Goal: Task Accomplishment & Management: Complete application form

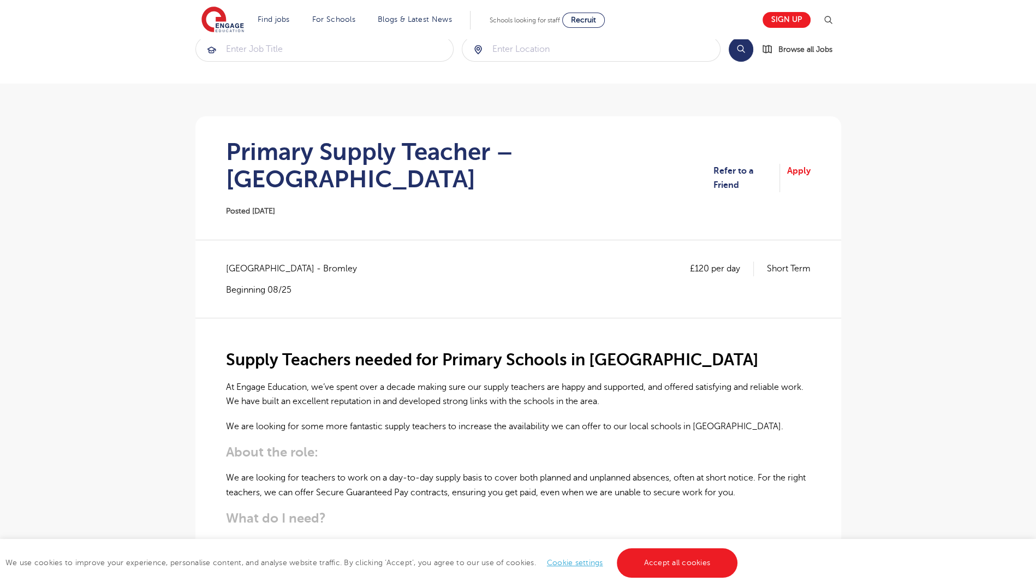
scroll to position [24, 0]
click at [805, 176] on section "Primary Supply Teacher – [GEOGRAPHIC_DATA] Posted [DATE] Refer to a Friend Apply" at bounding box center [518, 178] width 628 height 123
click at [794, 164] on link "Apply" at bounding box center [798, 178] width 23 height 29
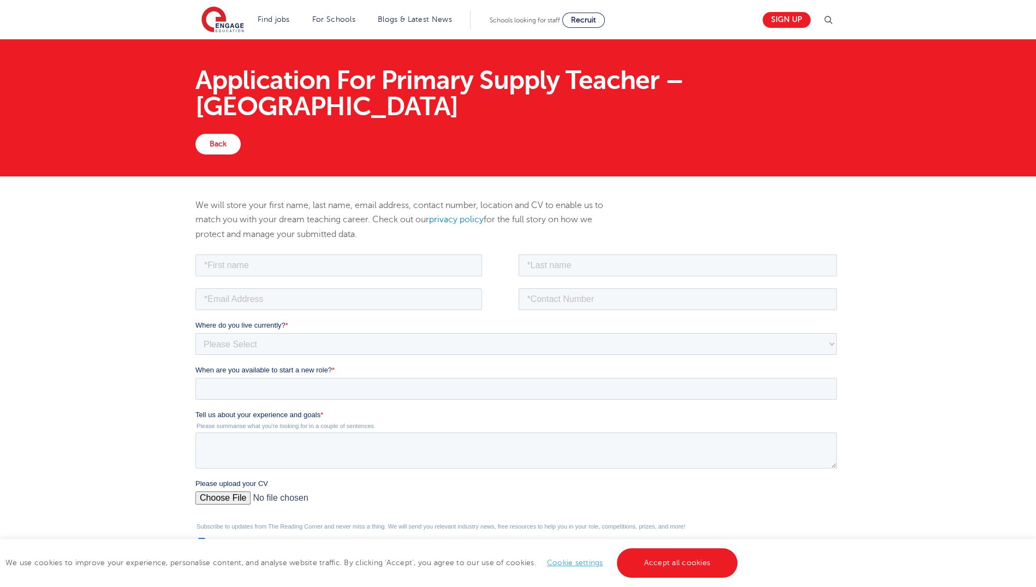
scroll to position [9, 0]
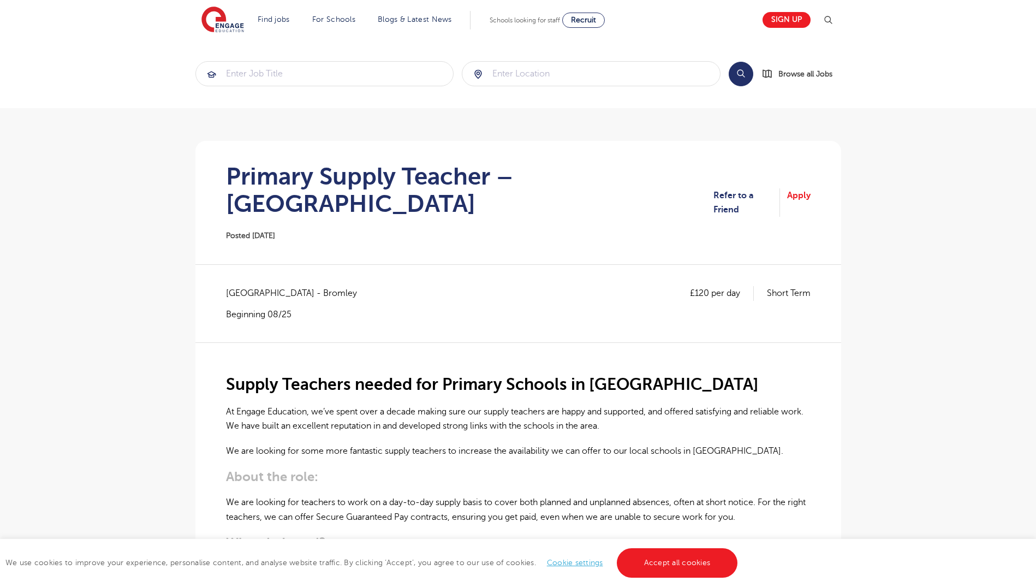
scroll to position [24, 0]
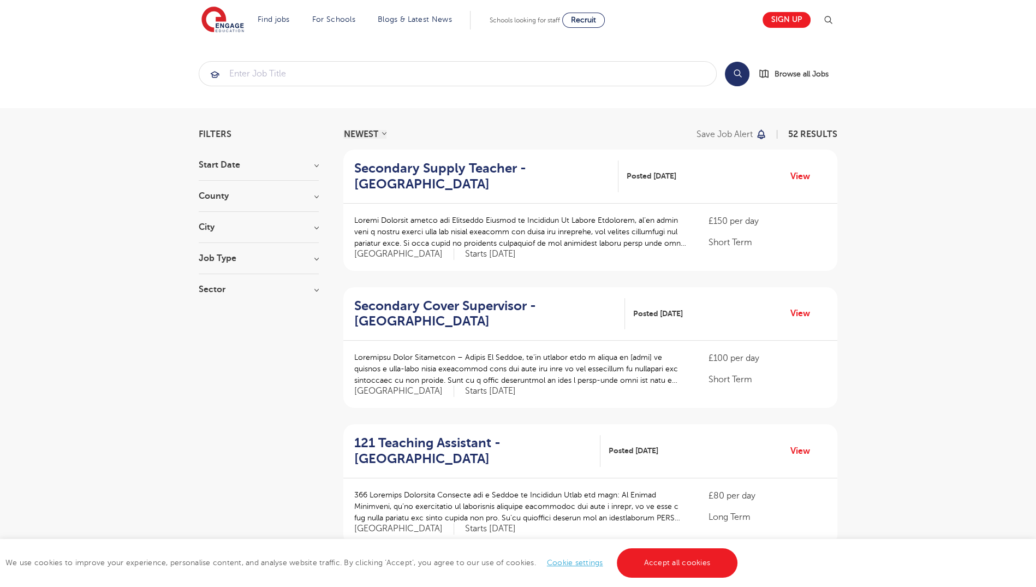
click at [367, 136] on select "NEWEST OLDEST" at bounding box center [364, 134] width 43 height 9
click at [299, 167] on h3 "Start Date" at bounding box center [259, 164] width 120 height 9
click at [215, 188] on label "September 3" at bounding box center [243, 187] width 56 height 14
click at [215, 188] on input "September 3" at bounding box center [218, 185] width 7 height 7
checkbox input "true"
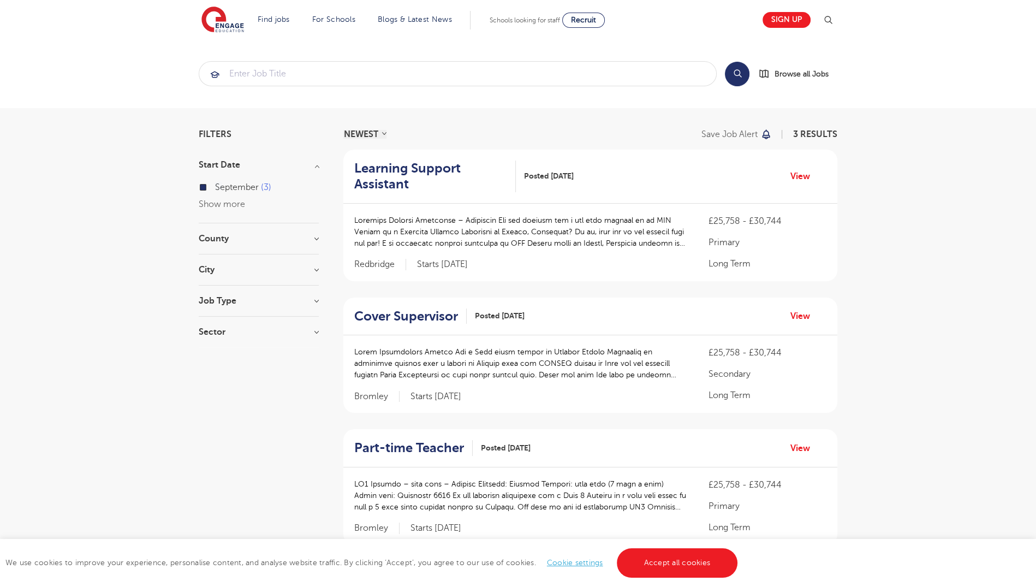
click at [219, 233] on section "Start Date September 3 Show more County Bromley 2 Redbridge 1 Show more City Le…" at bounding box center [259, 253] width 120 height 187
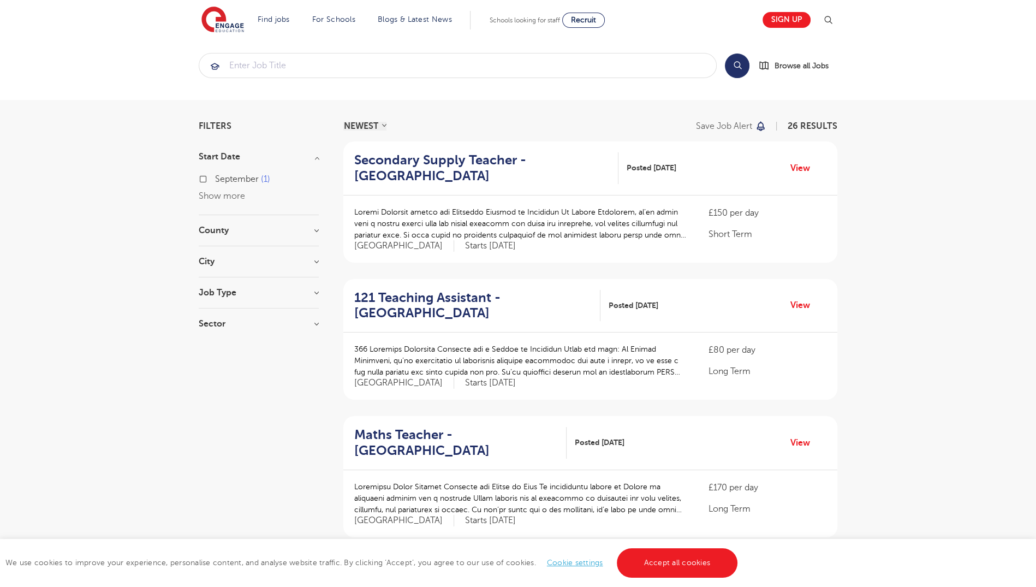
scroll to position [104, 0]
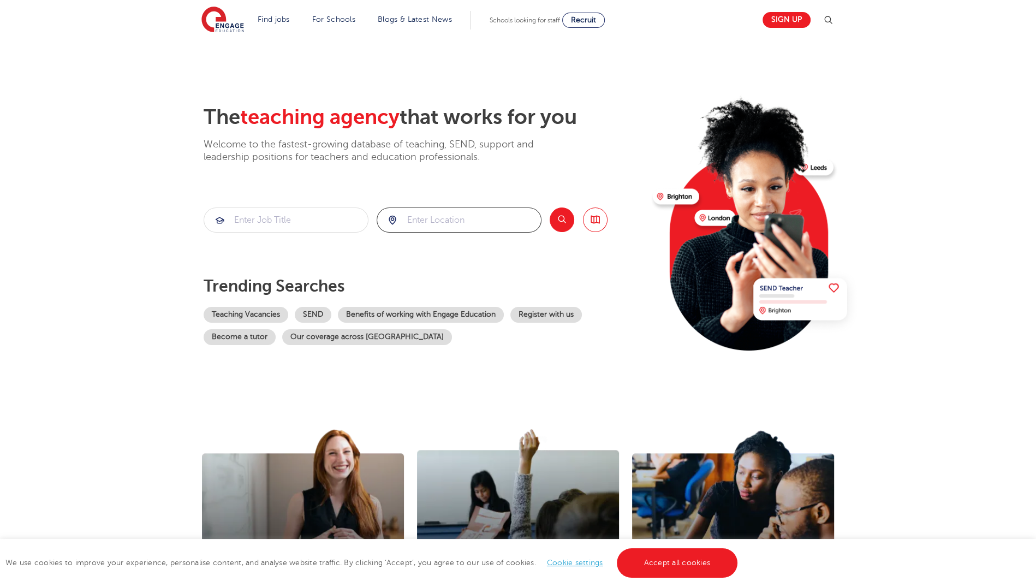
click at [459, 216] on input "search" at bounding box center [459, 220] width 164 height 24
type input "[GEOGRAPHIC_DATA]"
click at [561, 225] on button "Search" at bounding box center [562, 219] width 25 height 25
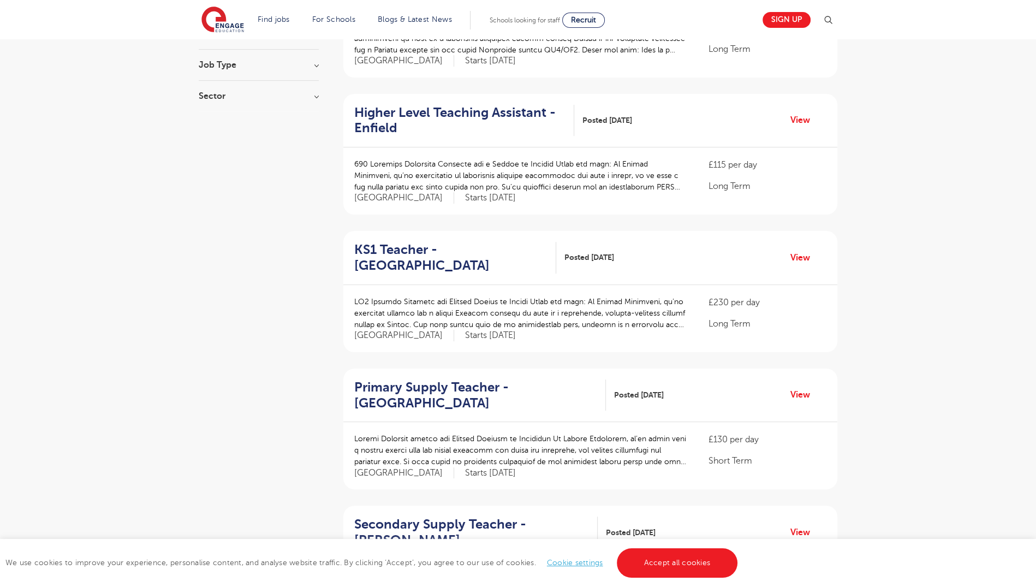
scroll to position [199, 0]
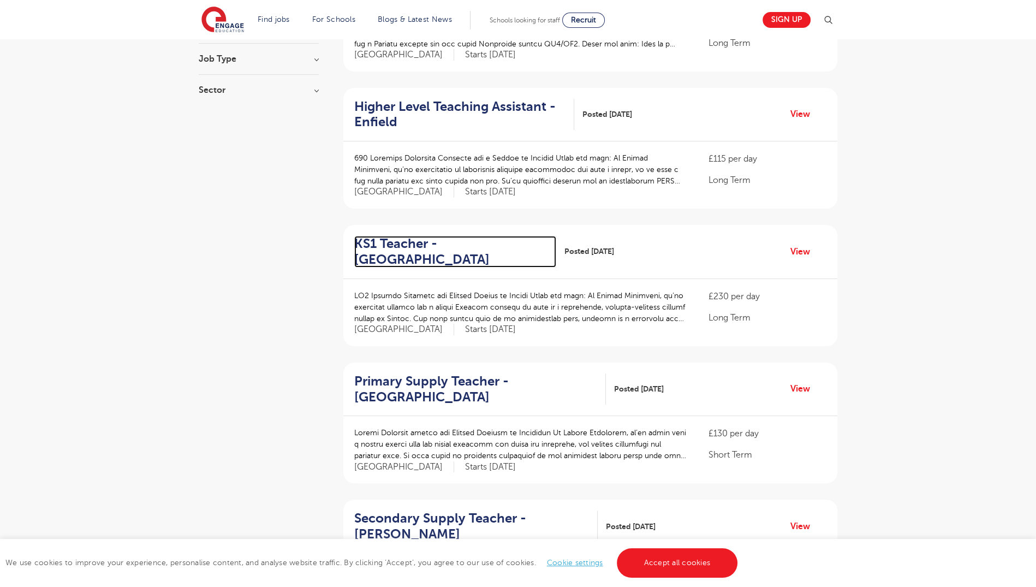
click at [470, 243] on h2 "KS1 Teacher - Elmbridge" at bounding box center [450, 252] width 193 height 32
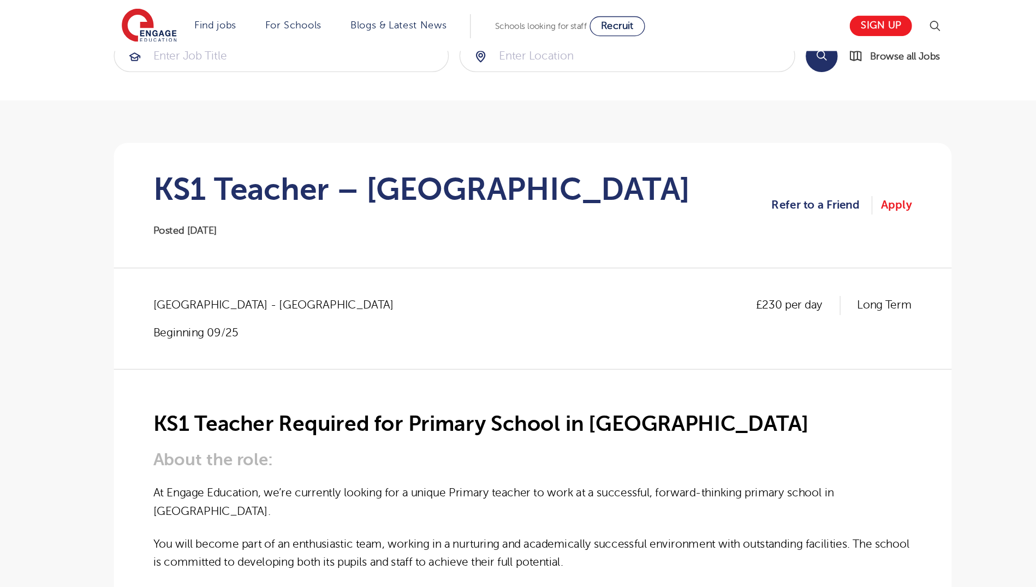
scroll to position [30, 0]
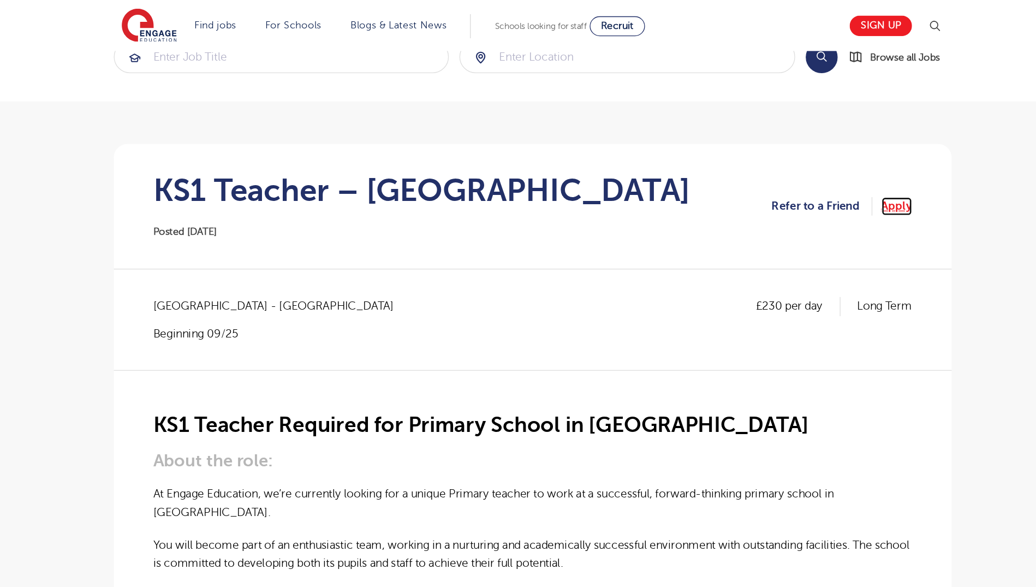
click at [808, 157] on link "Apply" at bounding box center [798, 159] width 23 height 14
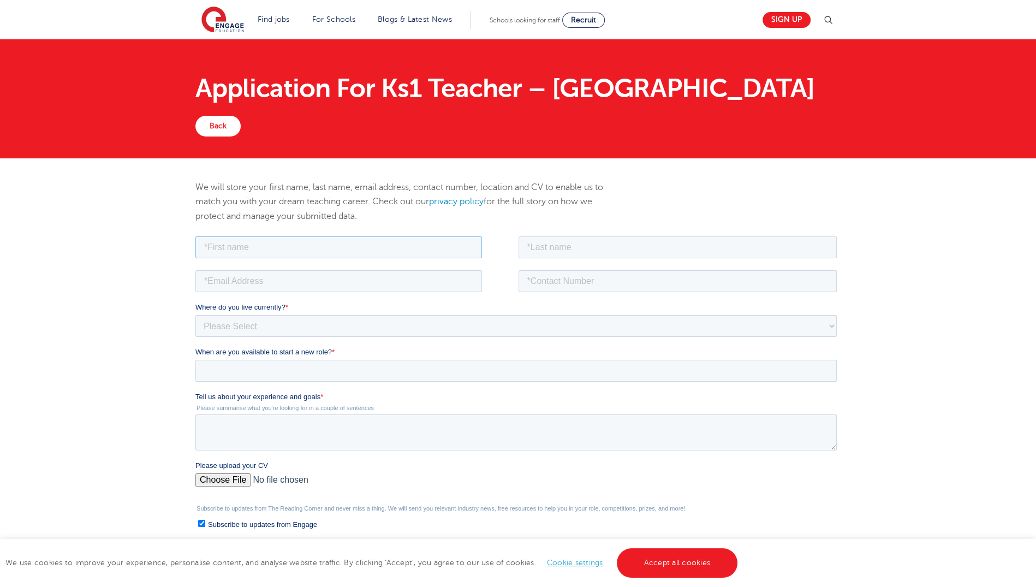
click at [416, 249] on input "text" at bounding box center [338, 247] width 287 height 22
type input "[PERSON_NAME]"
click at [560, 240] on input "[PERSON_NAME]" at bounding box center [677, 247] width 319 height 22
type input "F"
type input "[PERSON_NAME]"
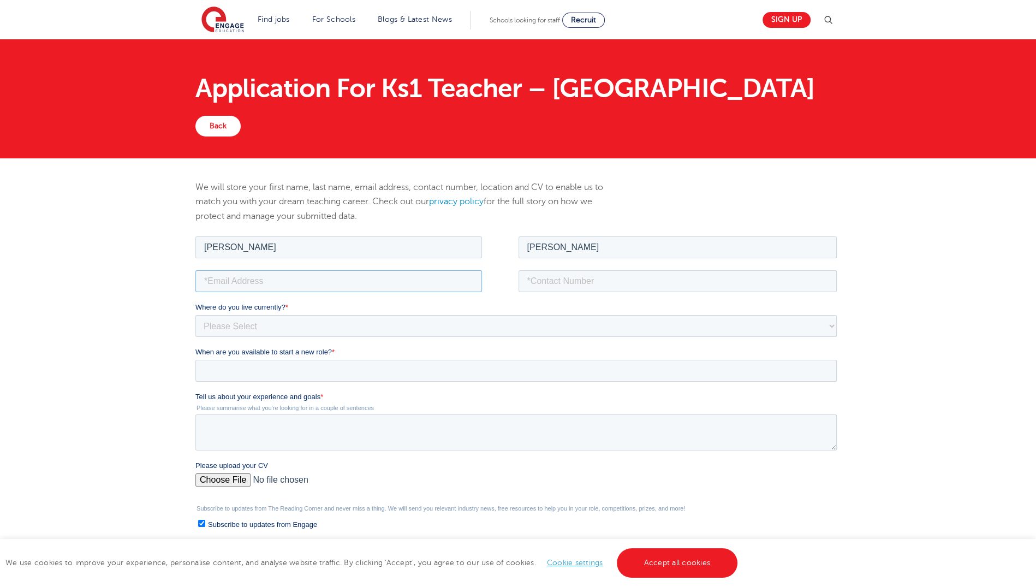
click at [437, 278] on input "email" at bounding box center [338, 281] width 287 height 22
type input "dtnvl55@ucl.ac.uk"
click at [529, 282] on input "tel" at bounding box center [677, 281] width 319 height 22
click at [543, 280] on input "[PHONE_NUMBER]" at bounding box center [677, 281] width 319 height 22
type input "07387682887"
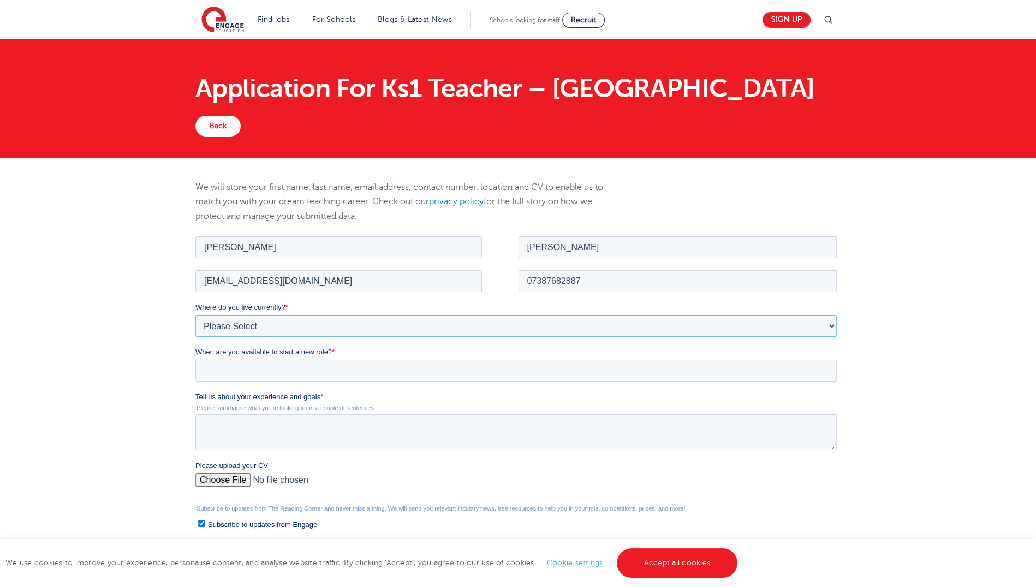
click at [497, 319] on select "Please Select [GEOGRAPHIC_DATA] [GEOGRAPHIC_DATA] [GEOGRAPHIC_DATA] [GEOGRAPHIC…" at bounding box center [515, 325] width 641 height 22
select select "UK"
click at [195, 314] on select "Please Select [GEOGRAPHIC_DATA] [GEOGRAPHIC_DATA] [GEOGRAPHIC_DATA] [GEOGRAPHIC…" at bounding box center [515, 325] width 641 height 22
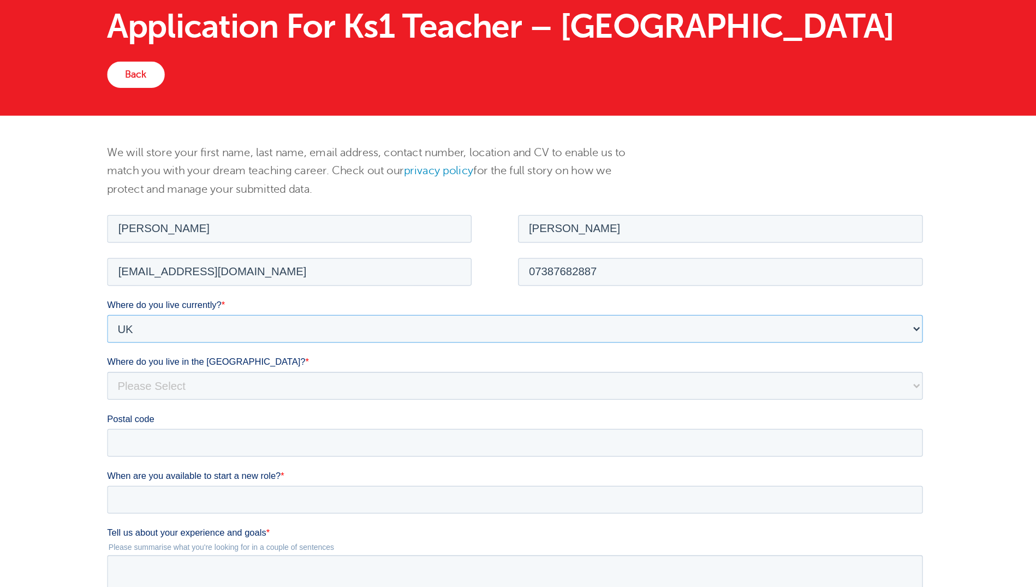
scroll to position [65, 0]
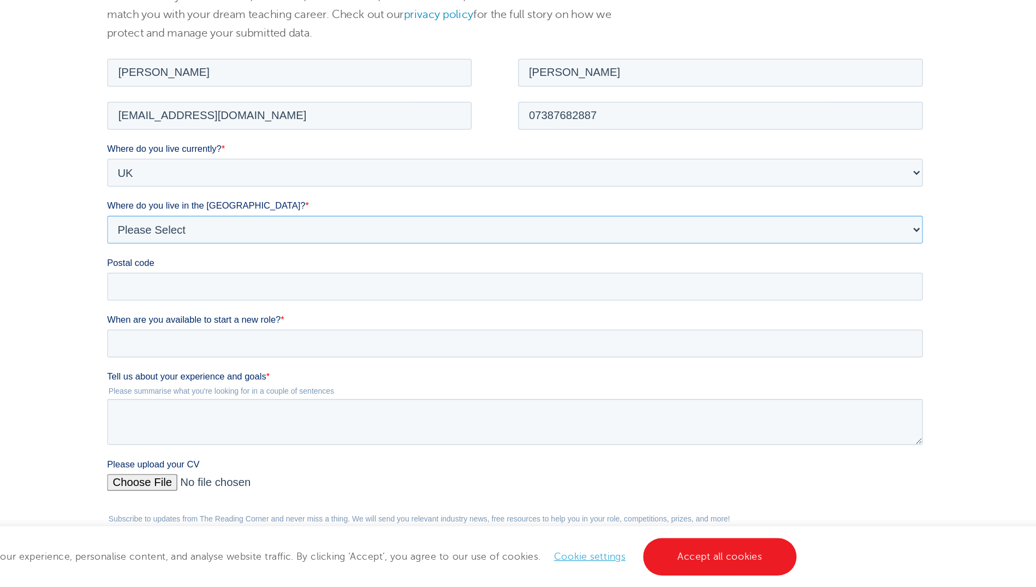
click at [436, 188] on select "Please Select Overseas [GEOGRAPHIC_DATA] [GEOGRAPHIC_DATA] [GEOGRAPHIC_DATA] [G…" at bounding box center [426, 192] width 641 height 22
select select "[GEOGRAPHIC_DATA]"
click at [449, 193] on select "Please Select Overseas [GEOGRAPHIC_DATA] [GEOGRAPHIC_DATA] [GEOGRAPHIC_DATA] [G…" at bounding box center [426, 192] width 641 height 22
click at [402, 228] on input "Postal code" at bounding box center [426, 237] width 641 height 22
type input "EC1V 3RH"
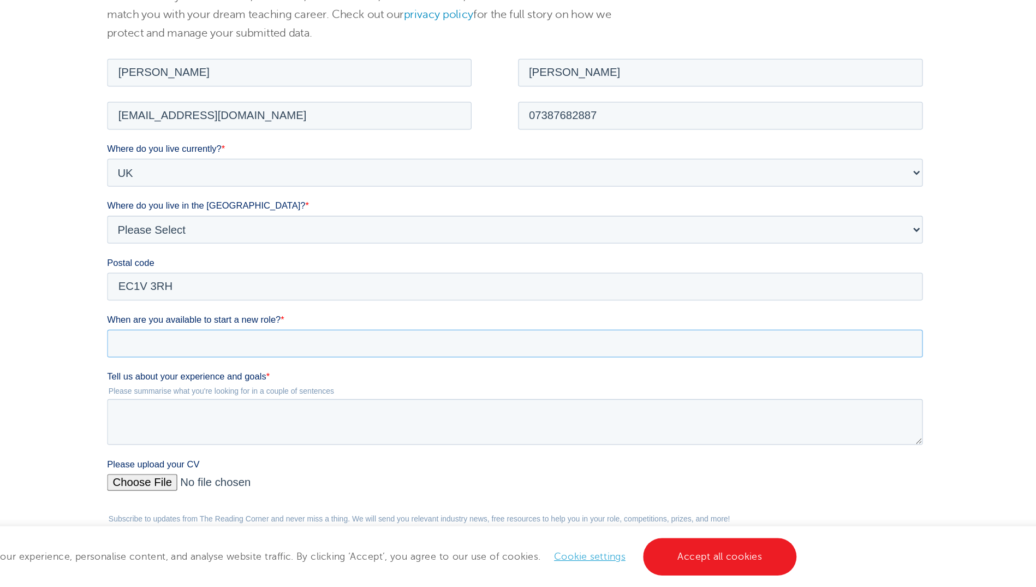
click at [330, 278] on input "When are you available to start a new role? *" at bounding box center [426, 282] width 641 height 22
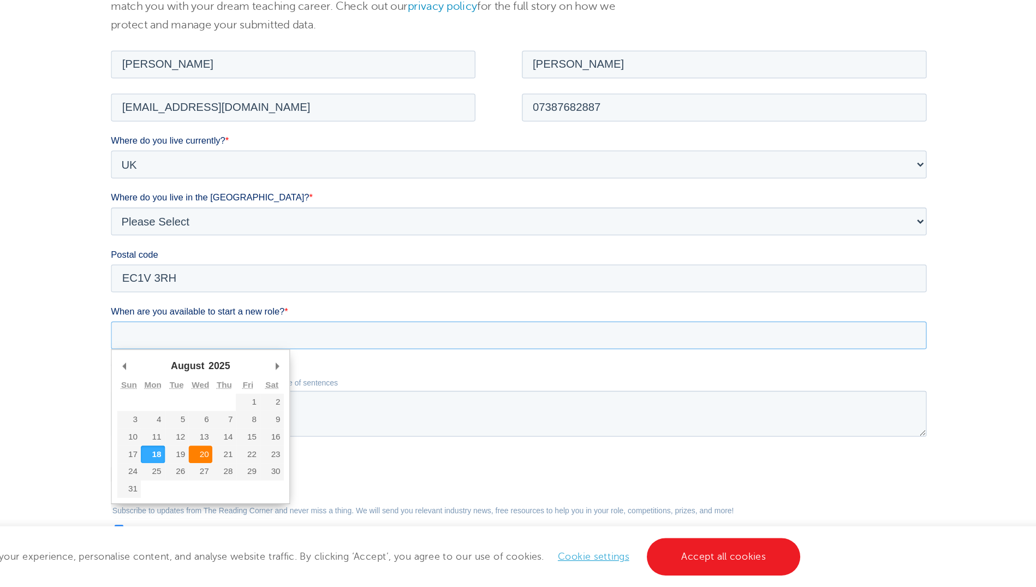
scroll to position [72, 0]
type div "2025-08-31"
type input "2025/08/31"
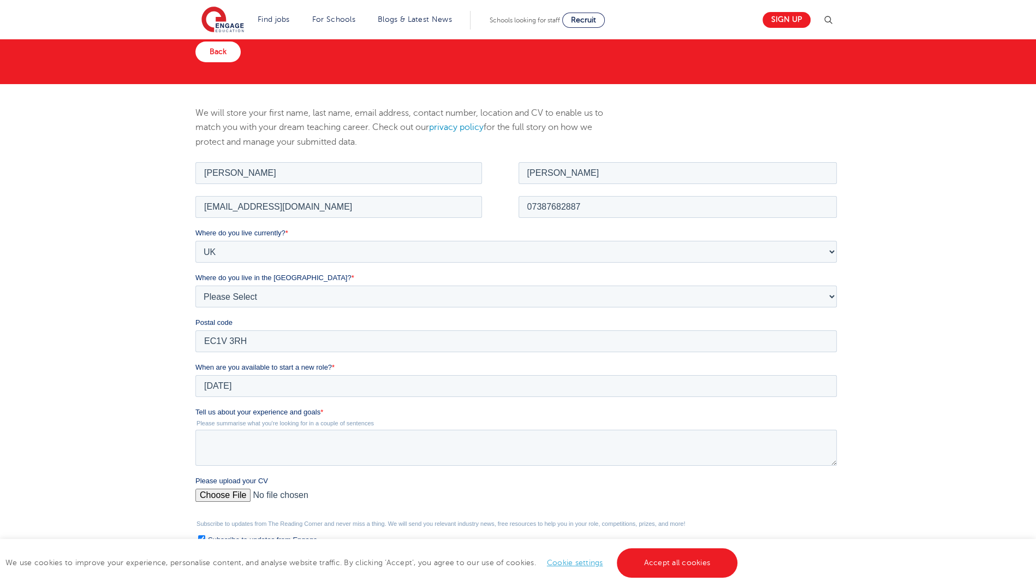
scroll to position [0, 0]
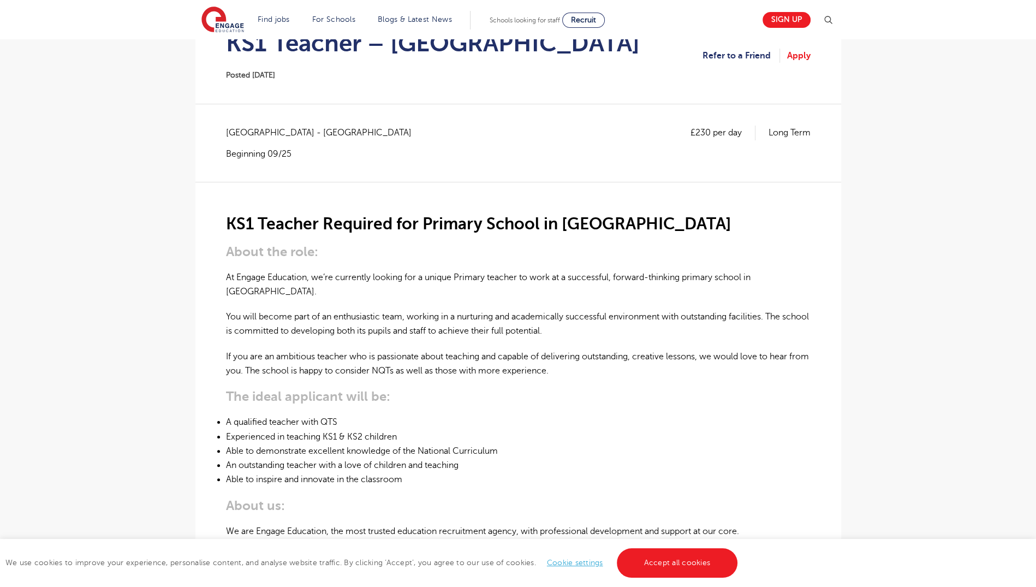
scroll to position [247, 0]
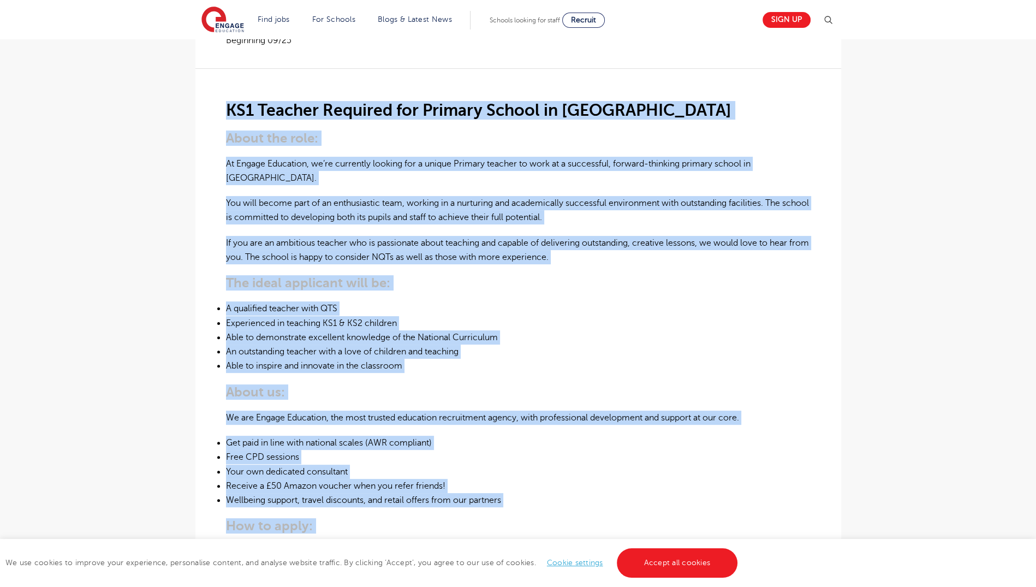
drag, startPoint x: 227, startPoint y: 103, endPoint x: 626, endPoint y: 532, distance: 585.5
click at [626, 532] on div "KS1 Teacher Required for Primary School in London About the role: At Engage Edu…" at bounding box center [518, 365] width 585 height 595
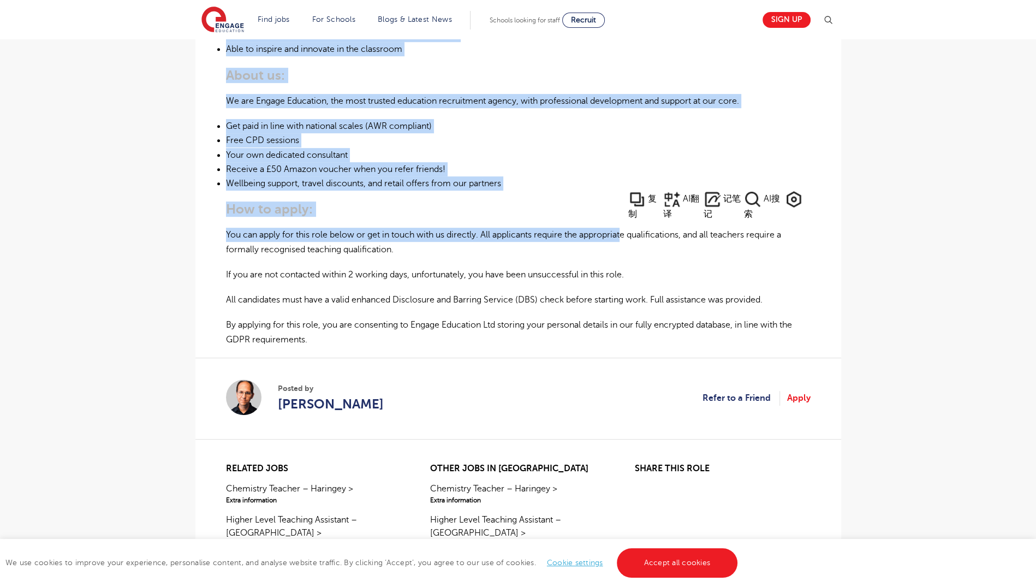
scroll to position [562, 0]
copy div "KS1 Teacher Required for Primary School in London About the role: At Engage Edu…"
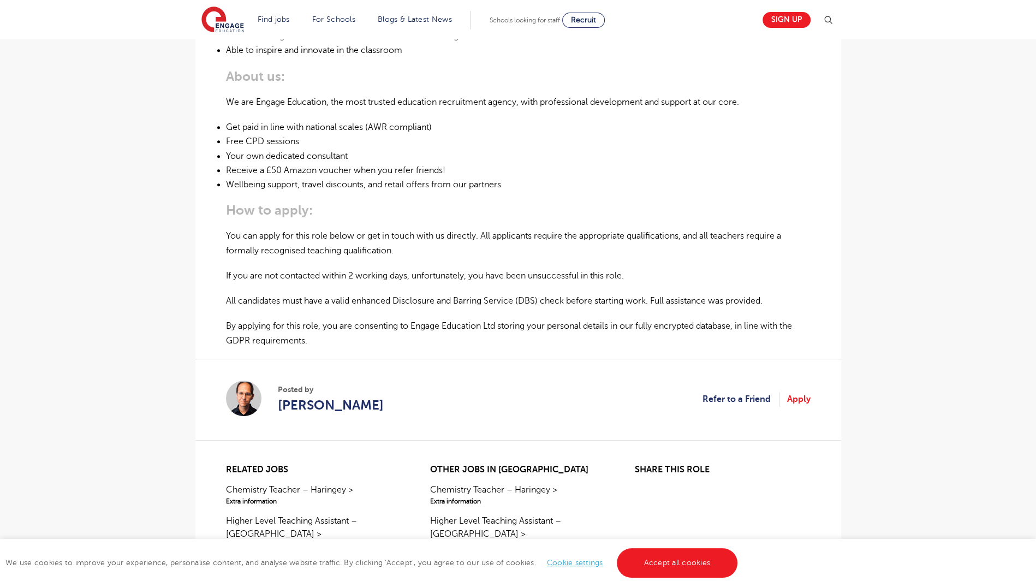
click at [506, 294] on p "All candidates must have a valid enhanced Disclosure and Barring Service (DBS) …" at bounding box center [518, 301] width 585 height 14
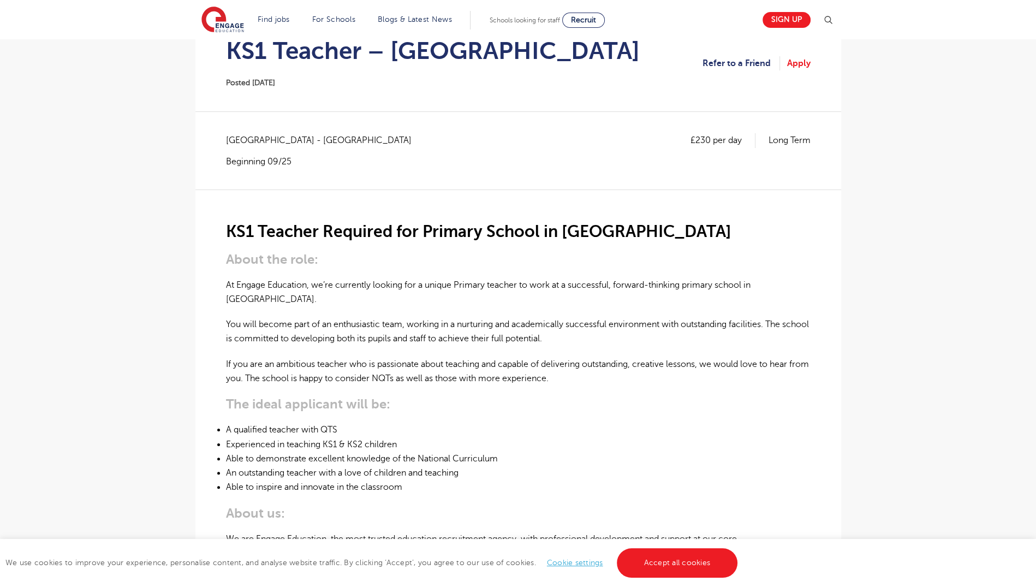
scroll to position [124, 0]
click at [796, 69] on link "Apply" at bounding box center [798, 64] width 23 height 14
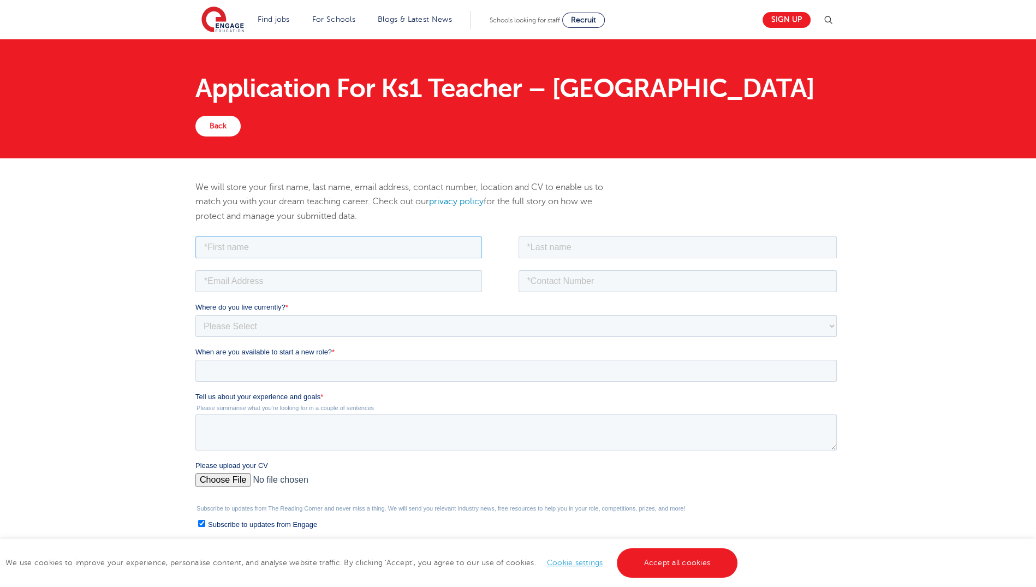
click at [419, 251] on input "text" at bounding box center [338, 247] width 287 height 22
type input "[PERSON_NAME]"
click at [590, 247] on input "text" at bounding box center [677, 247] width 319 height 22
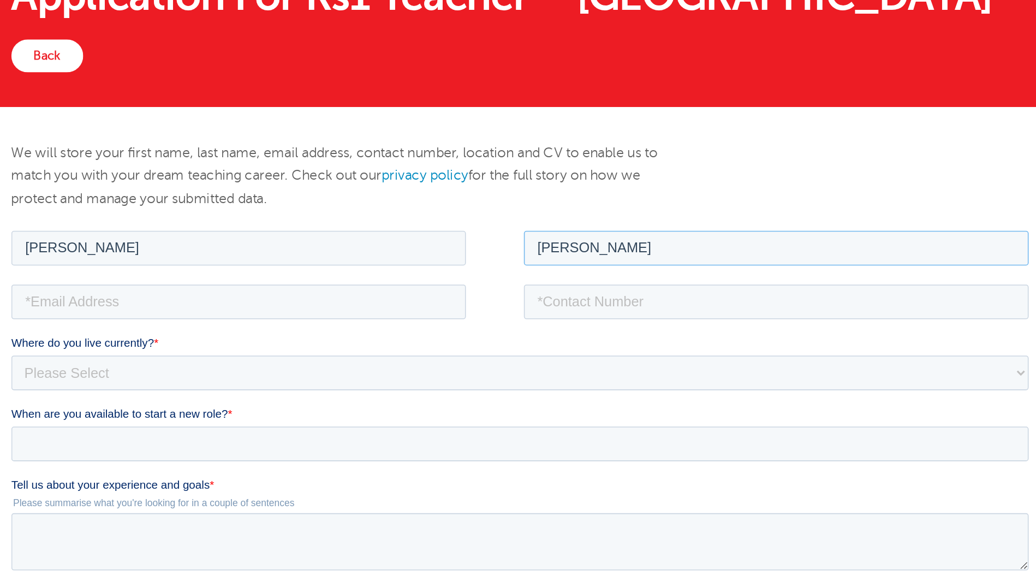
type input "[PERSON_NAME]"
click at [198, 281] on input "email" at bounding box center [154, 274] width 287 height 22
type input "[EMAIL_ADDRESS][DOMAIN_NAME]"
click at [370, 272] on input "tel" at bounding box center [493, 274] width 319 height 22
click at [357, 271] on input "[PHONE_NUMBER]" at bounding box center [493, 274] width 319 height 22
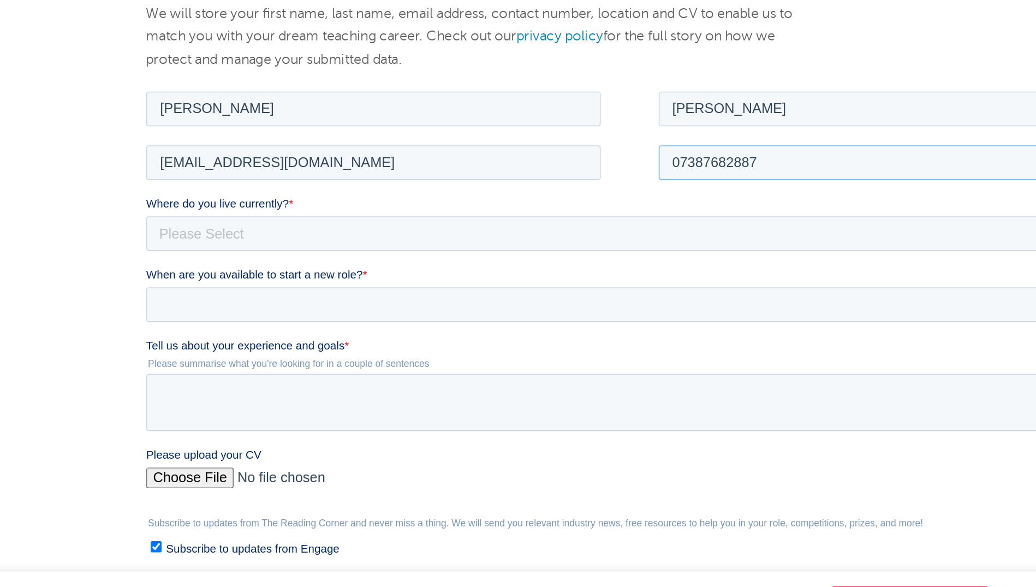
scroll to position [22, 0]
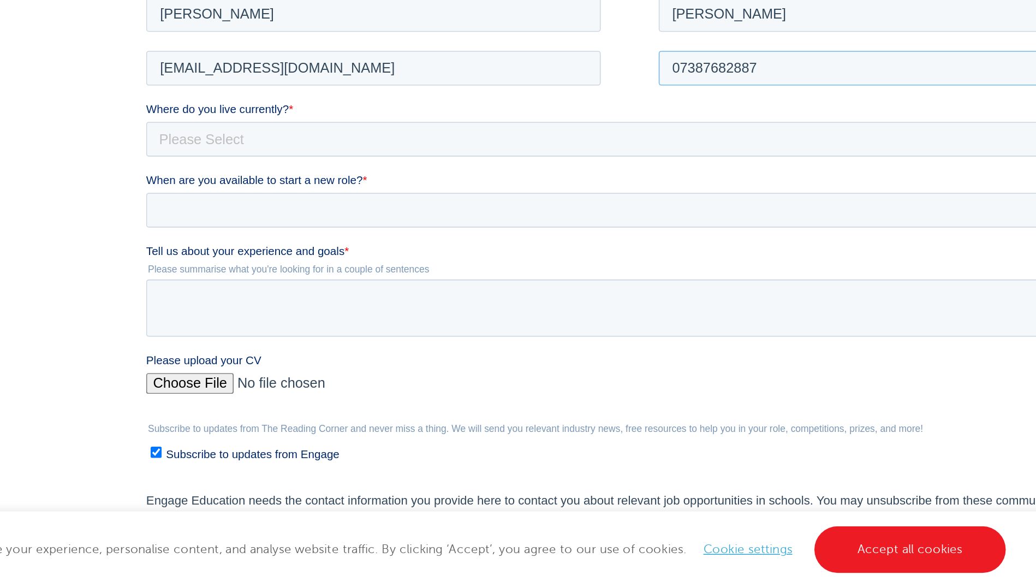
type input "07387682887"
click at [350, 86] on select "Please Select UK Canada Ireland Australia New Zealand Europe USA South Africa J…" at bounding box center [465, 85] width 641 height 22
select select "UK"
click at [145, 74] on select "Please Select UK Canada Ireland Australia New Zealand Europe USA South Africa J…" at bounding box center [465, 85] width 641 height 22
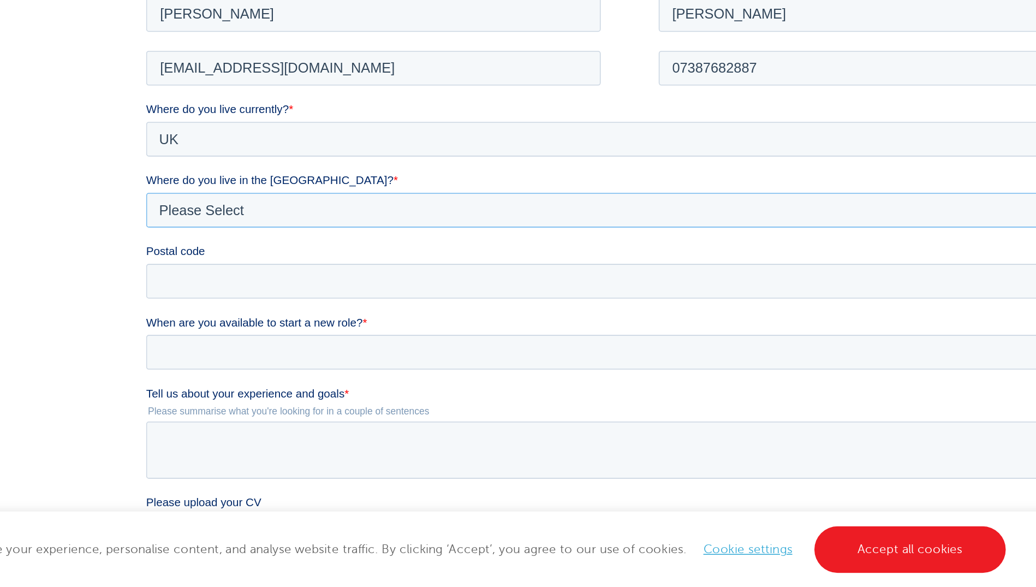
click at [323, 131] on select "Please Select Overseas Barnsley Bedfordshire Berkshire Bournemouth Bracknell Fo…" at bounding box center [465, 130] width 641 height 22
select select "London"
click at [323, 131] on select "Please Select Overseas Barnsley Bedfordshire Berkshire Bournemouth Bracknell Fo…" at bounding box center [465, 130] width 641 height 22
click at [293, 177] on input "Postal code" at bounding box center [465, 175] width 641 height 22
type input "EC1V 3RH"
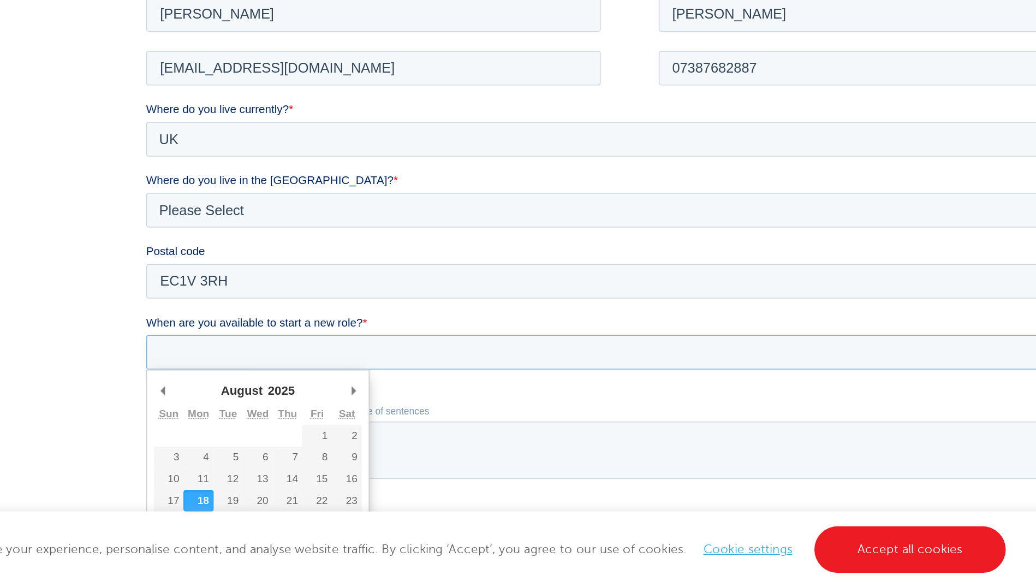
click at [268, 216] on input "When are you available to start a new role? *" at bounding box center [465, 220] width 641 height 22
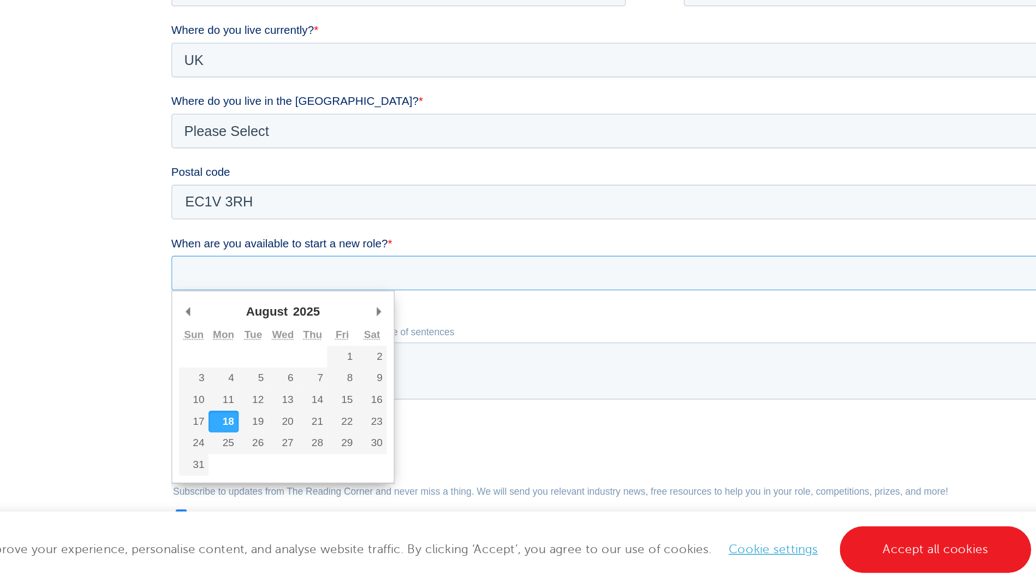
scroll to position [76, 0]
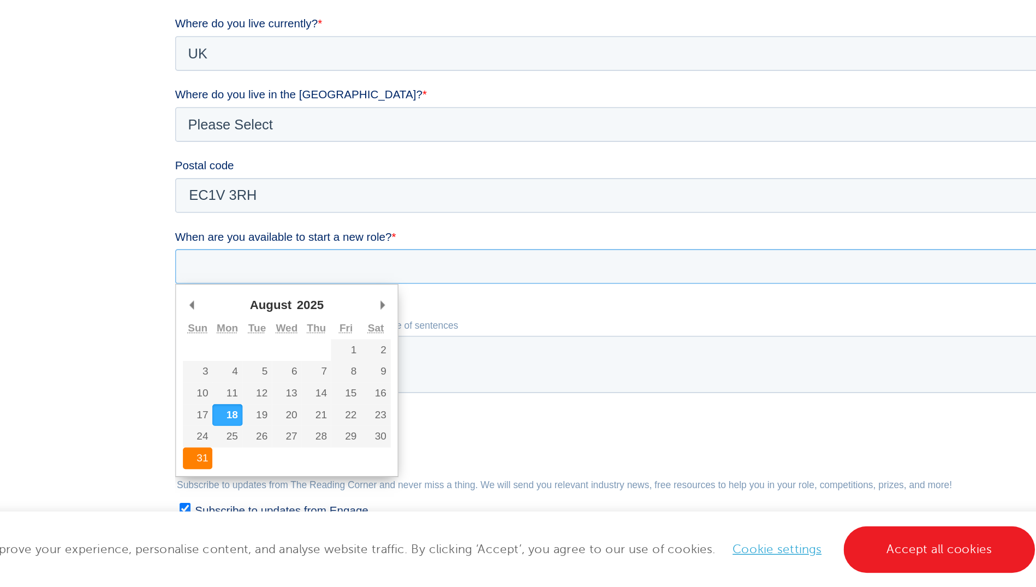
type div "2025-08-31"
type input "2025/08/31"
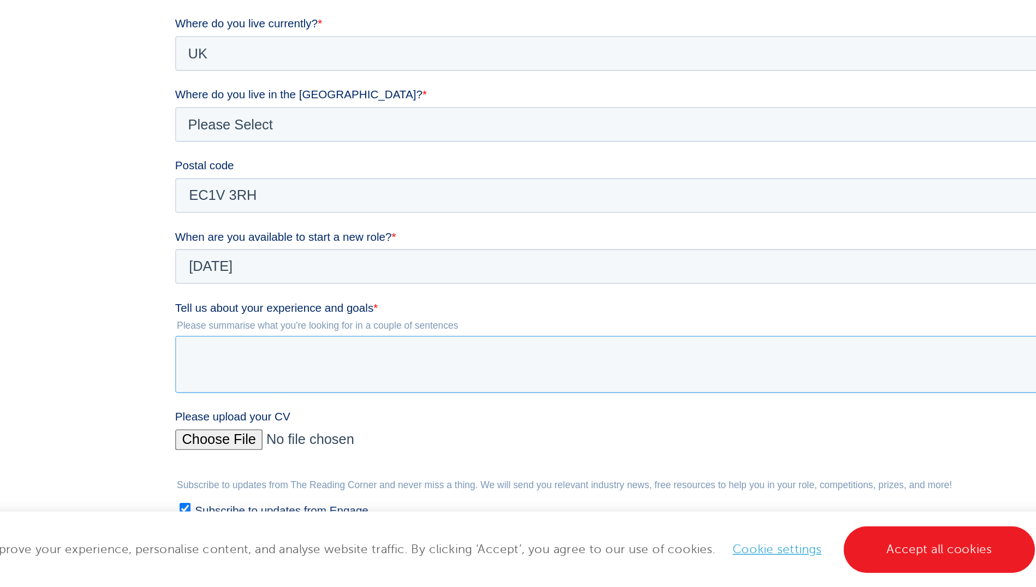
click at [269, 188] on textarea "Tell us about your experience and goals *" at bounding box center [495, 195] width 641 height 36
paste textarea "Primary practitioner with a BA in Preschool Education and an MA in Early Years …"
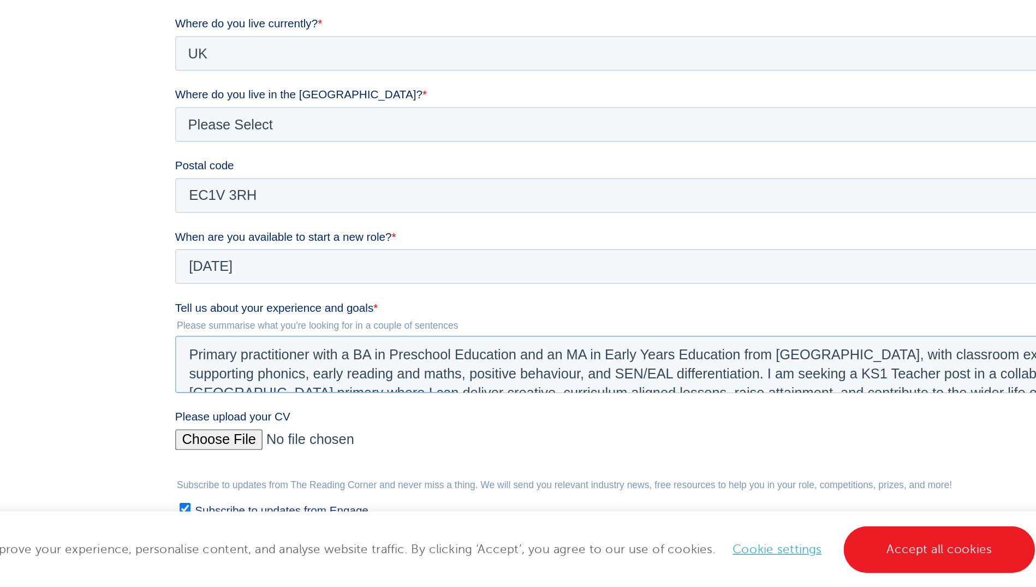
scroll to position [5, 0]
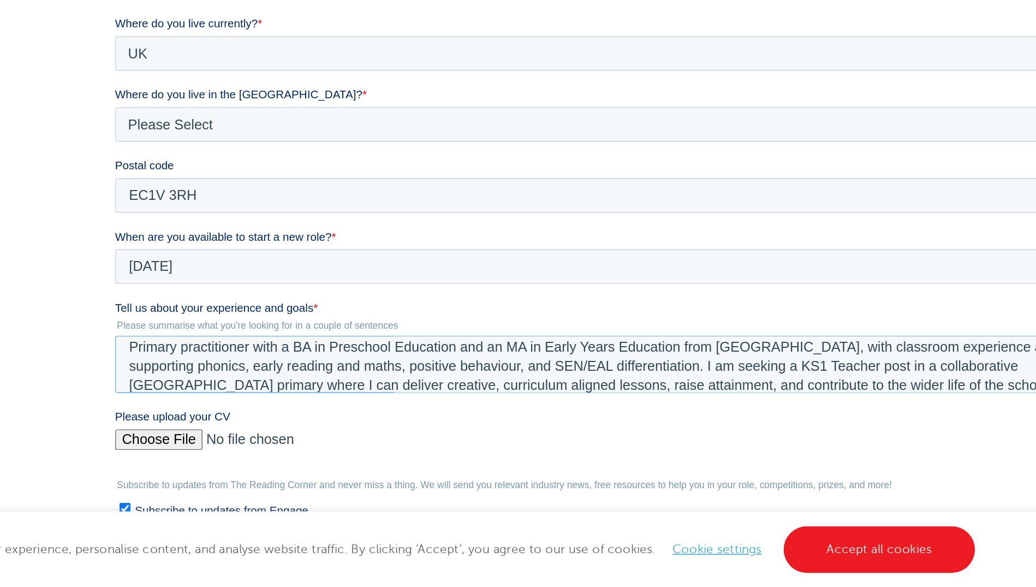
type textarea "Primary practitioner with a BA in Preschool Education and an MA in Early Years …"
click at [140, 247] on input "Please upload your CV" at bounding box center [435, 247] width 641 height 22
type input "C:\fakepath\Felicia Zhang-CV.pdf"
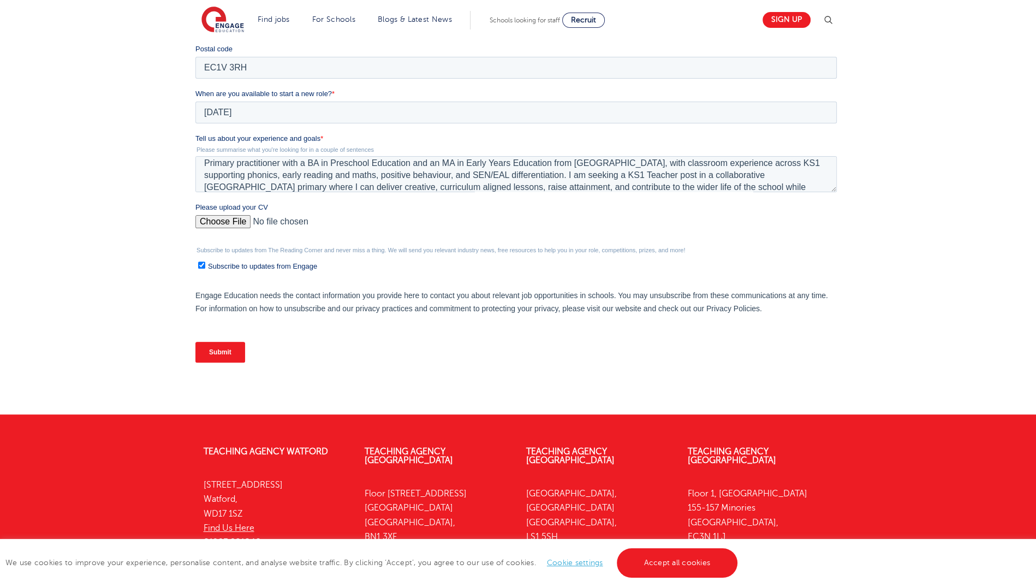
scroll to position [349, 0]
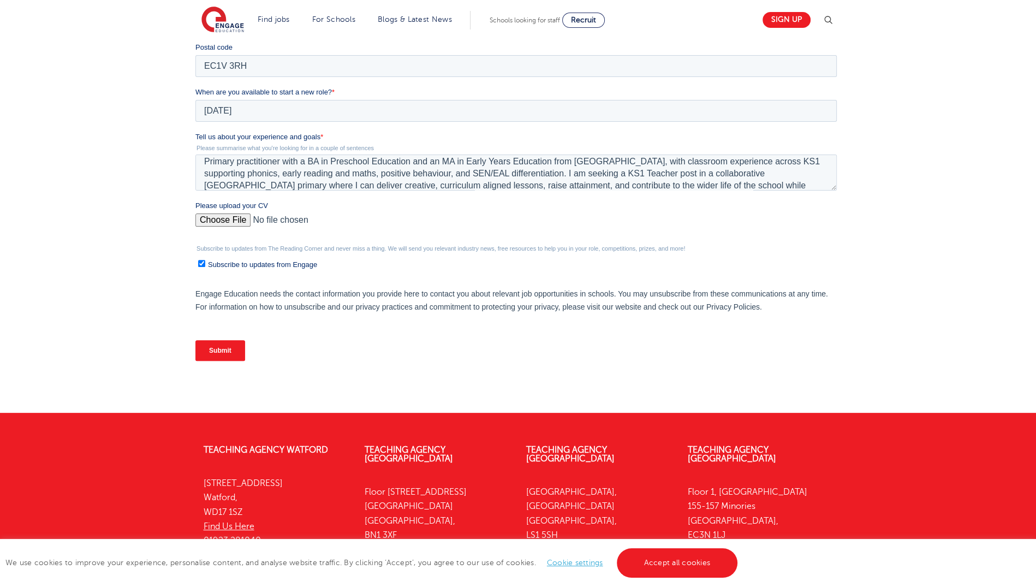
click at [198, 267] on input "Subscribe to updates from Engage" at bounding box center [201, 263] width 7 height 7
checkbox input "false"
click at [228, 353] on input "Submit" at bounding box center [220, 350] width 50 height 21
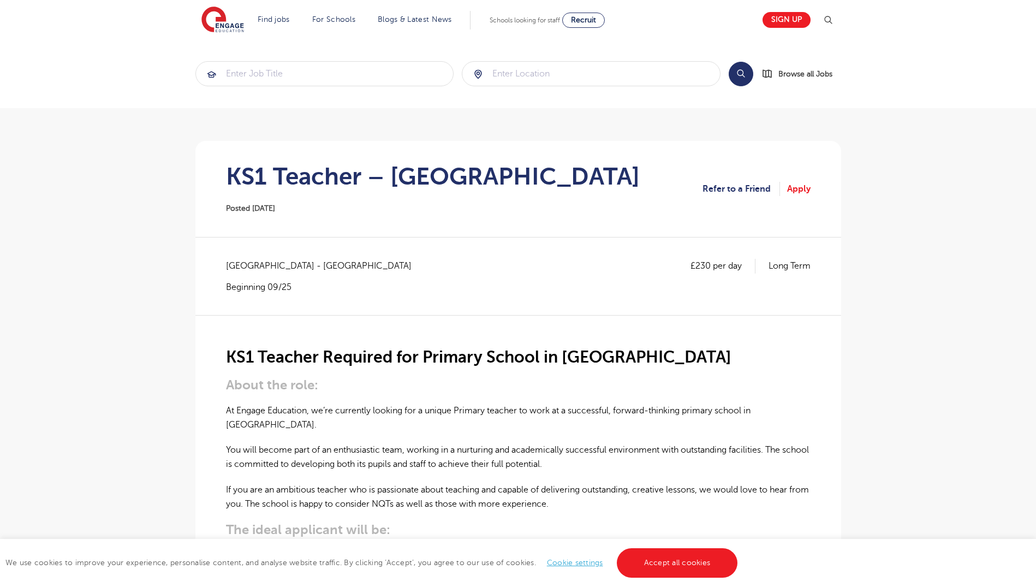
scroll to position [124, 0]
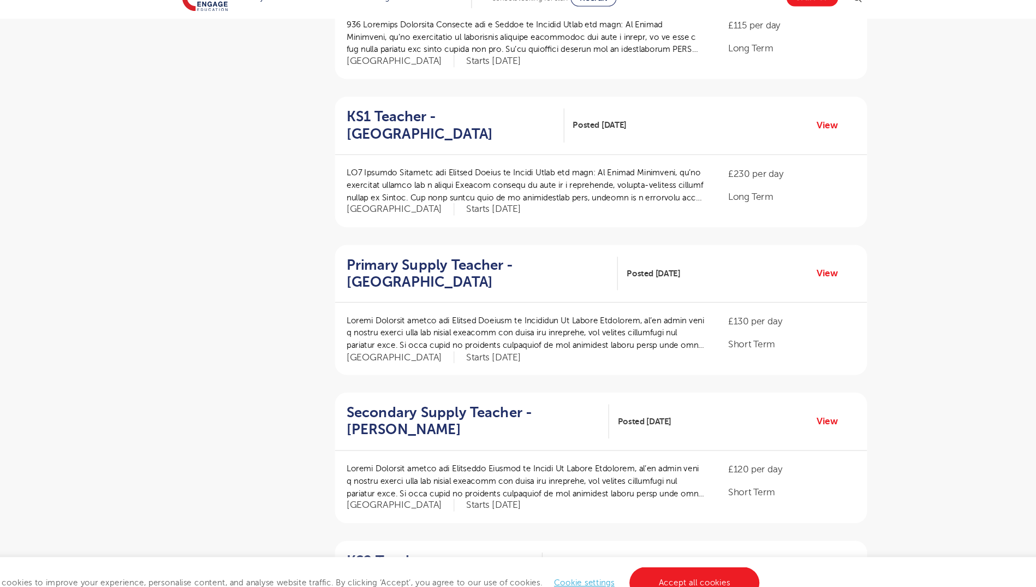
scroll to position [313, 0]
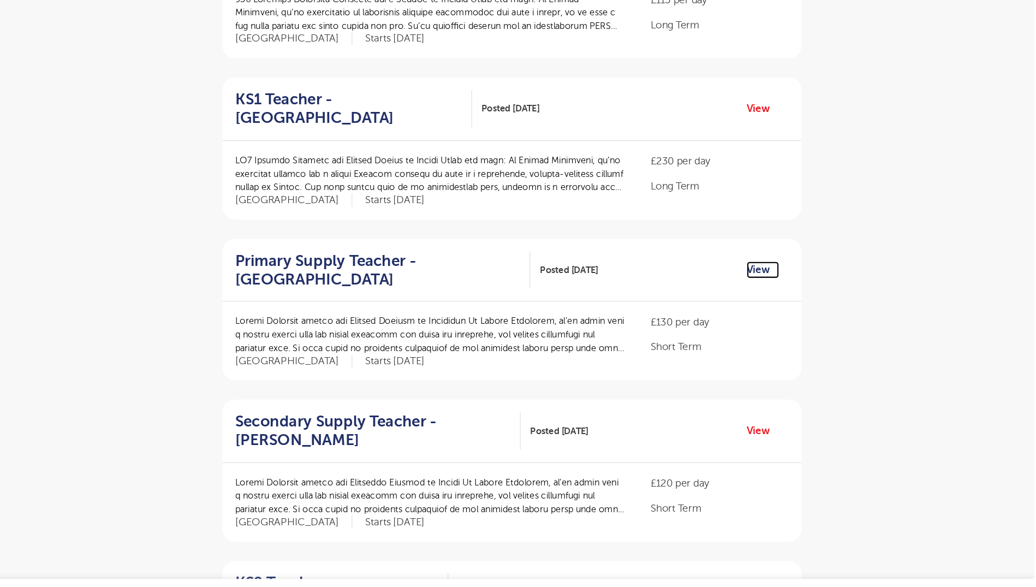
click at [801, 277] on link "View" at bounding box center [804, 275] width 28 height 14
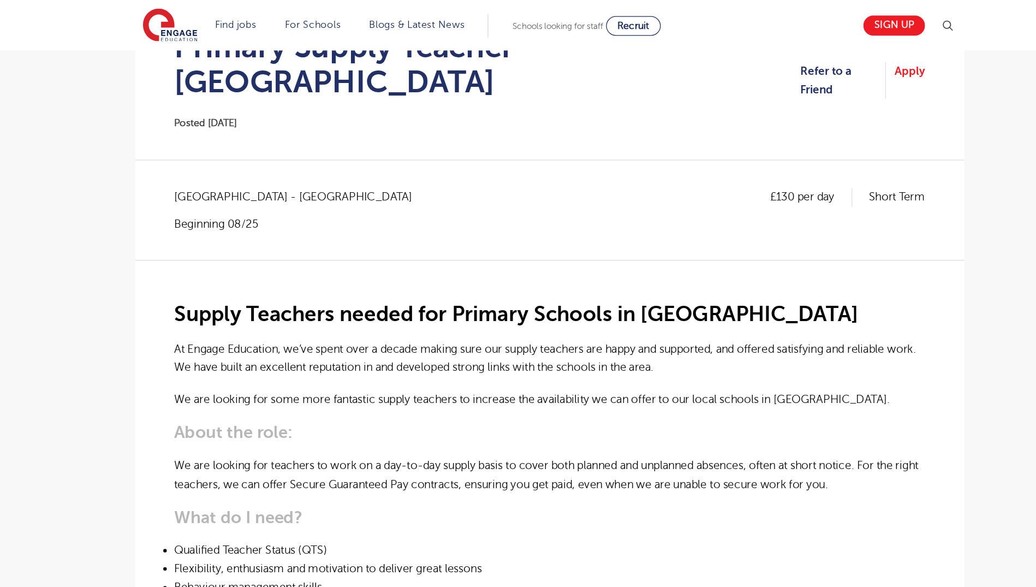
scroll to position [135, 0]
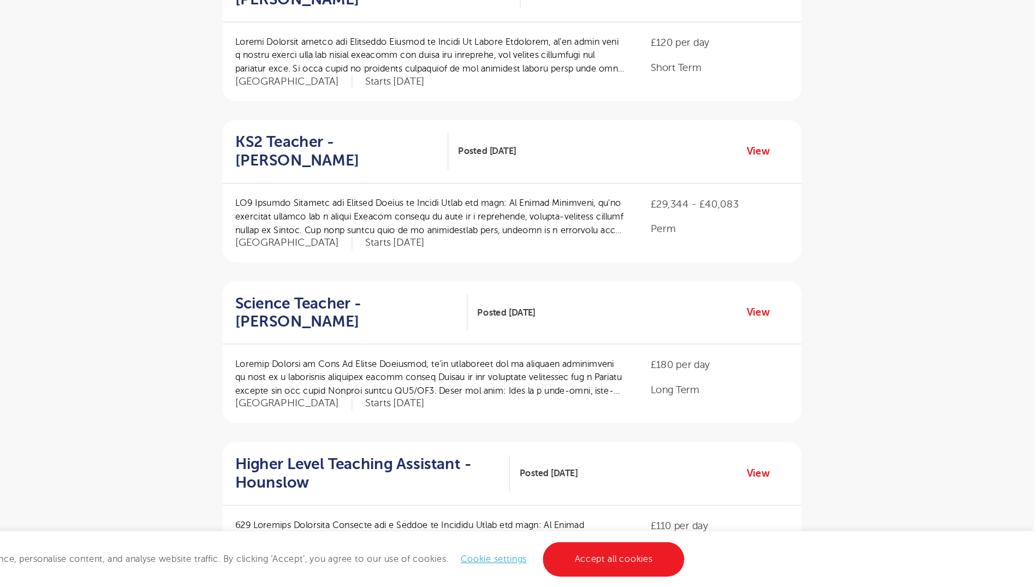
scroll to position [650, 0]
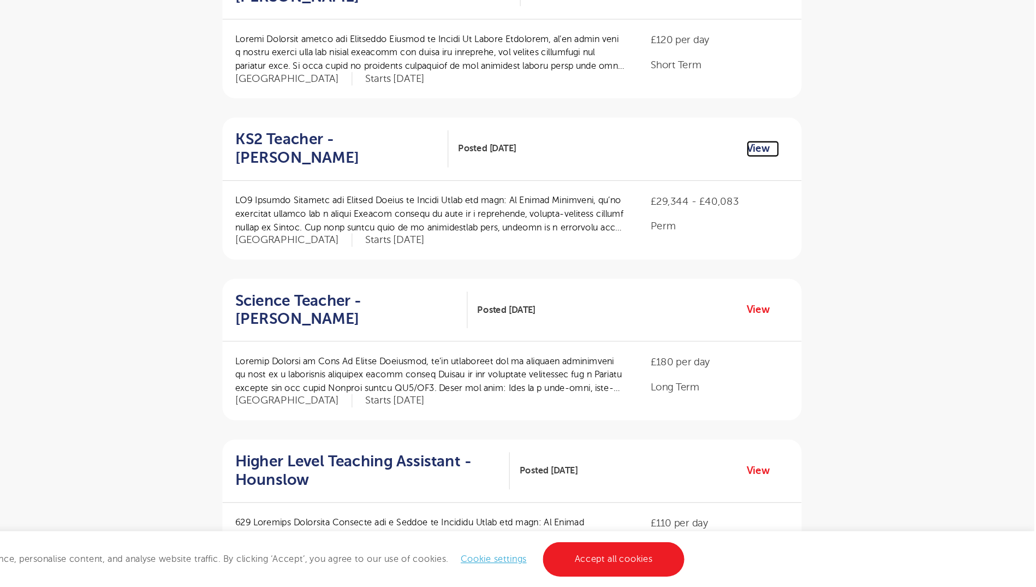
click at [796, 210] on link "View" at bounding box center [804, 213] width 28 height 14
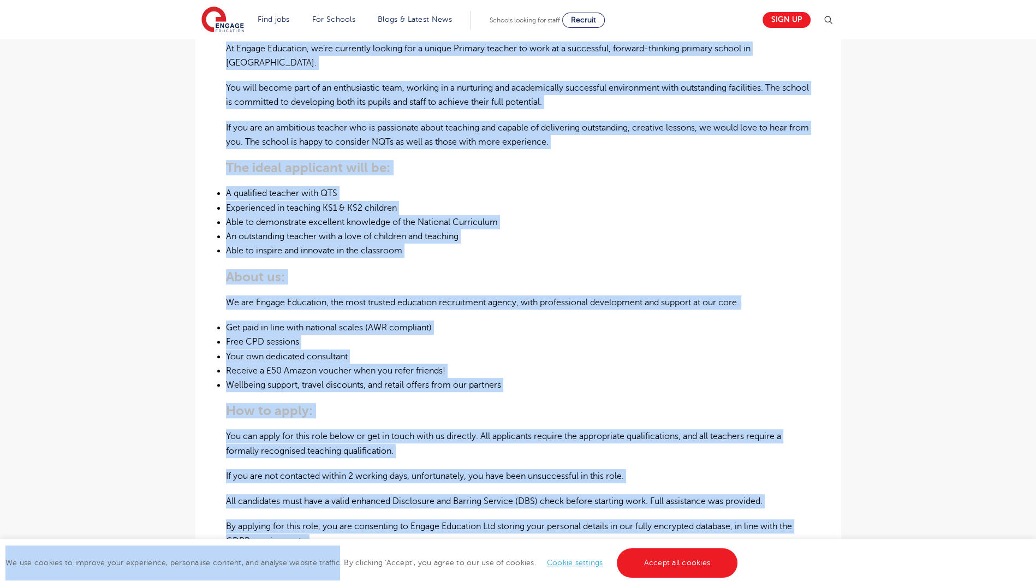
scroll to position [364, 0]
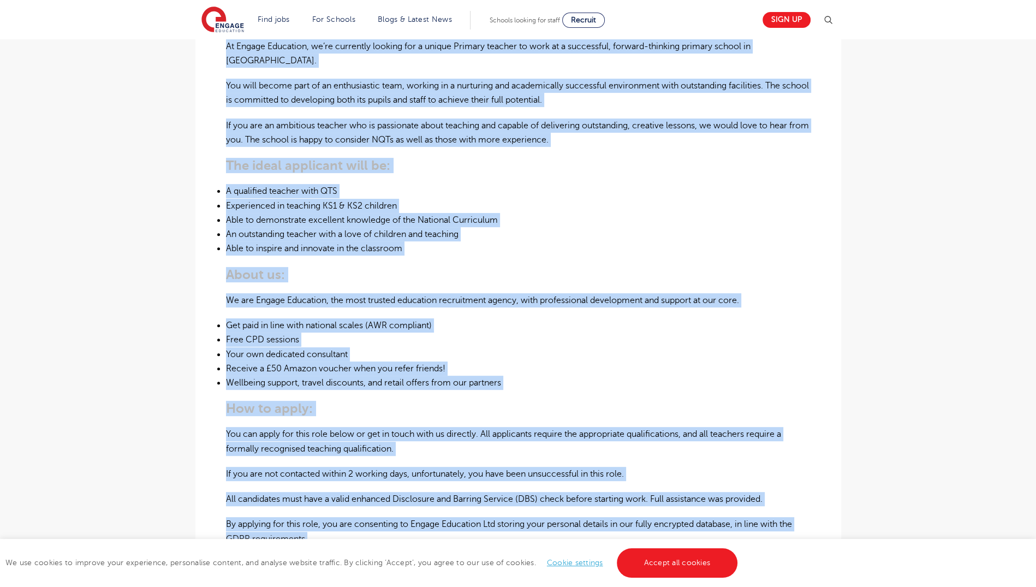
drag, startPoint x: 225, startPoint y: 47, endPoint x: 356, endPoint y: 524, distance: 494.6
click at [356, 524] on div "KS1 Teacher Required for Primary School in London About the role: At Engage Edu…" at bounding box center [518, 248] width 585 height 595
copy div "At Engage Education, we’re currently looking for a unique Primary teacher to wo…"
click at [734, 401] on h3 "How to apply:" at bounding box center [518, 408] width 585 height 15
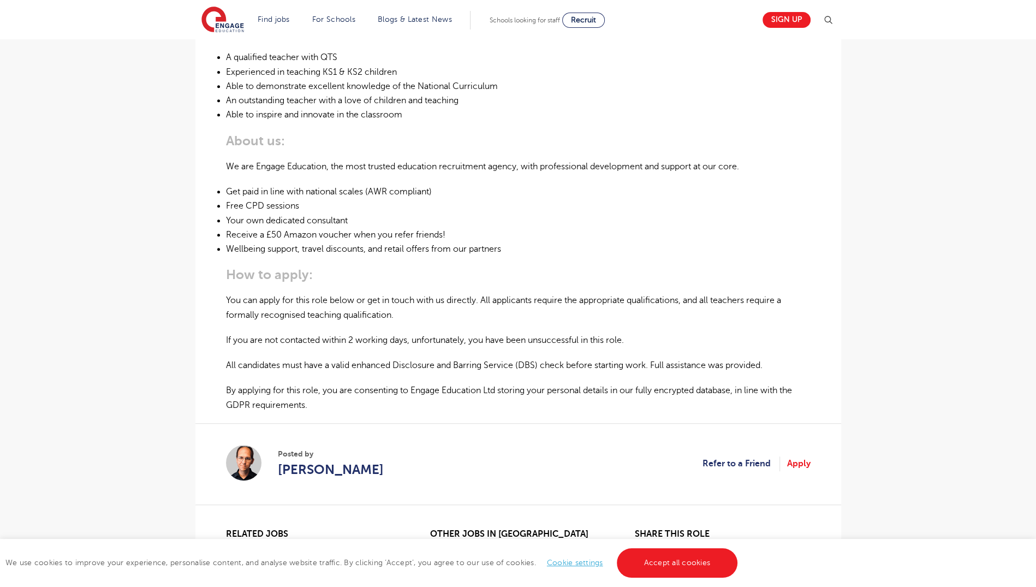
scroll to position [539, 0]
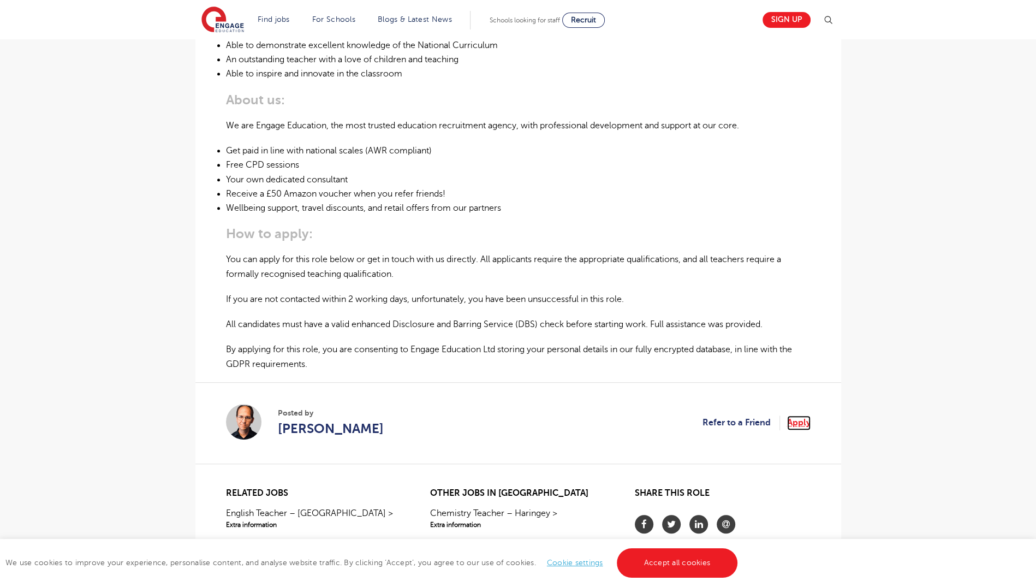
click at [800, 415] on link "Apply" at bounding box center [798, 422] width 23 height 14
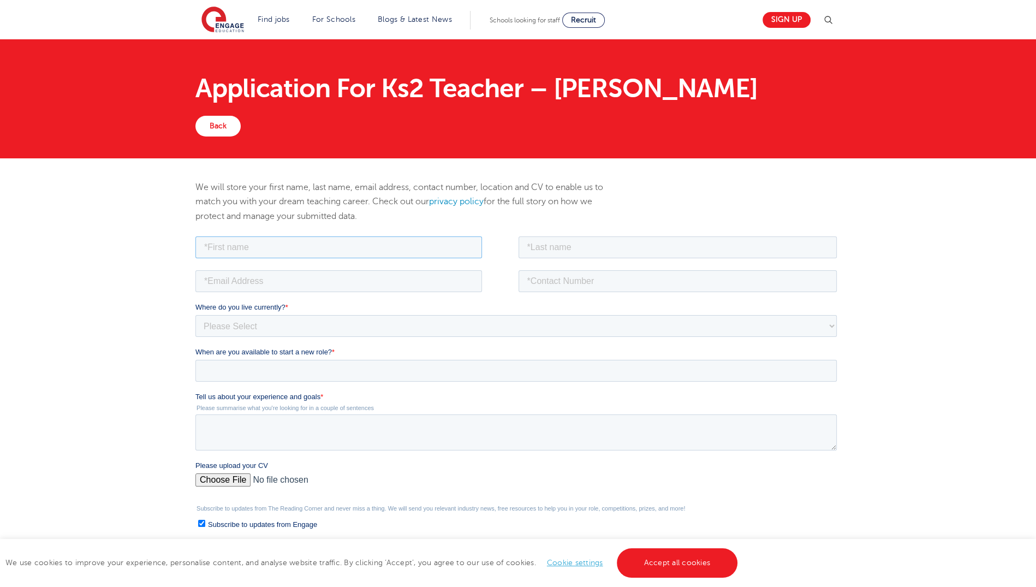
click at [414, 240] on input "text" at bounding box center [338, 247] width 287 height 22
type input "[PERSON_NAME]"
click at [324, 276] on input "email" at bounding box center [338, 281] width 287 height 22
type input "dtnvl55@ucl.ac.uk"
click at [550, 250] on input "text" at bounding box center [677, 247] width 319 height 22
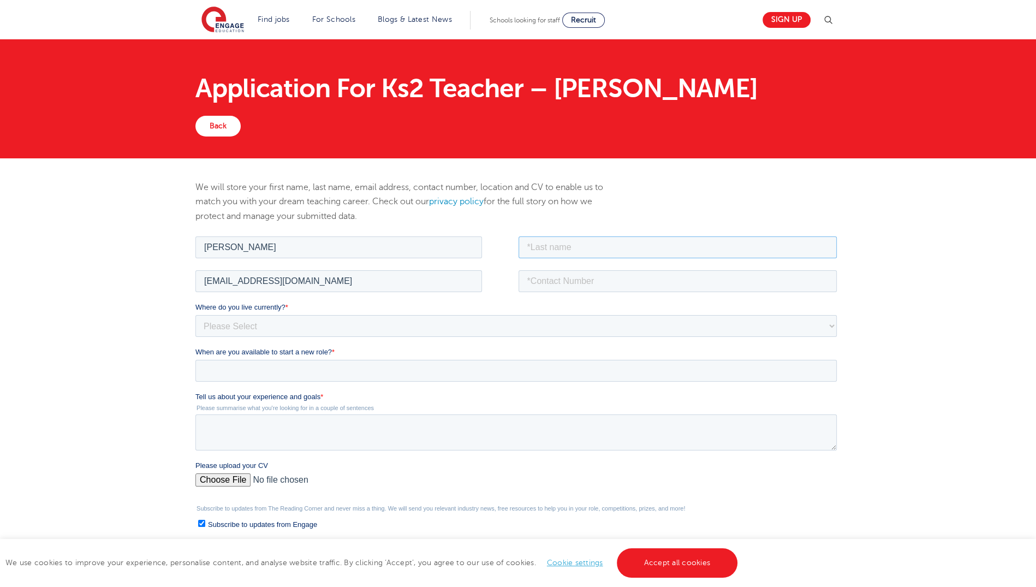
type input "Zhang"
click at [608, 280] on input "tel" at bounding box center [677, 281] width 319 height 22
type input "07387682887"
click at [544, 331] on select "Please Select UK Canada Ireland Australia New Zealand Europe USA South Africa J…" at bounding box center [515, 325] width 641 height 22
select select "UK"
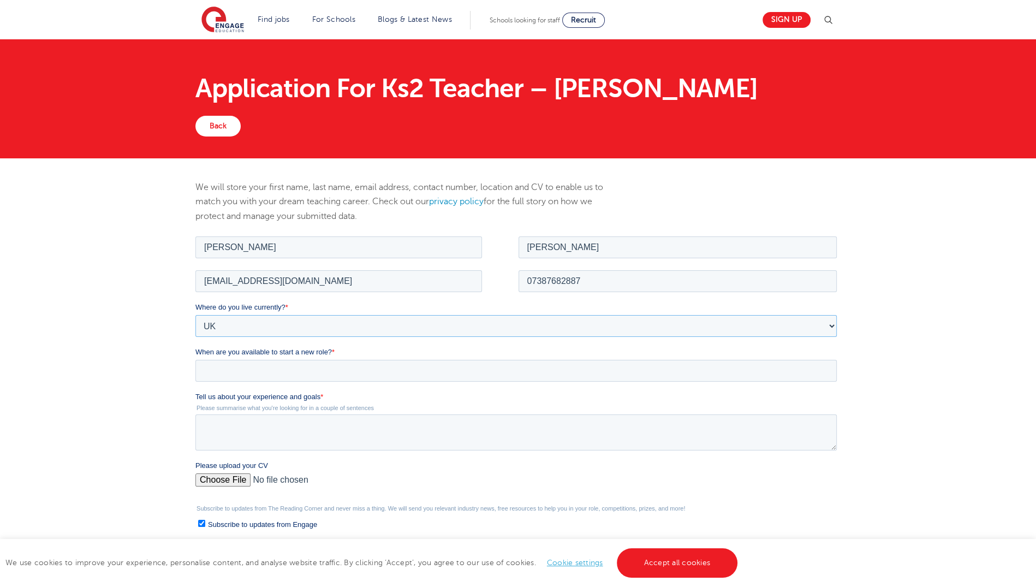
click at [195, 314] on select "Please Select UK Canada Ireland Australia New Zealand Europe USA South Africa J…" at bounding box center [515, 325] width 641 height 22
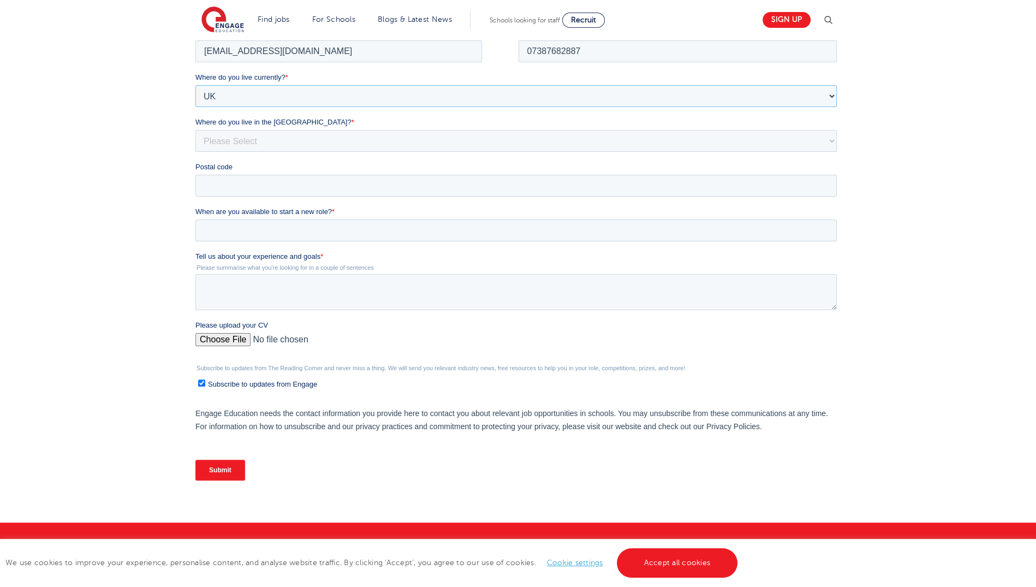
scroll to position [236, 0]
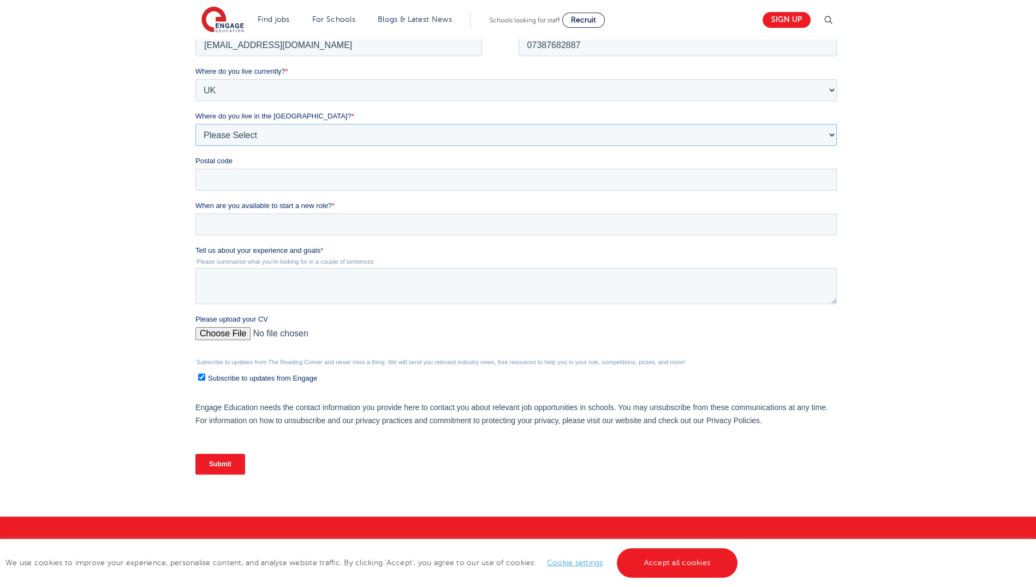
click at [479, 128] on select "Please Select Overseas Barnsley Bedfordshire Berkshire Bournemouth Bracknell Fo…" at bounding box center [515, 135] width 641 height 22
select select "London"
click at [471, 137] on select "Please Select Overseas Barnsley Bedfordshire Berkshire Bournemouth Bracknell Fo…" at bounding box center [515, 135] width 641 height 22
click at [426, 163] on label "Postal code" at bounding box center [518, 161] width 646 height 11
click at [426, 169] on input "Postal code" at bounding box center [515, 180] width 641 height 22
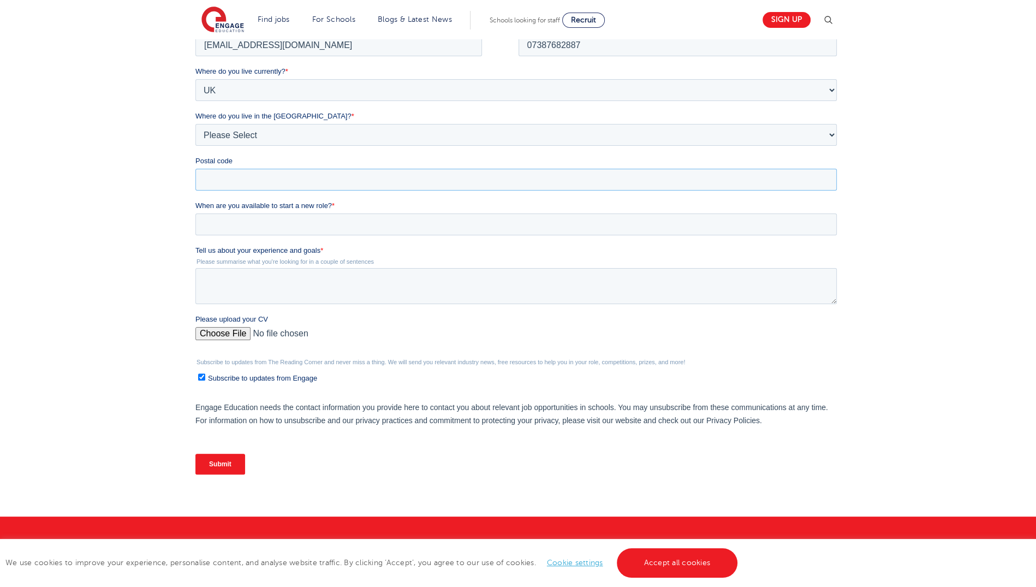
click at [410, 174] on input "Postal code" at bounding box center [515, 180] width 641 height 22
type input "EC1V 3RH"
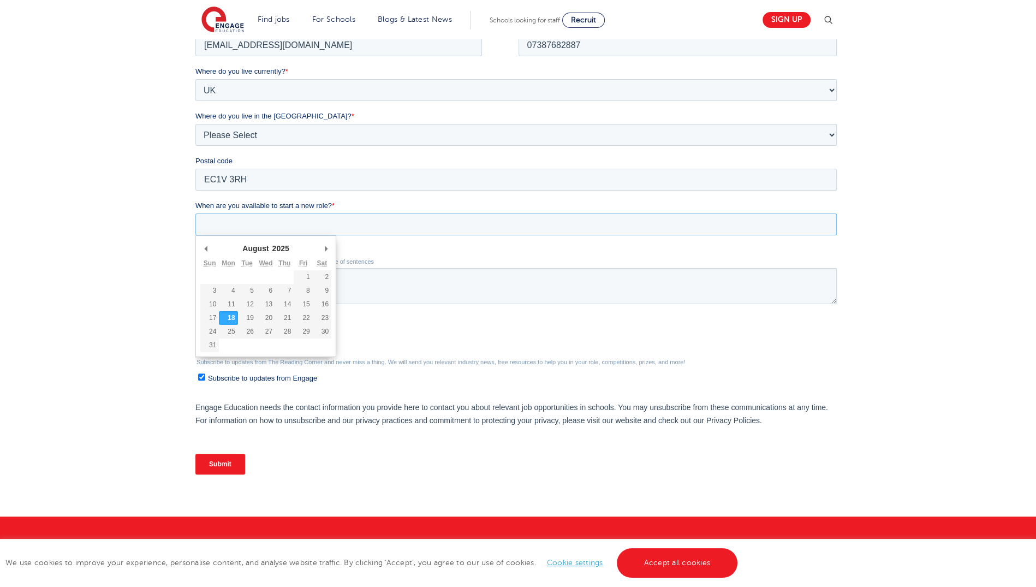
click at [330, 222] on input "When are you available to start a new role? *" at bounding box center [515, 224] width 641 height 22
type div "2025-08-31"
type input "2025/08/31"
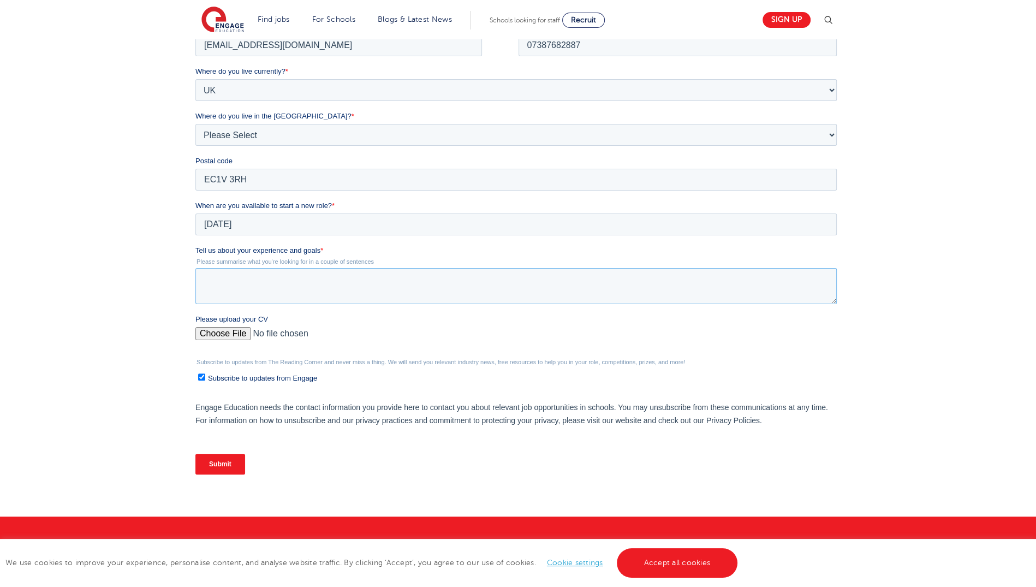
click at [272, 278] on textarea "Tell us about your experience and goals *" at bounding box center [515, 286] width 641 height 36
paste textarea "Primary practitioner with a BA in Preschool Education and an MA in Early Years …"
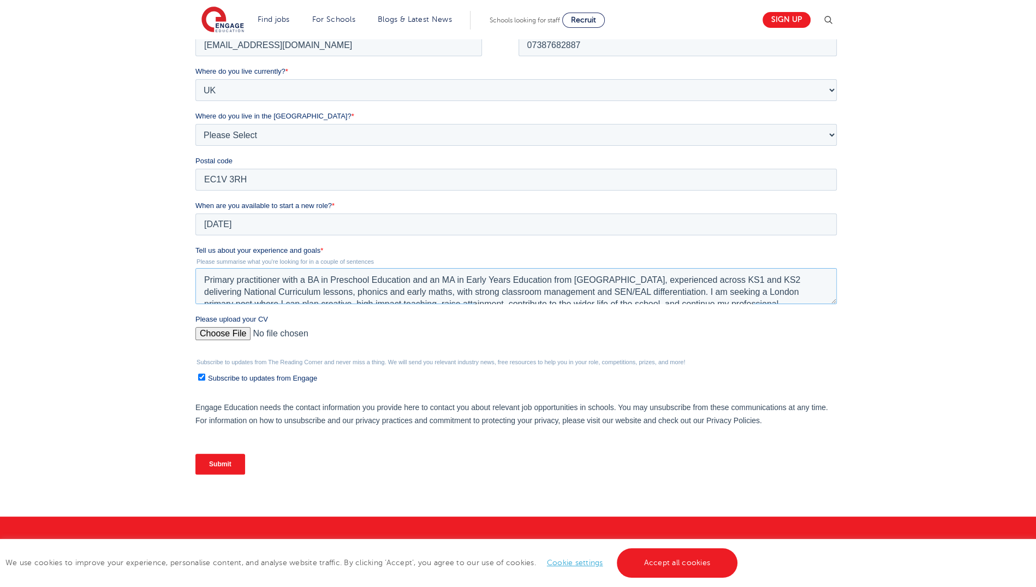
scroll to position [5, 0]
type textarea "Primary practitioner with a BA in Preschool Education and an MA in Early Years …"
click at [234, 331] on input "Please upload your CV" at bounding box center [515, 338] width 641 height 22
type input "C:\fakepath\Felicia Zhang-CV.pdf"
click at [206, 378] on label "Subscribe to updates from Engage" at bounding box center [517, 377] width 639 height 11
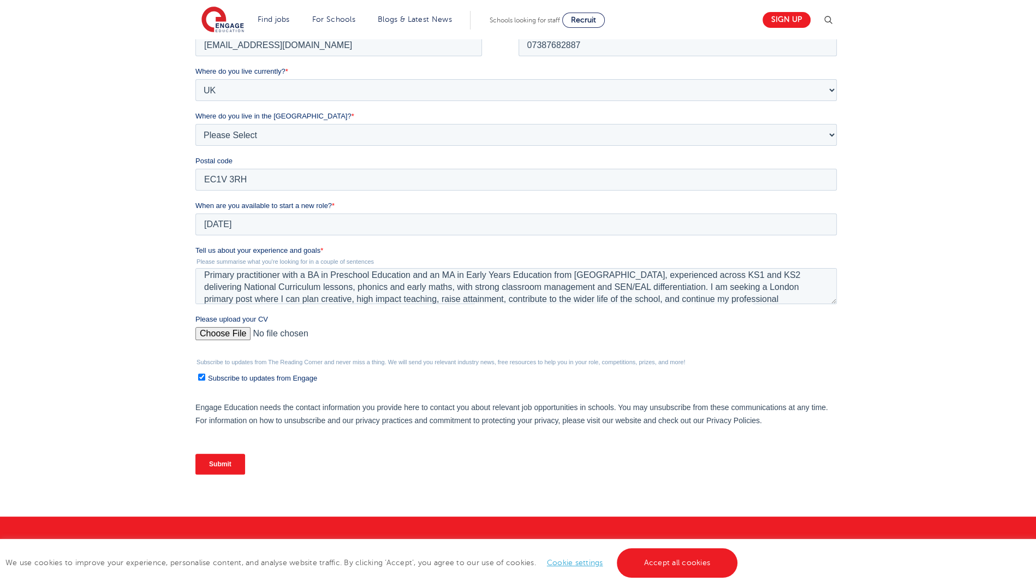
click at [205, 378] on input "Subscribe to updates from Engage" at bounding box center [201, 376] width 7 height 7
checkbox input "false"
click at [221, 469] on input "Submit" at bounding box center [220, 464] width 50 height 21
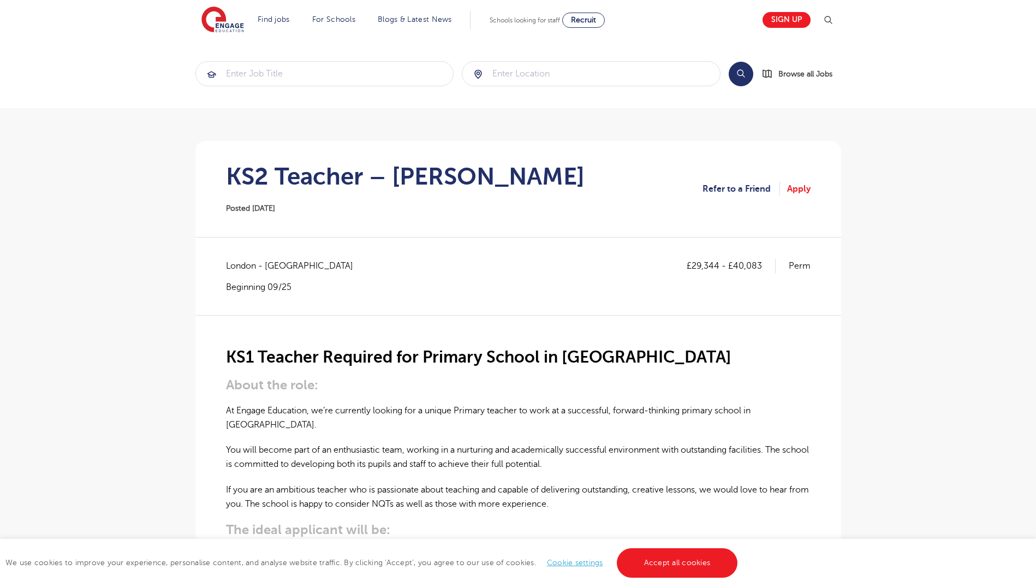
scroll to position [539, 0]
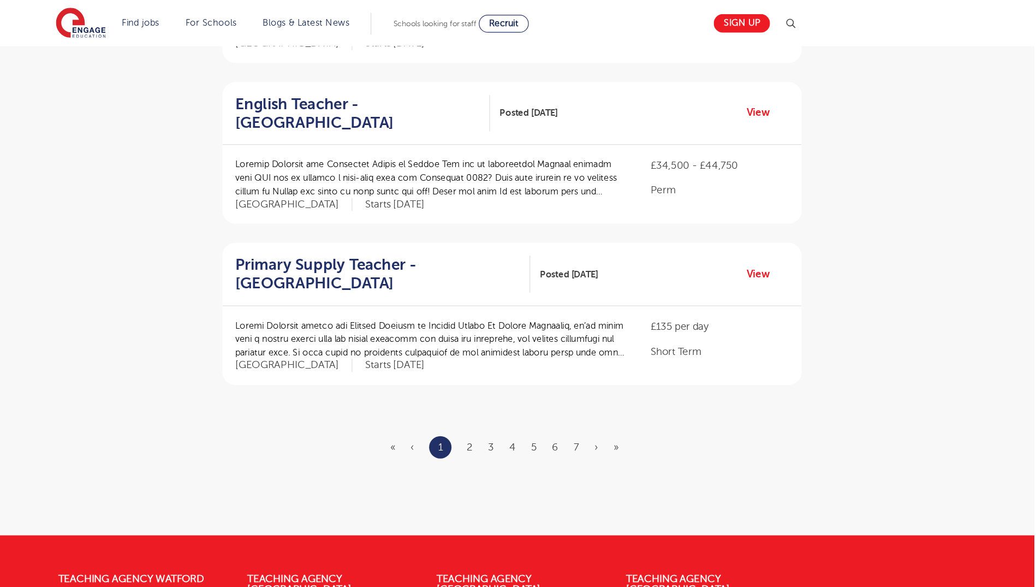
scroll to position [1170, 0]
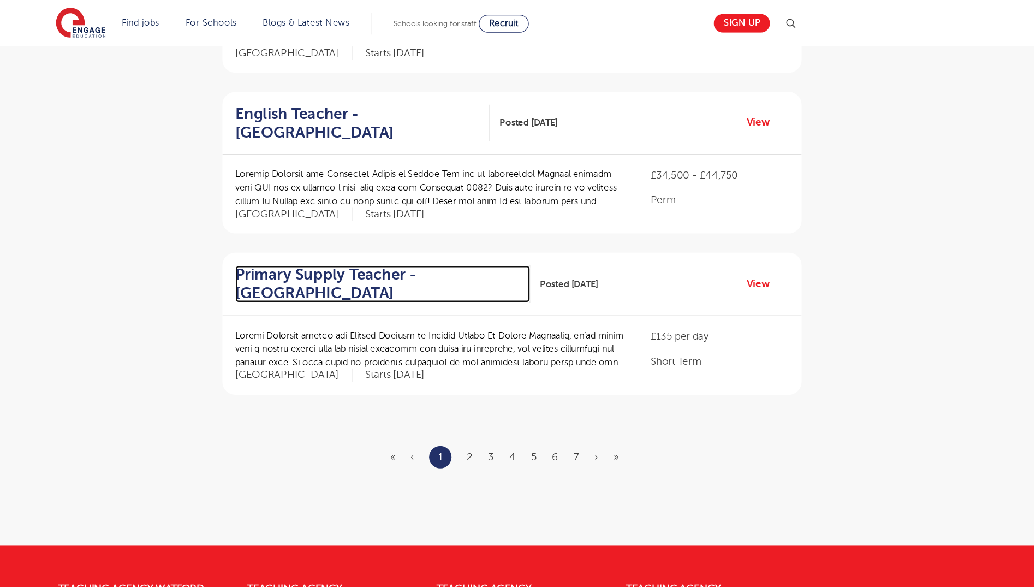
drag, startPoint x: 408, startPoint y: 302, endPoint x: 408, endPoint y: 217, distance: 85.7
click at [408, 227] on h2 "Primary Supply Teacher - [GEOGRAPHIC_DATA]" at bounding box center [475, 243] width 243 height 32
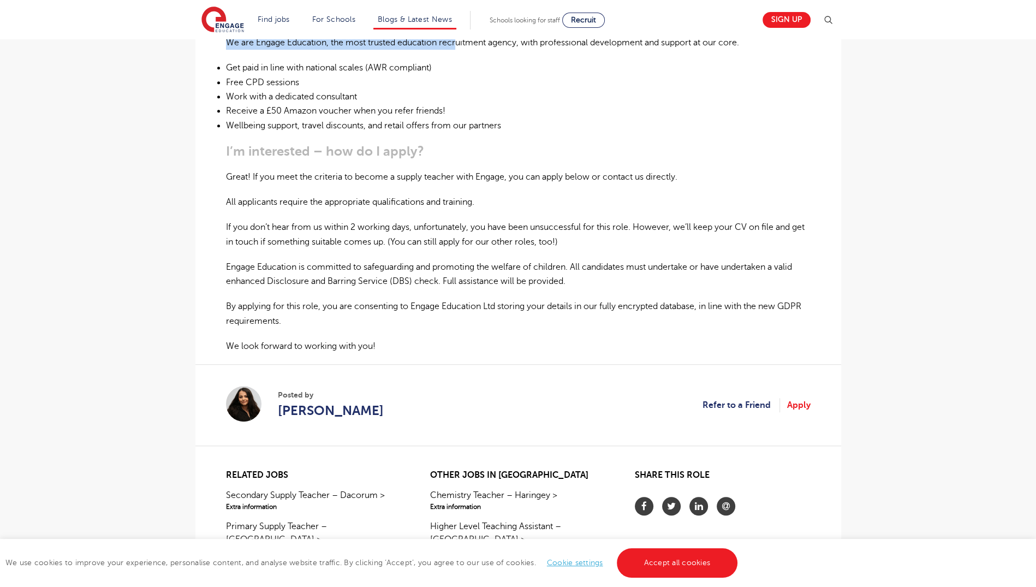
scroll to position [565, 0]
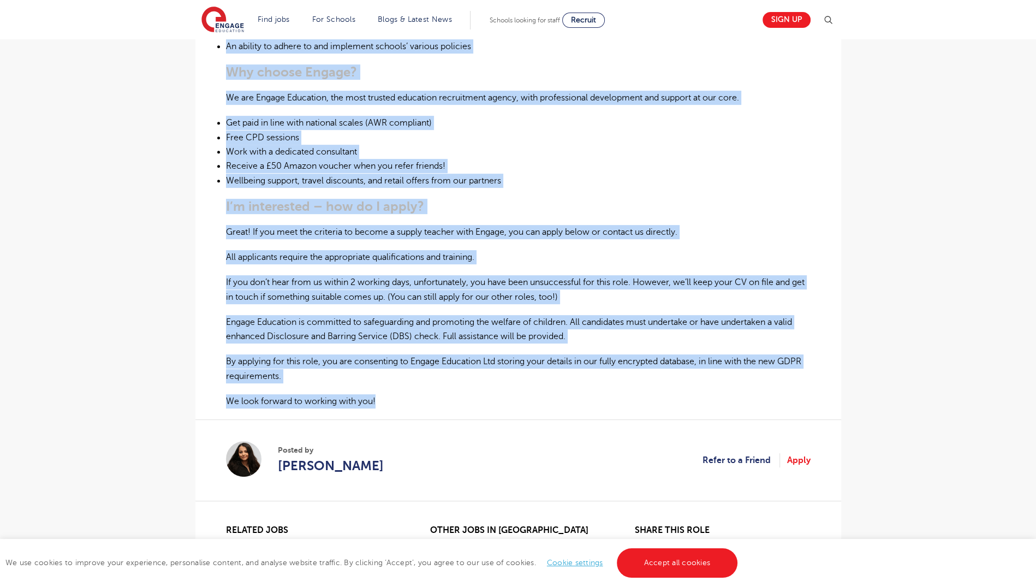
drag, startPoint x: 227, startPoint y: 78, endPoint x: 401, endPoint y: 369, distance: 338.8
click at [401, 369] on div "Supply Teachers needed for Primary Schools in [GEOGRAPHIC_DATA] At Engage Educa…" at bounding box center [518, 93] width 585 height 632
copy div "Loremi Dolorsit ametco adi Elitsed Doeiusm te Incidid Utlabo Et Dolore Magnaali…"
click at [646, 284] on div "Supply Teachers needed for Primary Schools in [GEOGRAPHIC_DATA] At Engage Educa…" at bounding box center [518, 93] width 585 height 632
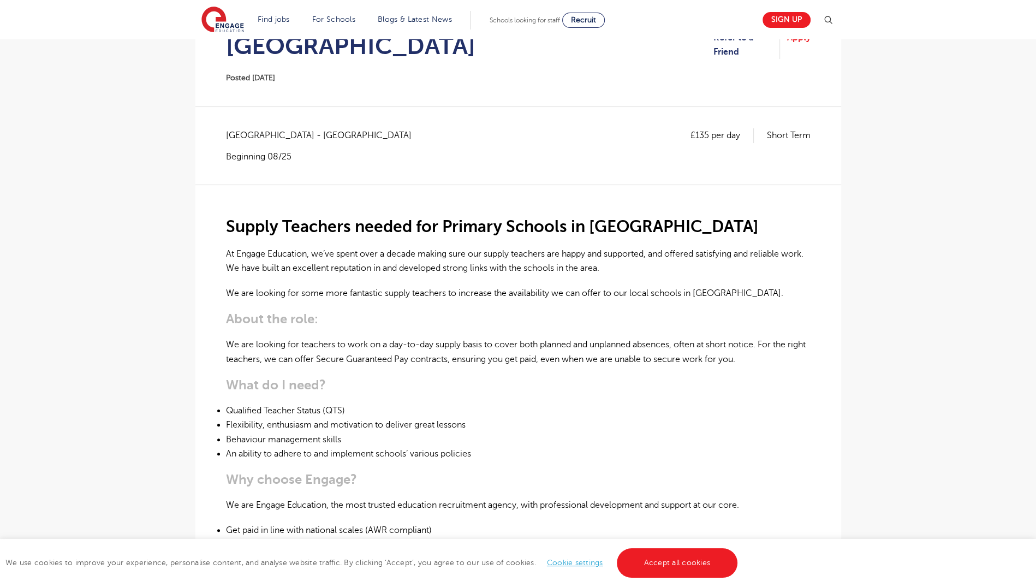
scroll to position [3, 0]
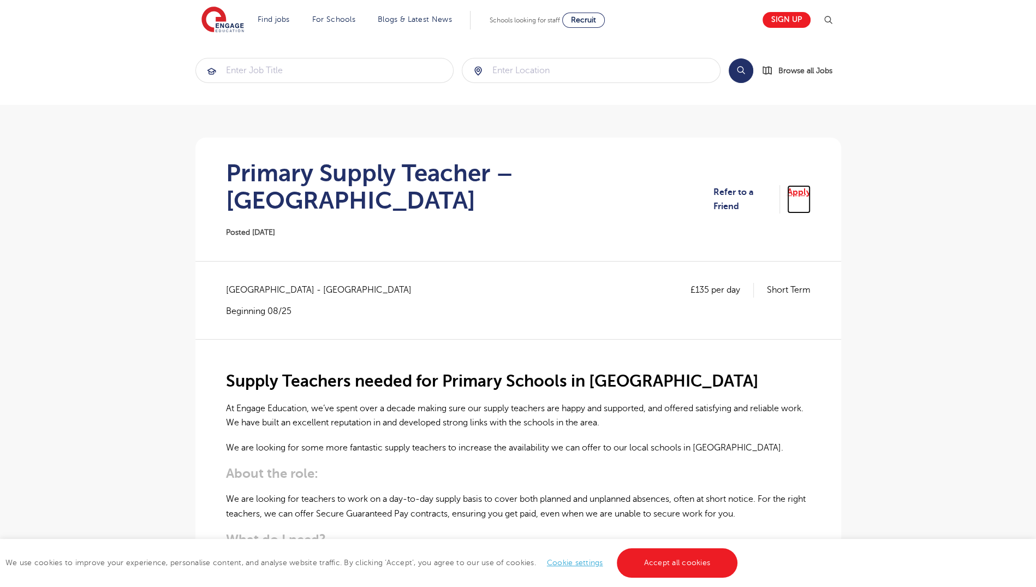
click at [790, 185] on link "Apply" at bounding box center [798, 199] width 23 height 29
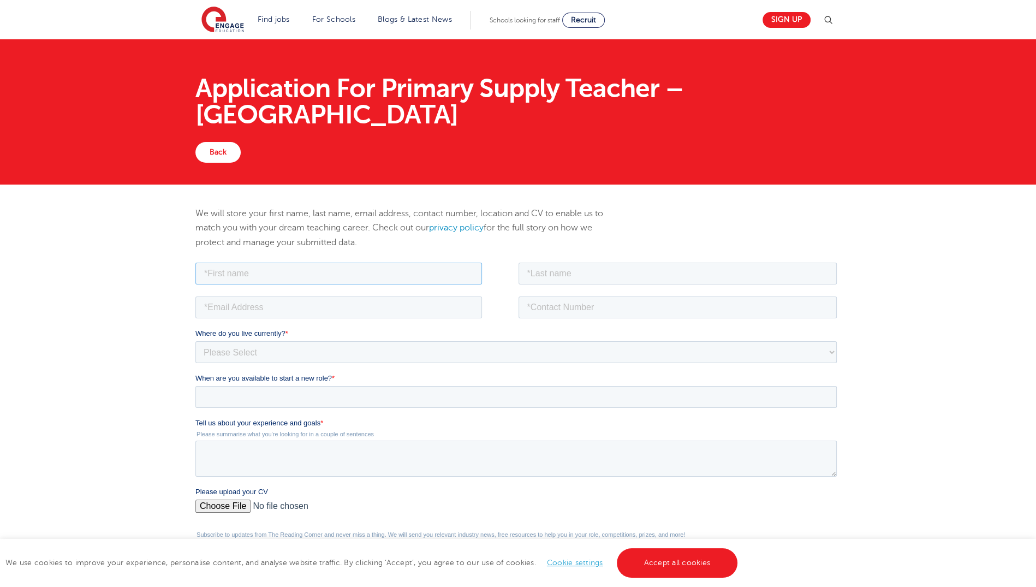
click at [400, 272] on input "text" at bounding box center [338, 273] width 287 height 22
type input "[PERSON_NAME]"
drag, startPoint x: 548, startPoint y: 276, endPoint x: 609, endPoint y: 312, distance: 71.2
click at [609, 312] on form "Job Position Job Sector Job ID Job Number Job Owner Felicia Where do you live c…" at bounding box center [518, 458] width 646 height 396
type input "[PERSON_NAME]"
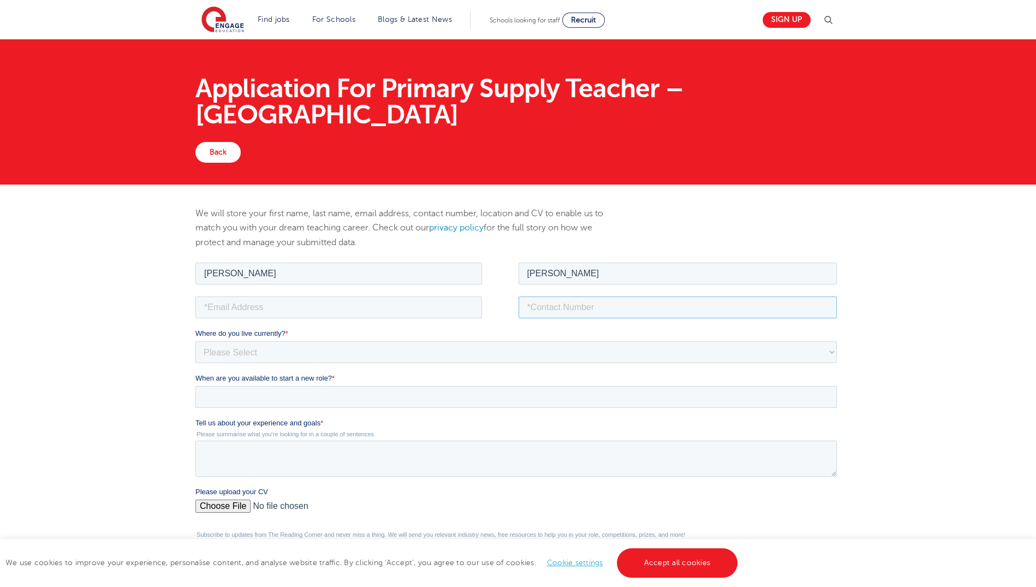
drag, startPoint x: 594, startPoint y: 309, endPoint x: 623, endPoint y: 335, distance: 38.7
click at [623, 335] on form "Job Position Job Sector Job ID Job Number Job Owner Felicia Zhang Where do you …" at bounding box center [518, 458] width 646 height 396
type input "07387682887"
click at [373, 306] on input "email" at bounding box center [338, 307] width 287 height 22
type input "dtnvl55@ucl.ac.uk"
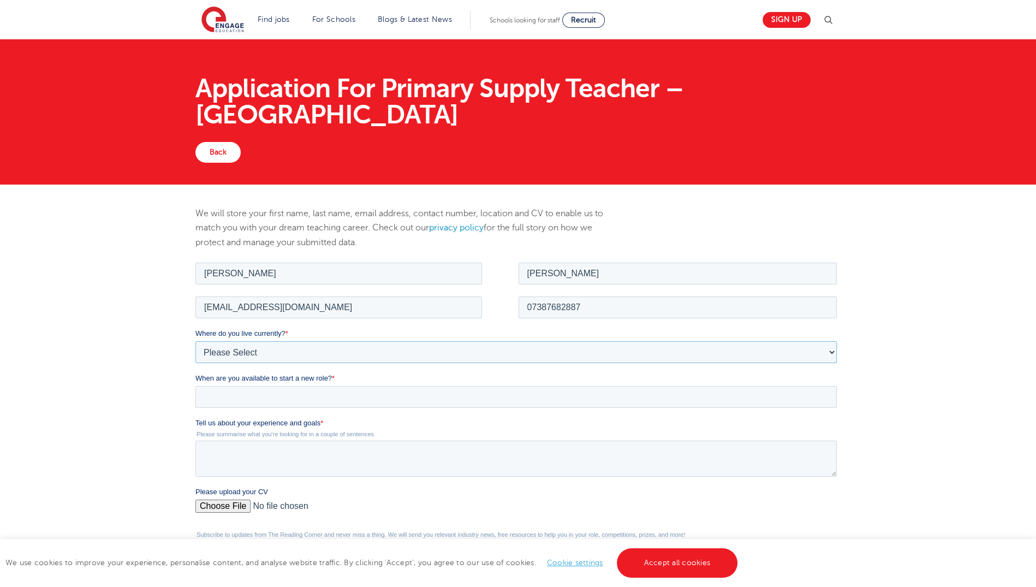
click at [349, 342] on select "Please Select UK Canada Ireland Australia New Zealand Europe USA South Africa J…" at bounding box center [515, 352] width 641 height 22
select select "UK"
click at [195, 341] on select "Please Select UK Canada Ireland Australia New Zealand Europe USA South Africa J…" at bounding box center [515, 352] width 641 height 22
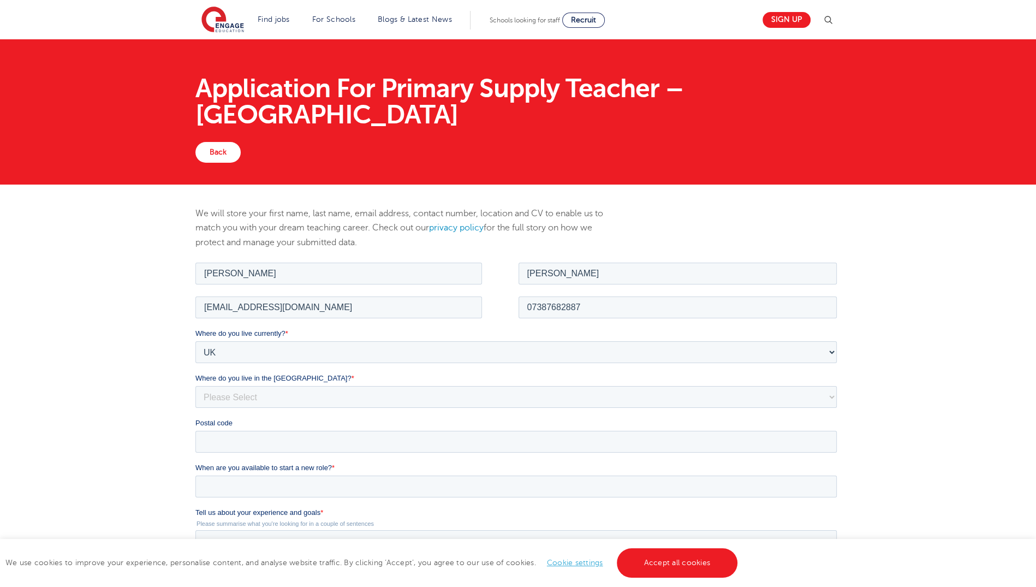
click at [328, 384] on div "Where do you live in the UK? * Please Select Overseas Barnsley Bedfordshire Ber…" at bounding box center [518, 389] width 646 height 35
click at [329, 394] on select "Please Select Overseas Barnsley Bedfordshire Berkshire Bournemouth Bracknell Fo…" at bounding box center [515, 396] width 641 height 22
select select "[GEOGRAPHIC_DATA]"
click at [324, 394] on select "Please Select Overseas Barnsley Bedfordshire Berkshire Bournemouth Bracknell Fo…" at bounding box center [515, 396] width 641 height 22
drag, startPoint x: 324, startPoint y: 394, endPoint x: 336, endPoint y: 460, distance: 67.0
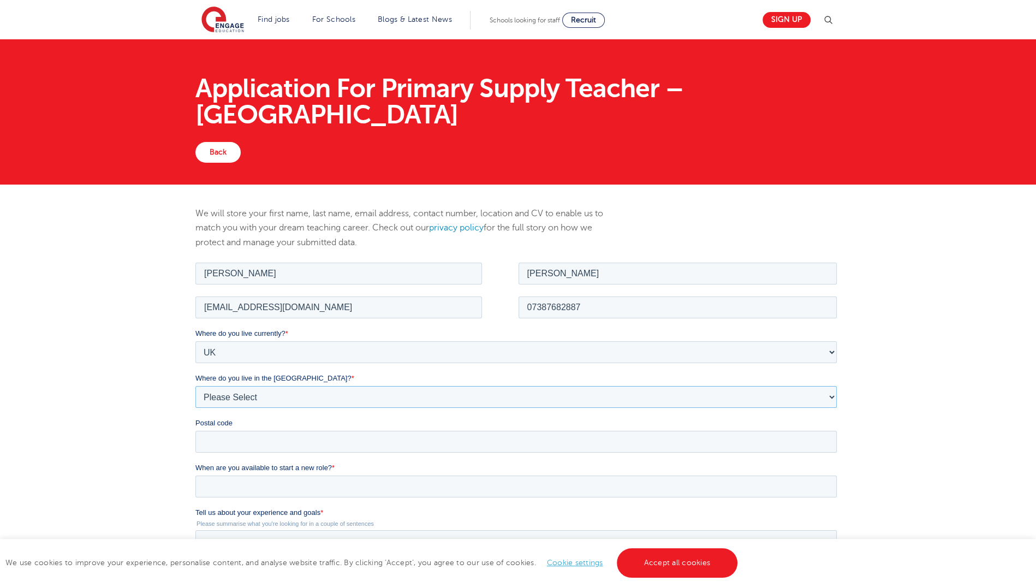
click at [336, 460] on fieldset "Where do you live currently? * Please Select UK Canada Ireland Australia New Ze…" at bounding box center [518, 395] width 646 height 134
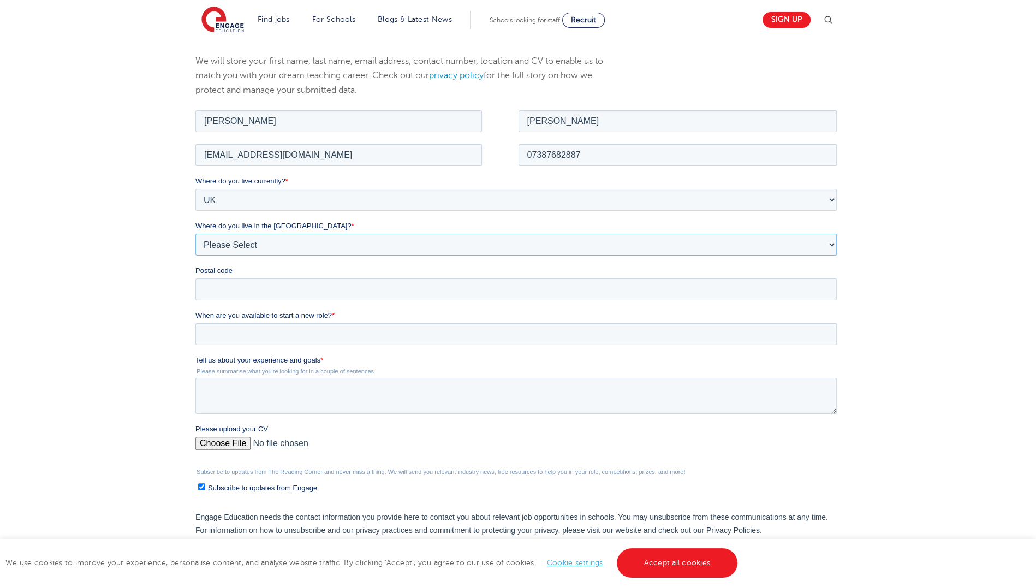
scroll to position [167, 0]
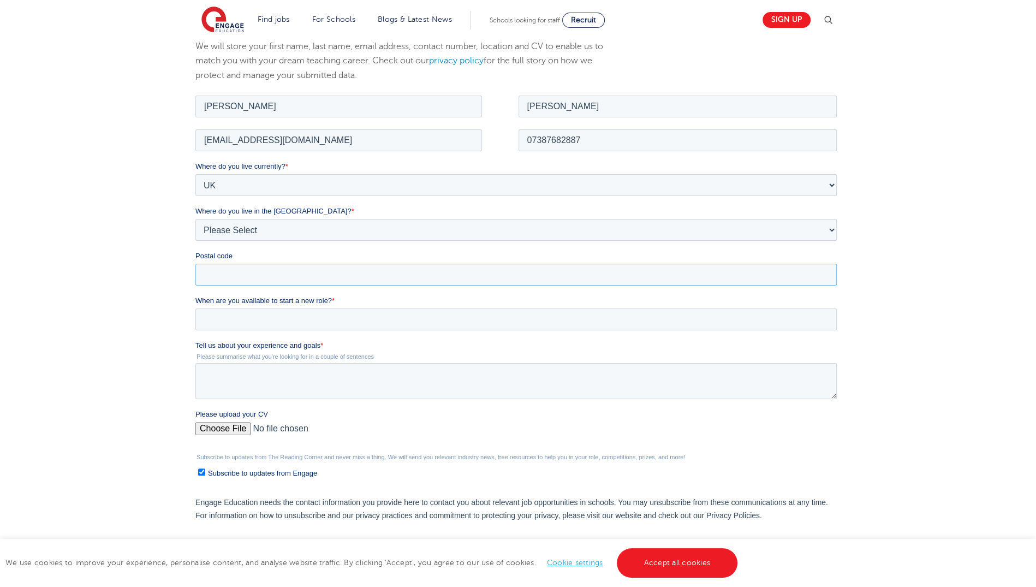
drag, startPoint x: 349, startPoint y: 275, endPoint x: 321, endPoint y: 313, distance: 47.6
click at [321, 313] on form "Job Position Job Sector Job ID Job Number Job Owner Felicia Zhang dtnvl55@ucl.a…" at bounding box center [518, 335] width 646 height 485
type input "EC1V 3RH"
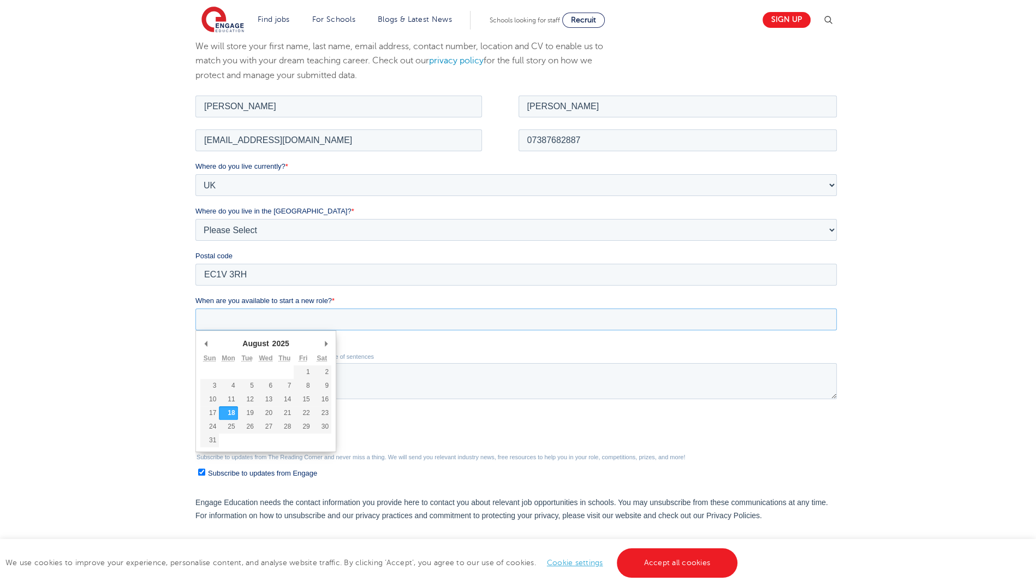
click at [321, 313] on input "When are you available to start a new role? *" at bounding box center [515, 319] width 641 height 22
type div "2025-08-31"
type input "2025/08/31"
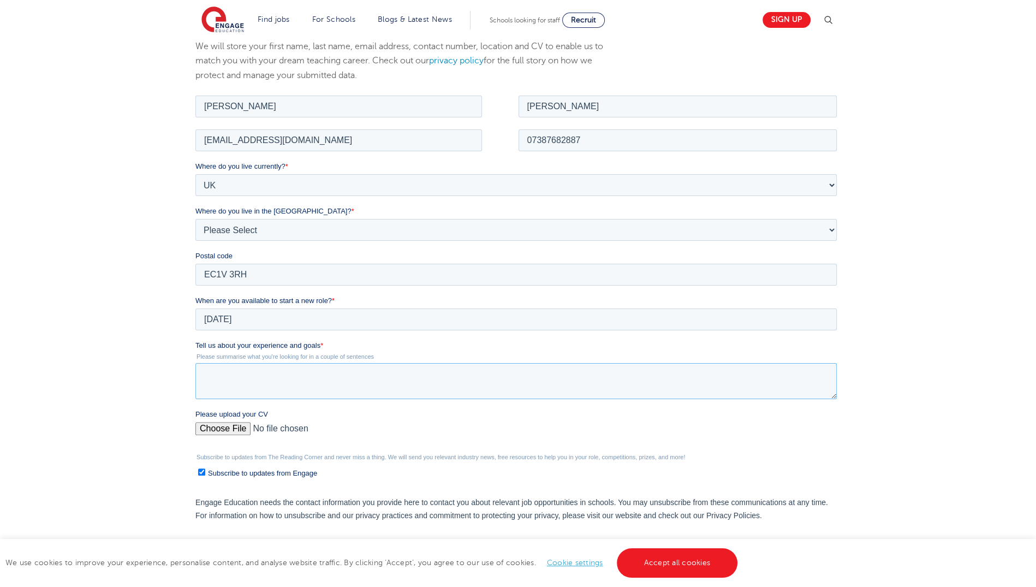
click at [243, 376] on textarea "Tell us about your experience and goals *" at bounding box center [515, 380] width 641 height 36
paste textarea "Primary practitioner with a BA in Preschool Education and an MA in Early Years …"
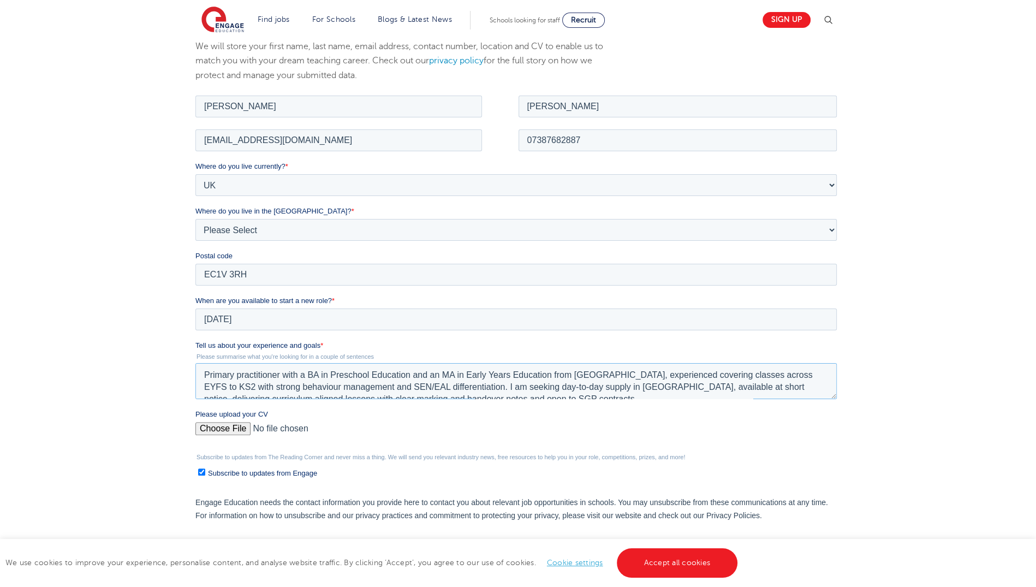
scroll to position [5, 0]
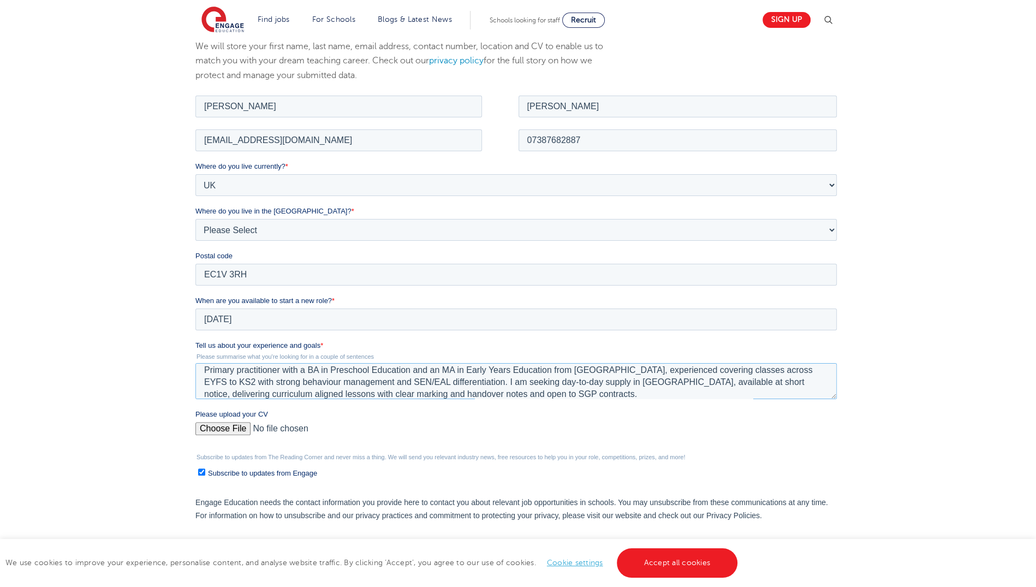
type textarea "Primary practitioner with a BA in Preschool Education and an MA in Early Years …"
click at [199, 473] on input "Subscribe to updates from Engage" at bounding box center [201, 471] width 7 height 7
checkbox input "false"
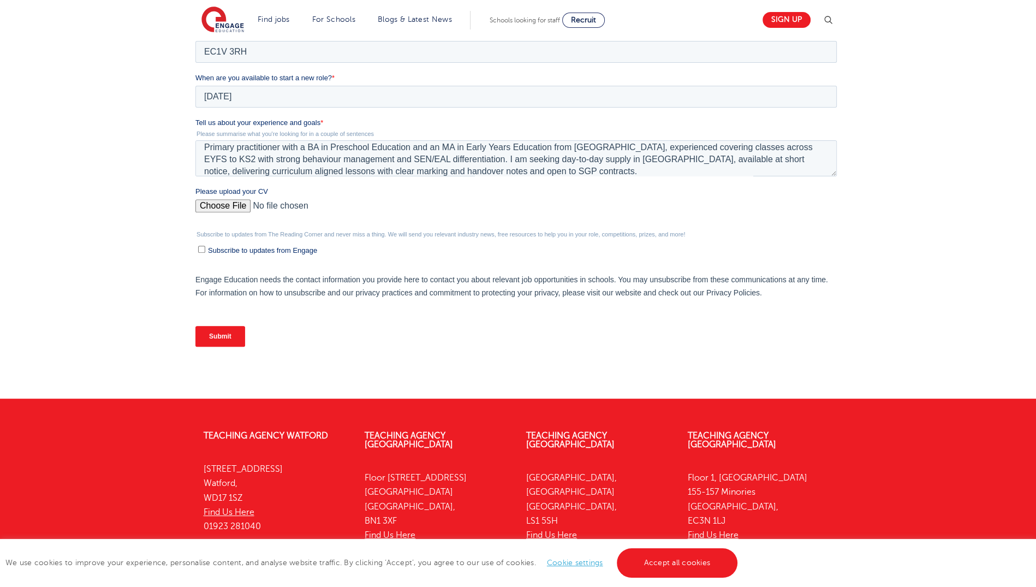
click at [214, 207] on input "Please upload your CV" at bounding box center [515, 210] width 641 height 22
type input "C:\fakepath\Felicia Zhang-CV.pdf"
click at [231, 330] on input "Submit" at bounding box center [220, 336] width 50 height 21
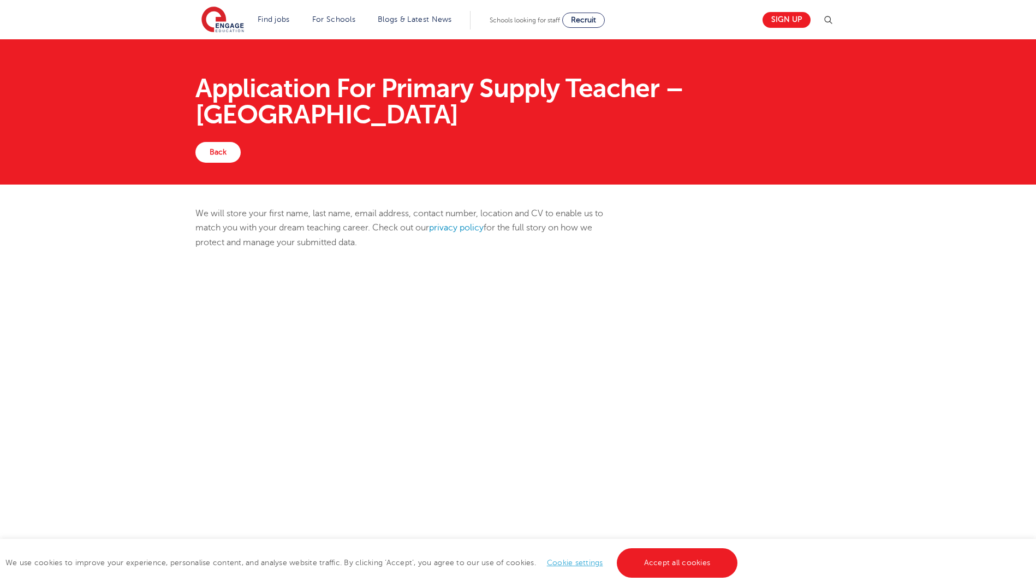
scroll to position [372, 0]
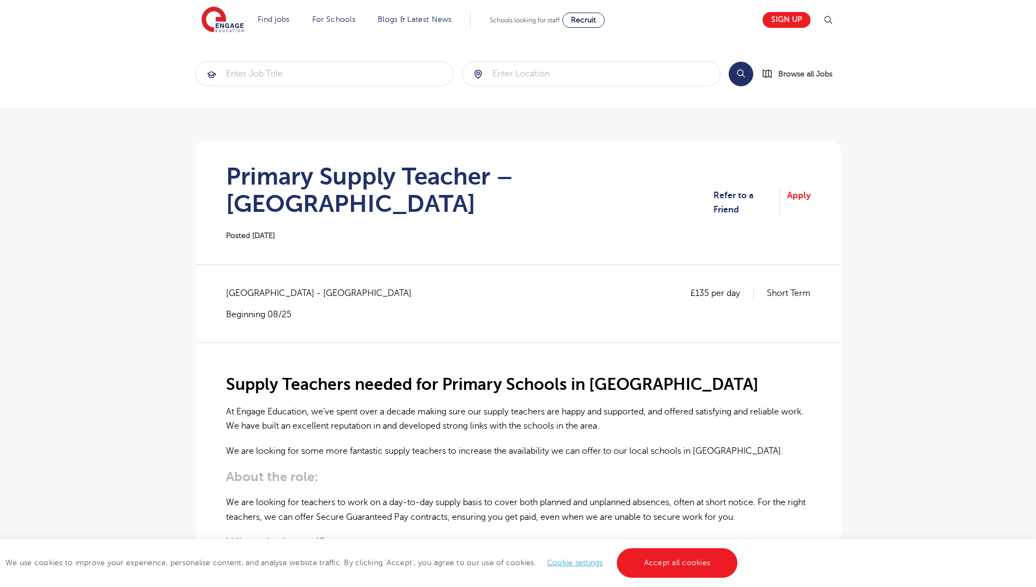
scroll to position [3, 0]
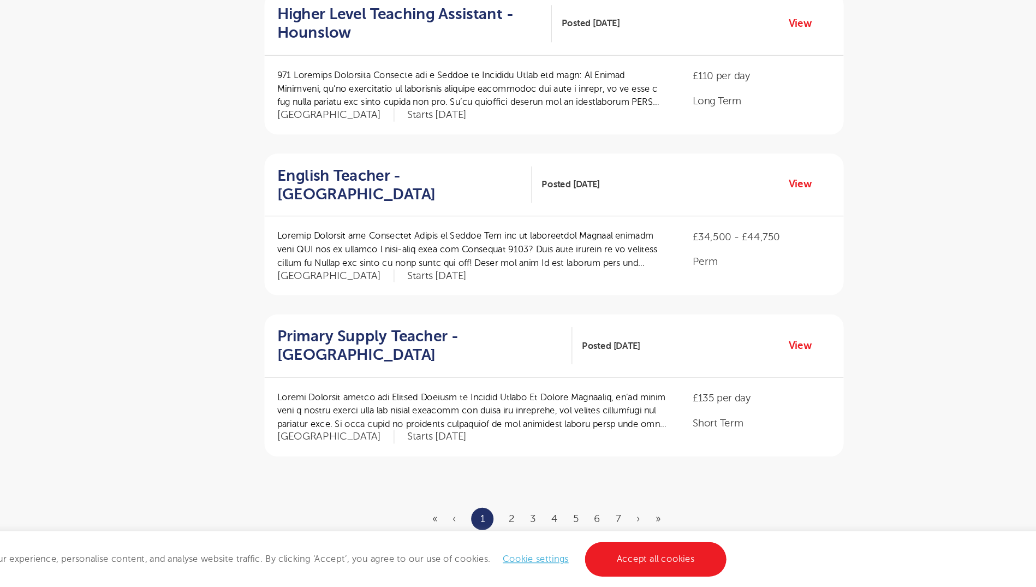
scroll to position [1033, 0]
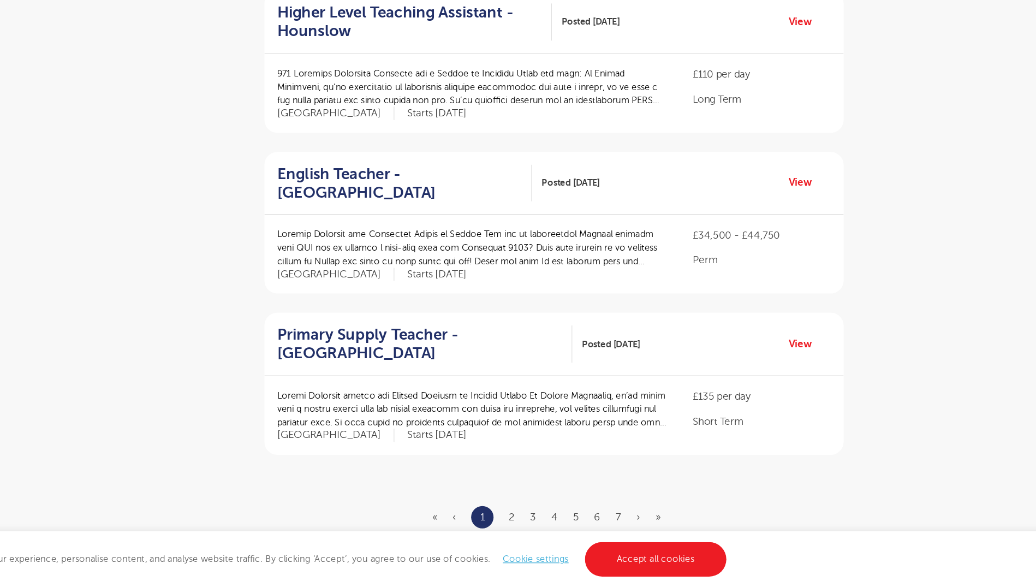
click at [652, 280] on p at bounding box center [520, 297] width 332 height 34
click at [753, 240] on div "English Teacher - Waltham Forest Posted 16/08/25 View" at bounding box center [590, 243] width 494 height 54
click at [798, 235] on link "View" at bounding box center [804, 242] width 28 height 14
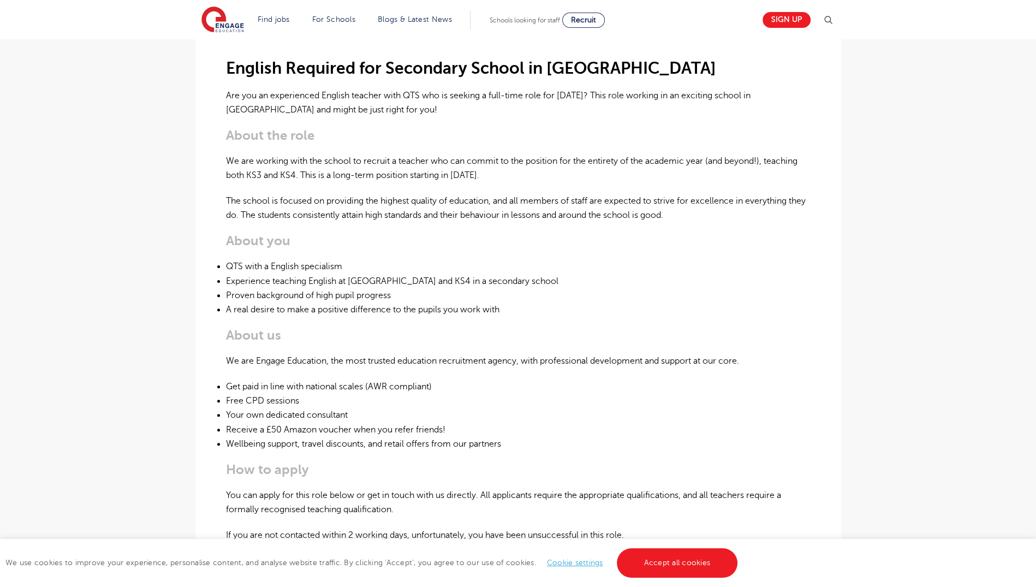
scroll to position [287, 0]
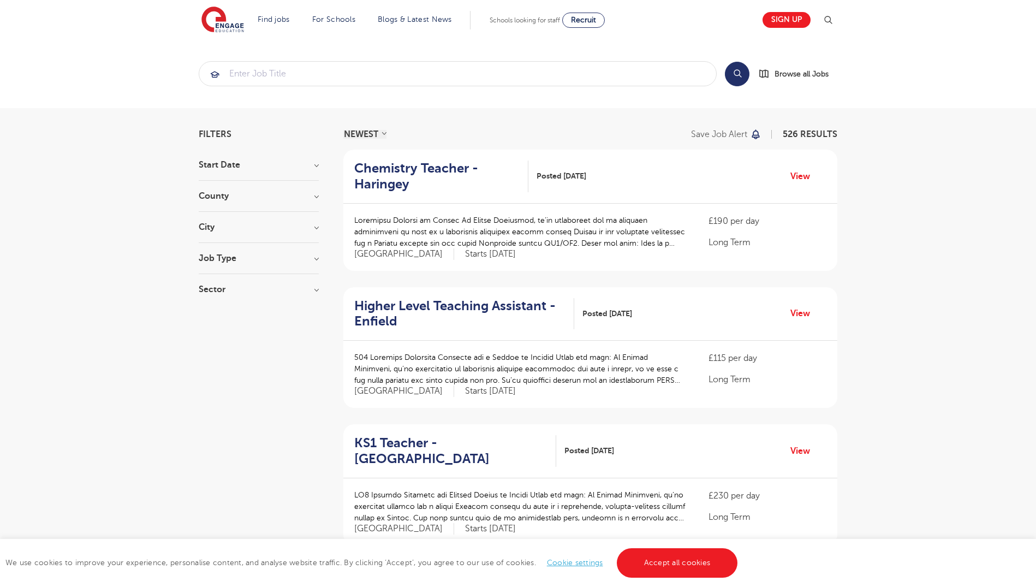
scroll to position [1033, 0]
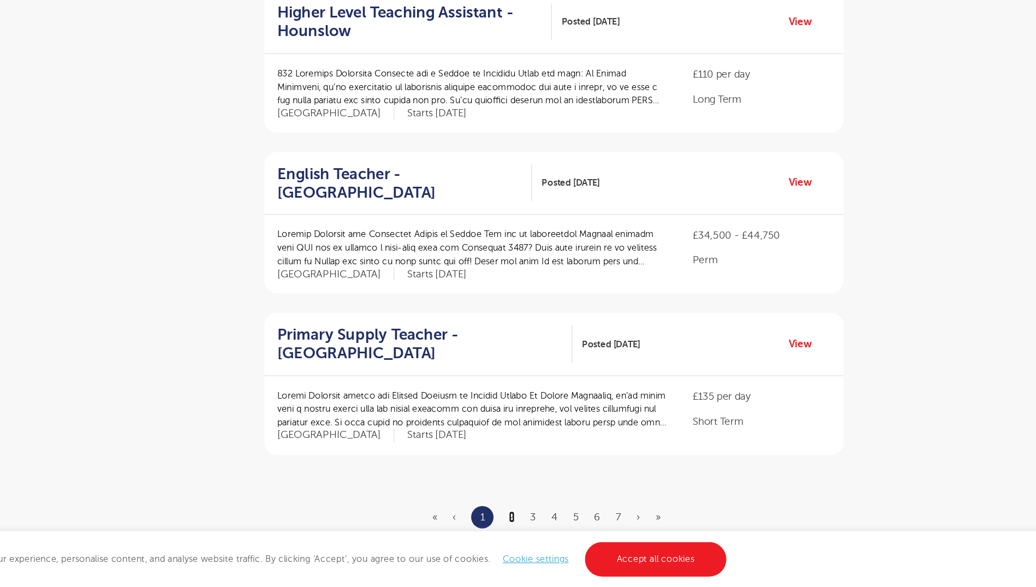
click at [557, 522] on link "2" at bounding box center [554, 527] width 5 height 10
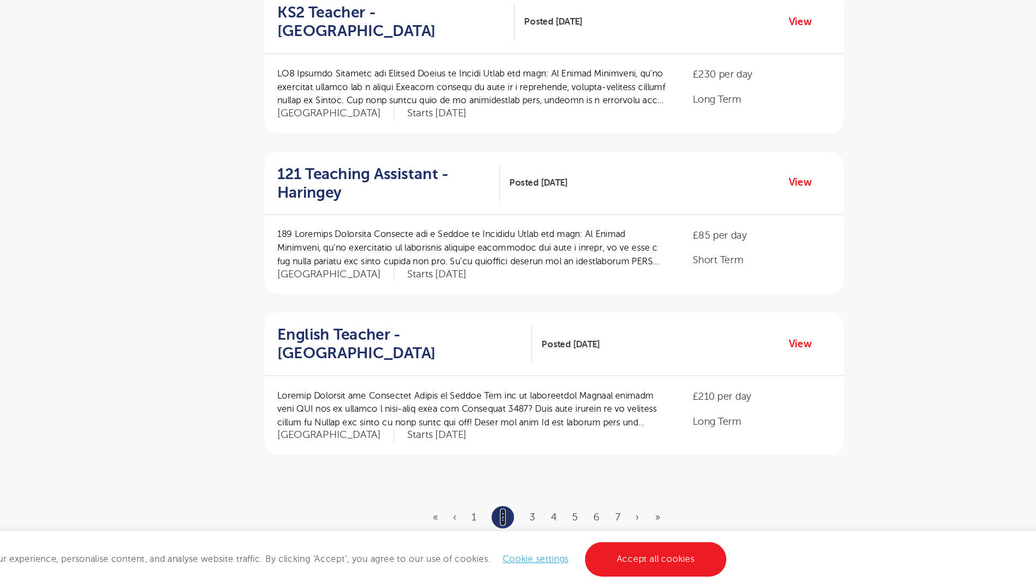
scroll to position [0, 0]
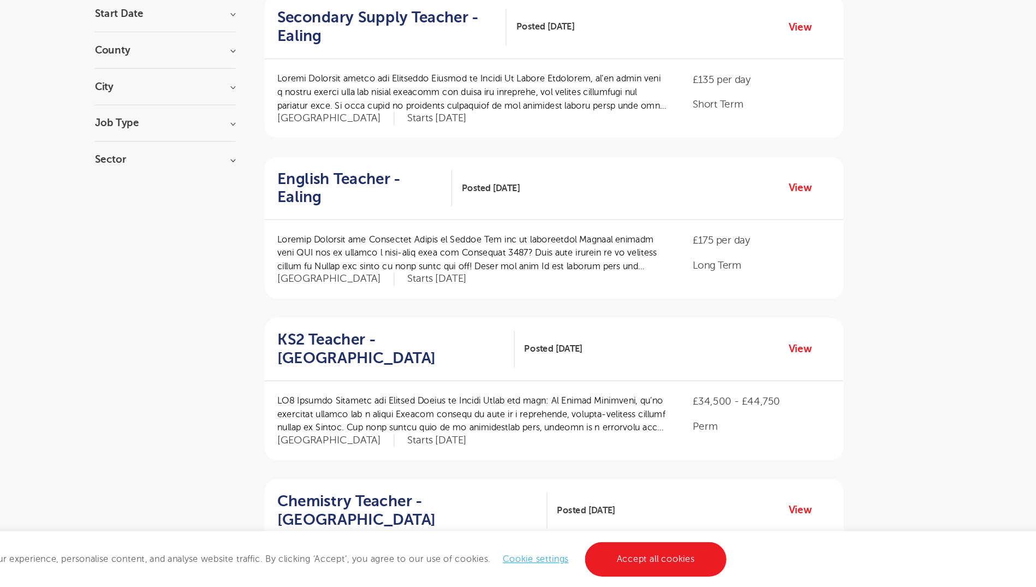
scroll to position [88, 0]
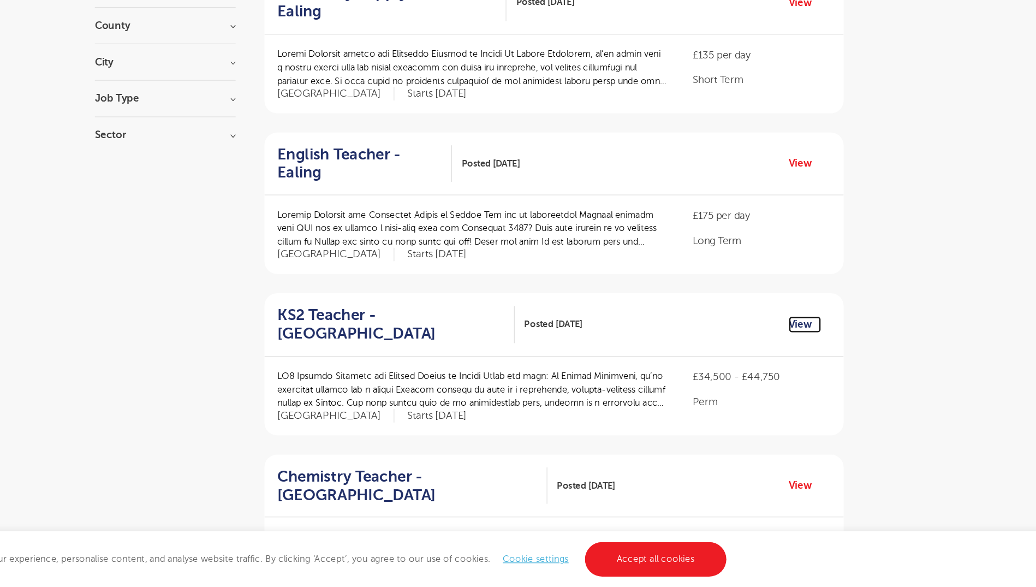
click at [806, 355] on link "View" at bounding box center [804, 362] width 28 height 14
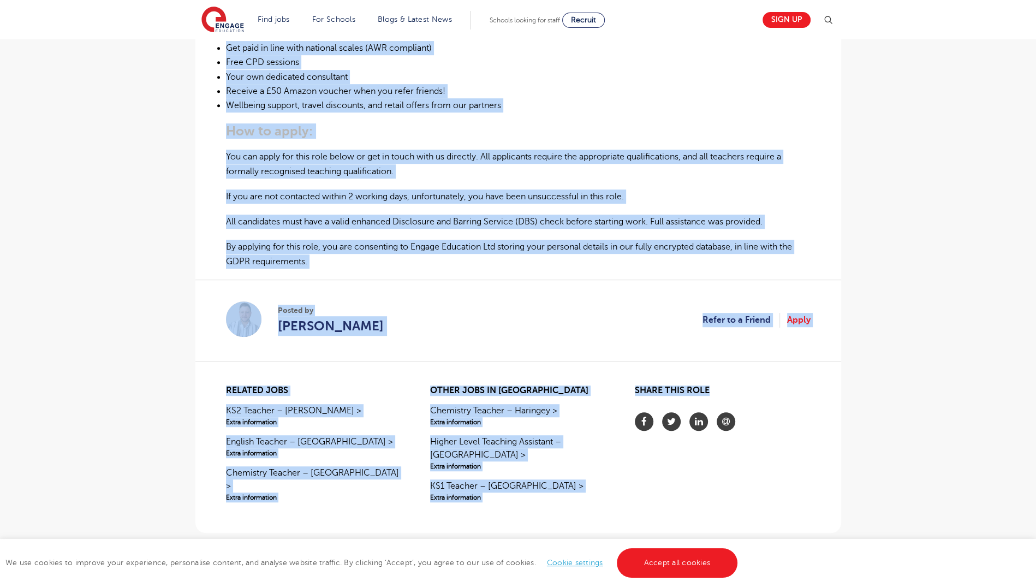
scroll to position [761, 0]
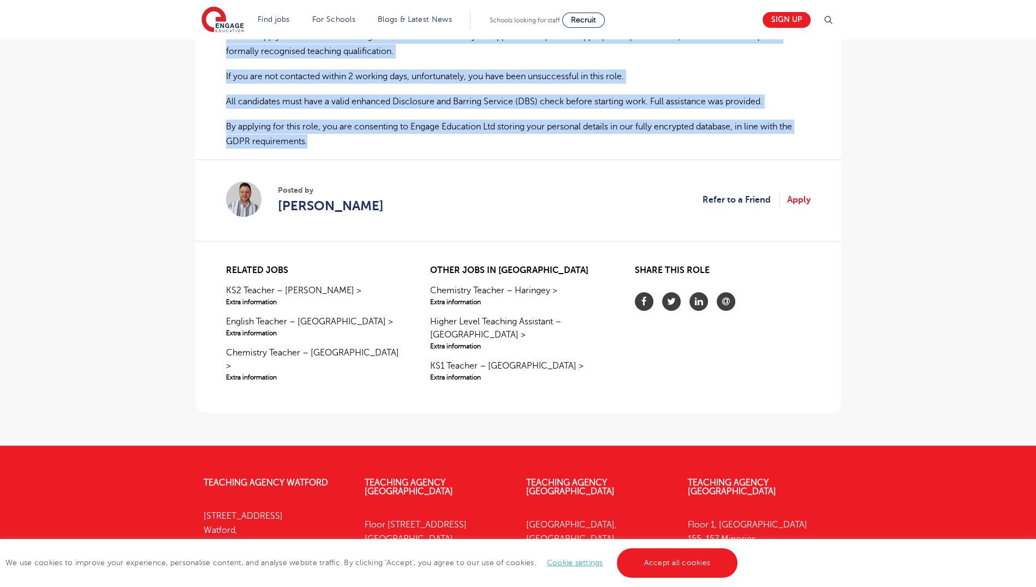
drag, startPoint x: 224, startPoint y: 164, endPoint x: 491, endPoint y: 125, distance: 269.7
copy div "Lo Ipsumd Sitametco, ad’el seddoeius tempori utl e dolore Magnaal enimadm ve qu…"
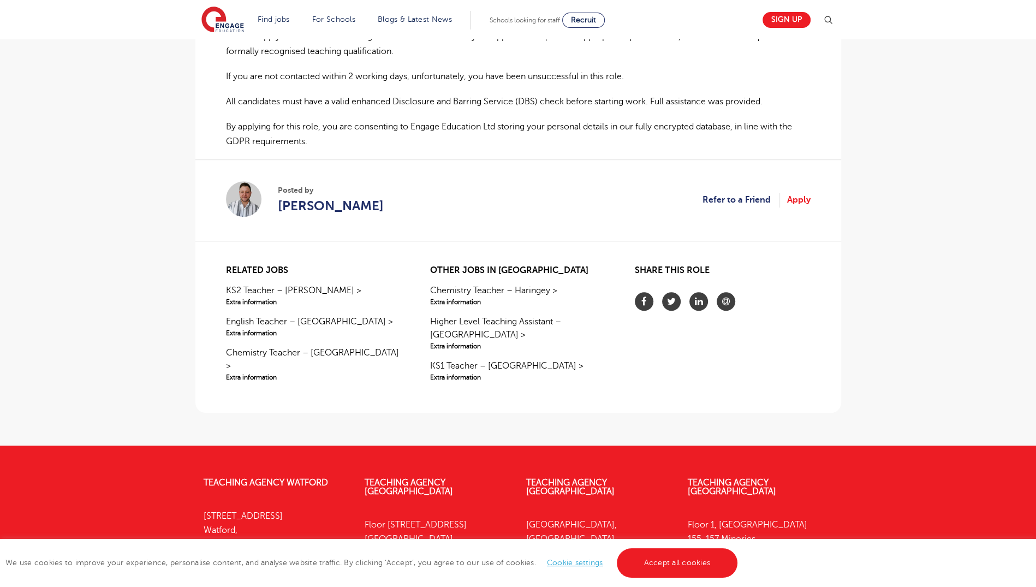
click at [670, 183] on section "Posted by [PERSON_NAME] Refer to a Friend Apply" at bounding box center [518, 199] width 585 height 81
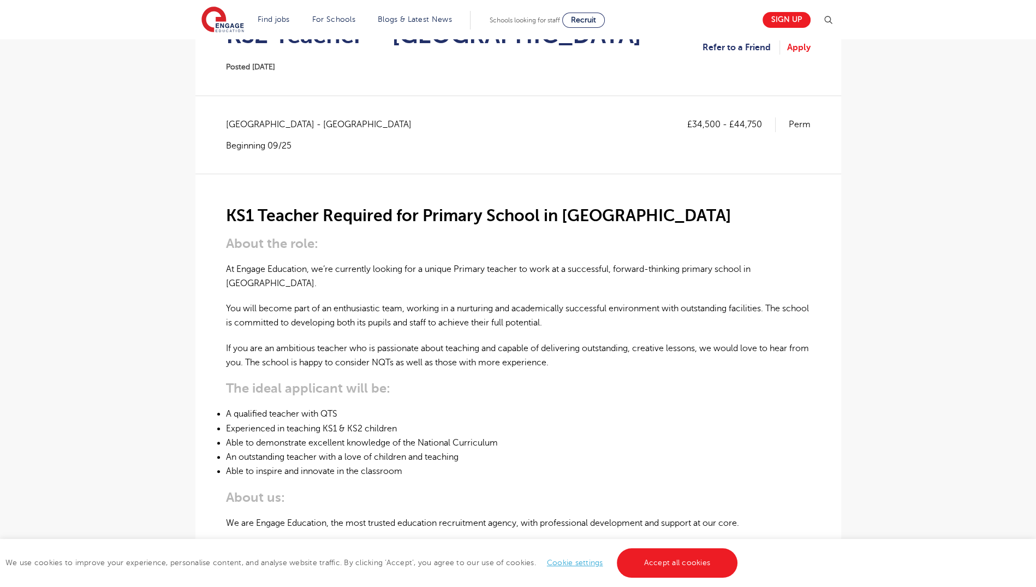
scroll to position [143, 0]
click at [798, 46] on link "Apply" at bounding box center [798, 46] width 23 height 14
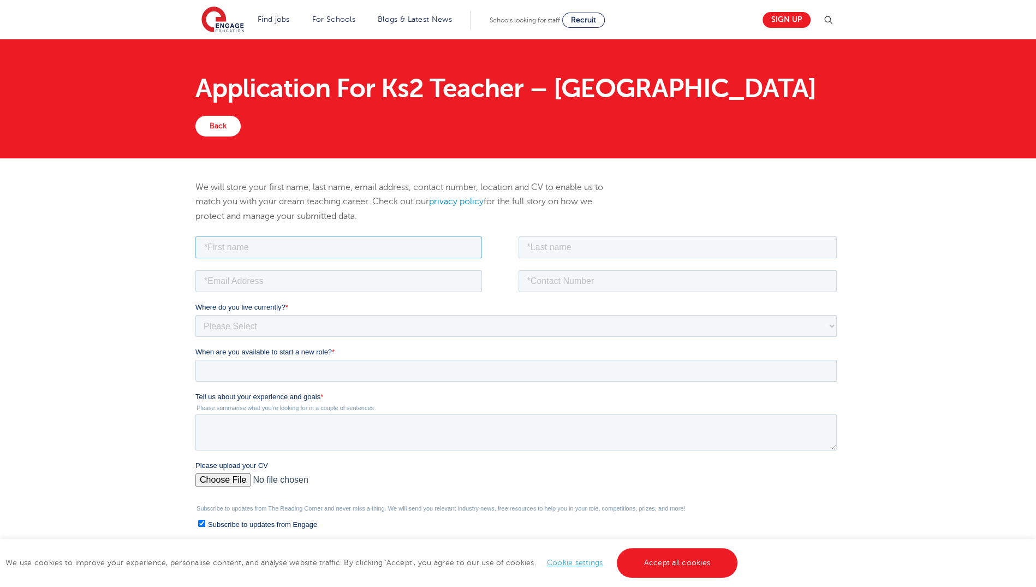
click at [444, 240] on input "text" at bounding box center [338, 247] width 287 height 22
type input "[PERSON_NAME]"
click at [312, 289] on input "email" at bounding box center [338, 281] width 287 height 22
type input "dtnvl55@ucl.ac.uk"
drag, startPoint x: 532, startPoint y: 252, endPoint x: 626, endPoint y: 276, distance: 97.4
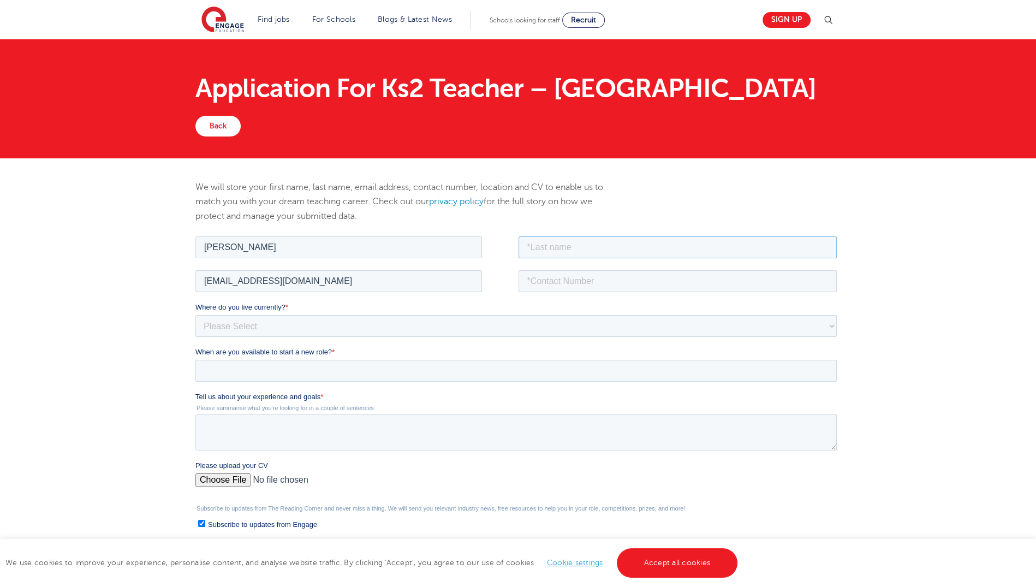
click at [626, 276] on form "Job Position Job Sector Job ID Job Number Job Owner Felicia dtnvl55@ucl.ac.uk W…" at bounding box center [518, 432] width 646 height 396
type input "Zhang"
click at [626, 276] on input "tel" at bounding box center [677, 281] width 319 height 22
type input "07387682887"
click at [522, 328] on select "Please Select UK Canada Ireland Australia New Zealand Europe USA South Africa J…" at bounding box center [515, 325] width 641 height 22
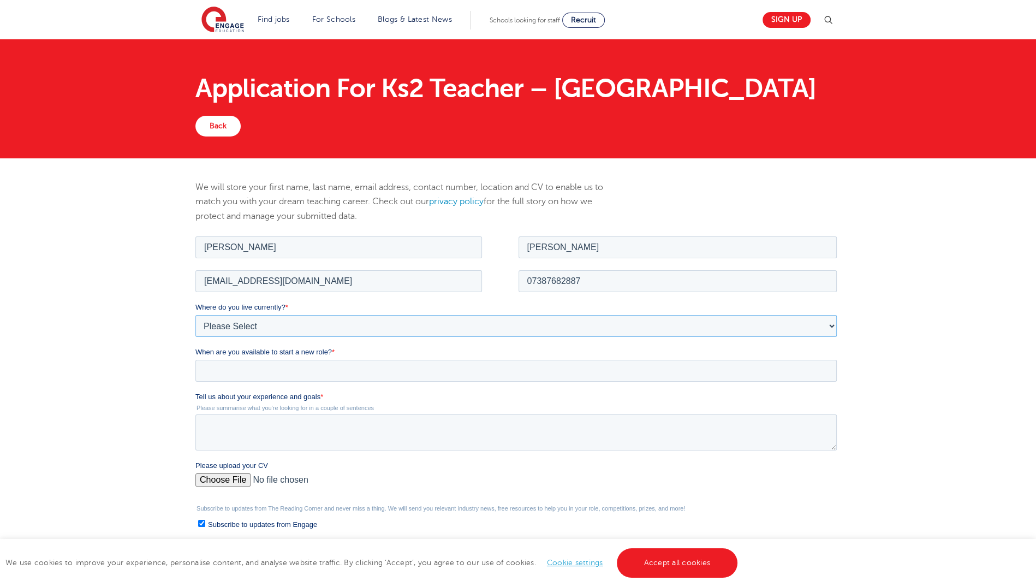
select select "UK"
click at [195, 314] on select "Please Select UK Canada Ireland Australia New Zealand Europe USA South Africa J…" at bounding box center [515, 325] width 641 height 22
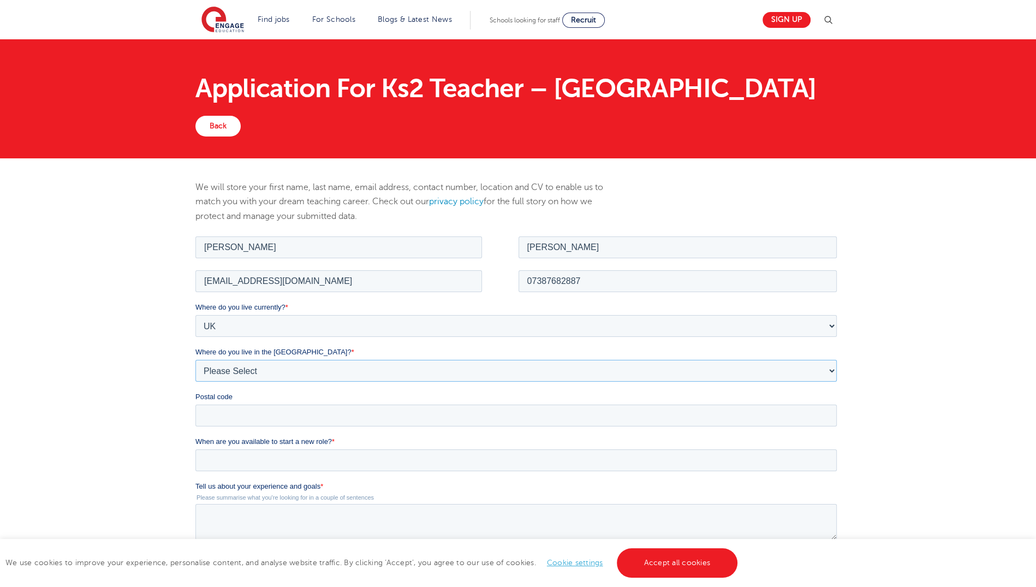
click at [491, 361] on select "Please Select Overseas Barnsley Bedfordshire Berkshire Bournemouth Bracknell Fo…" at bounding box center [515, 370] width 641 height 22
select select "[GEOGRAPHIC_DATA]"
click at [491, 361] on select "Please Select Overseas Barnsley Bedfordshire Berkshire Bournemouth Bracknell Fo…" at bounding box center [515, 370] width 641 height 22
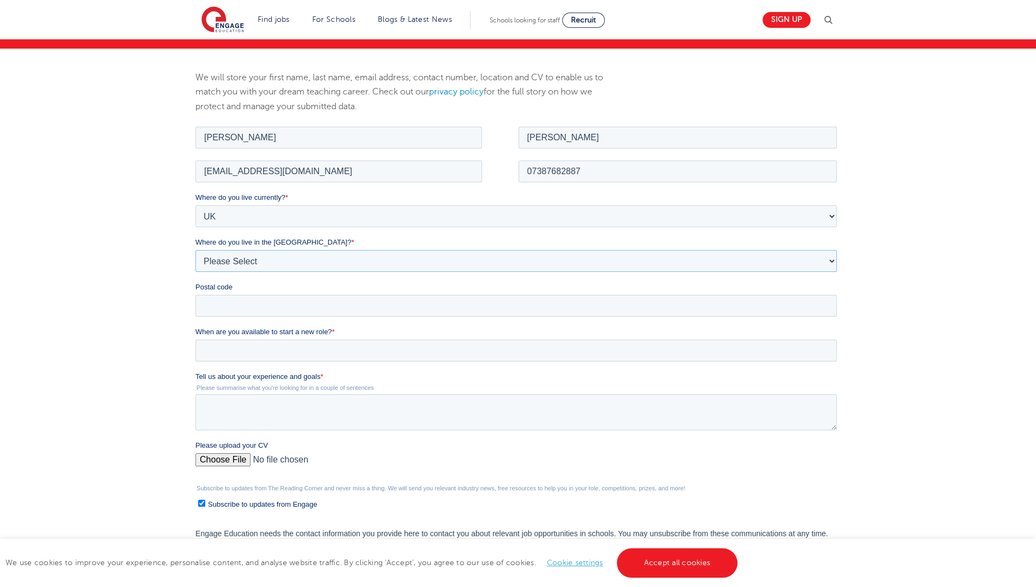
scroll to position [208, 0]
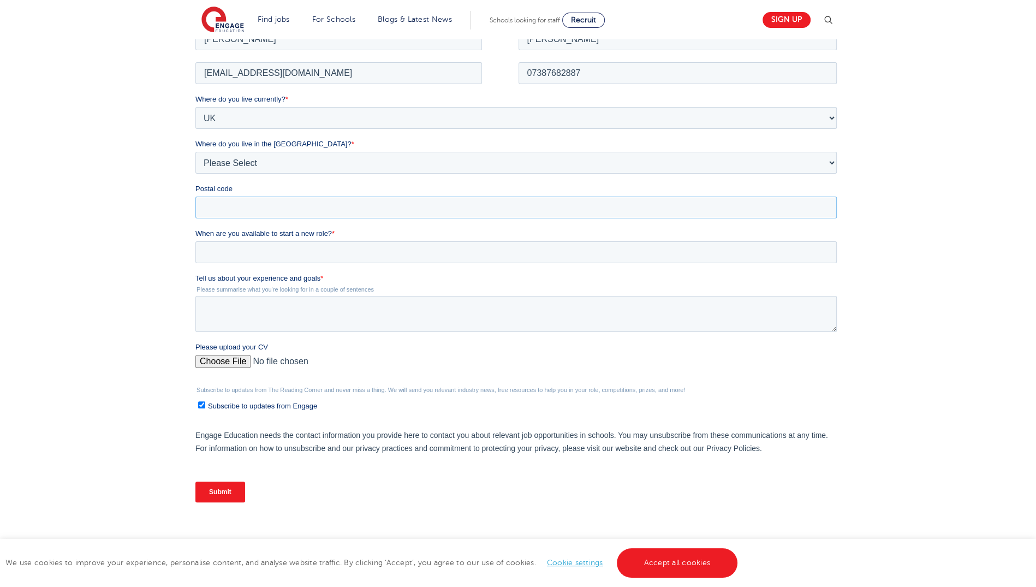
drag, startPoint x: 358, startPoint y: 206, endPoint x: 321, endPoint y: 240, distance: 50.2
click at [321, 240] on form "Job Position Job Sector Job ID Job Number Job Owner Felicia Zhang dtnvl55@ucl.a…" at bounding box center [518, 268] width 646 height 485
type input "EC1V 3RH"
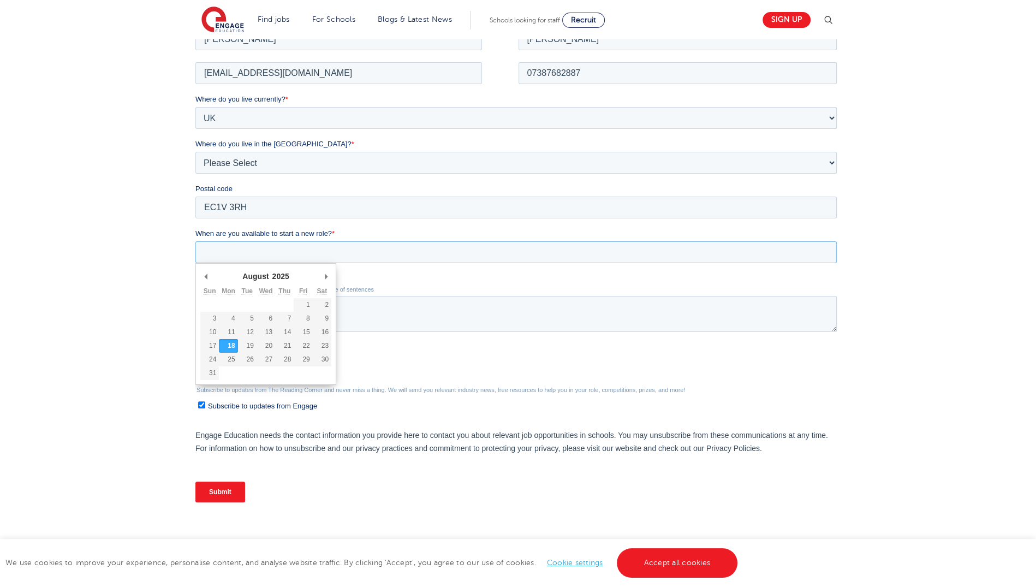
click at [321, 245] on input "When are you available to start a new role? *" at bounding box center [515, 252] width 641 height 22
type div "2025-08-31"
type input "2025/08/31"
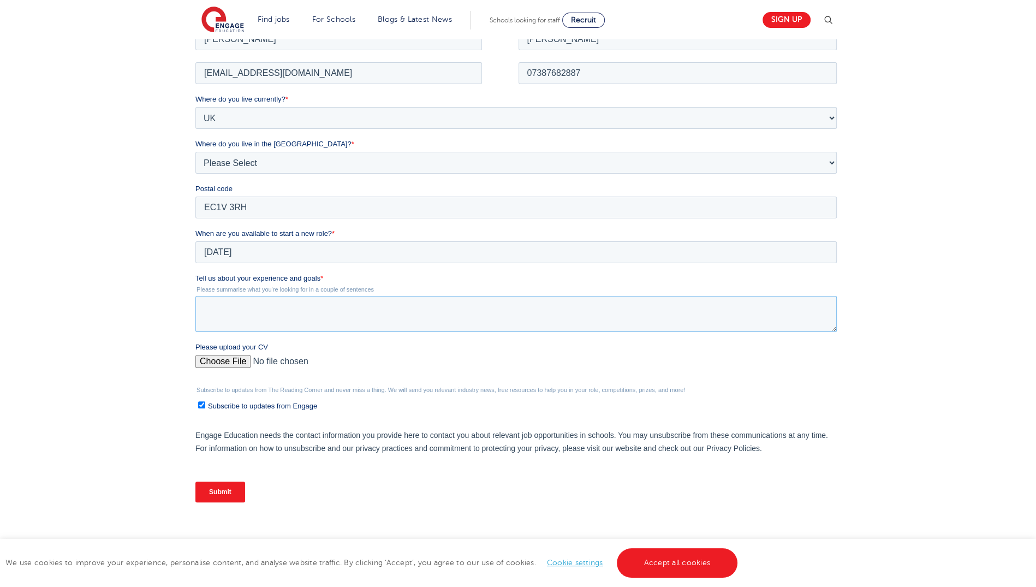
click at [254, 309] on textarea "Tell us about your experience and goals *" at bounding box center [515, 313] width 641 height 36
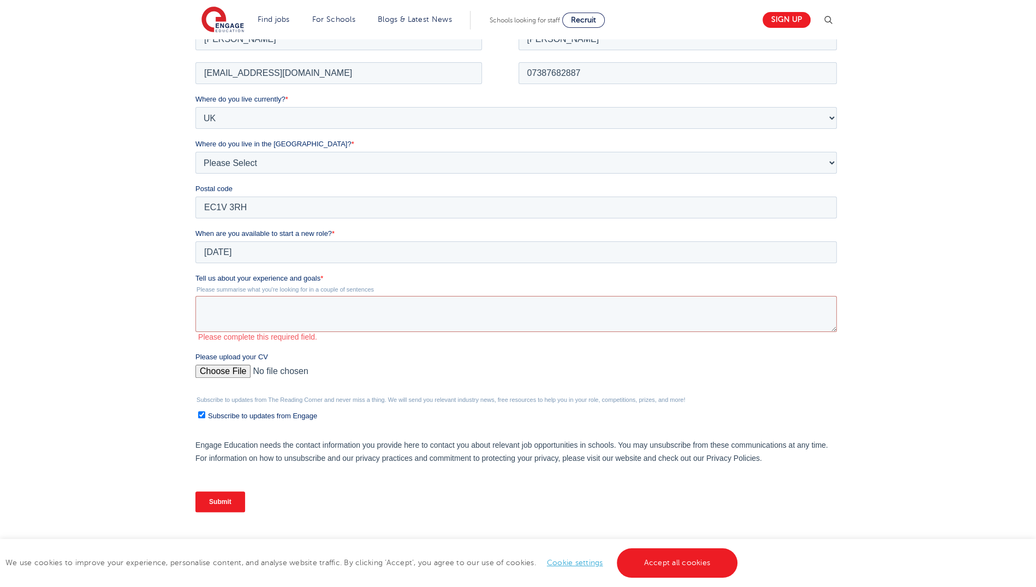
click at [224, 360] on div "Please upload your CV" at bounding box center [518, 368] width 646 height 35
click at [227, 367] on input "Please upload your CV" at bounding box center [515, 375] width 641 height 22
type input "C:\fakepath\Felicia Zhang-CV.pdf"
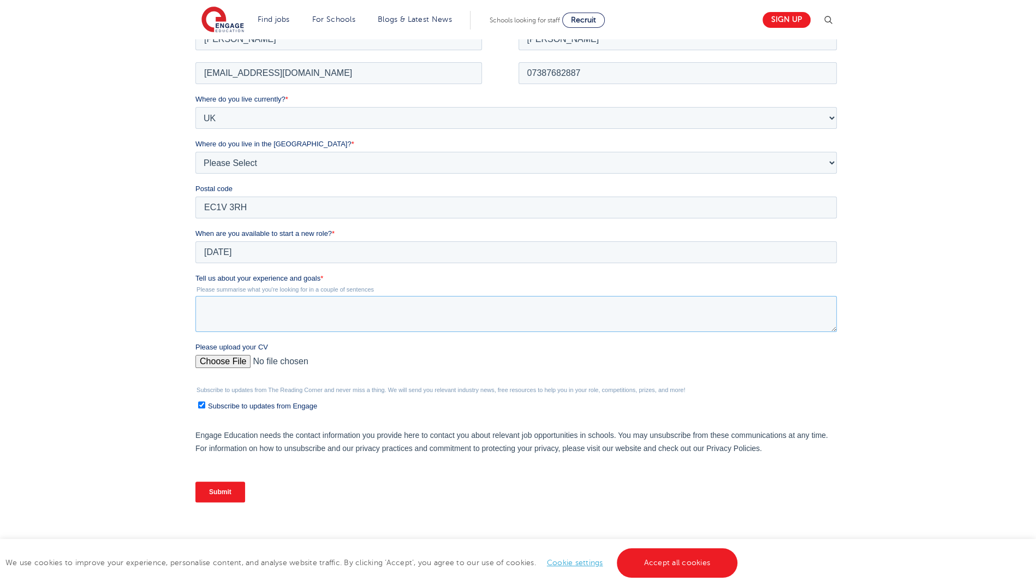
click at [404, 320] on textarea "Tell us about your experience and goals *" at bounding box center [515, 313] width 641 height 36
paste textarea "Primary practitioner with a BA in Preschool Education and an MA in Early Years …"
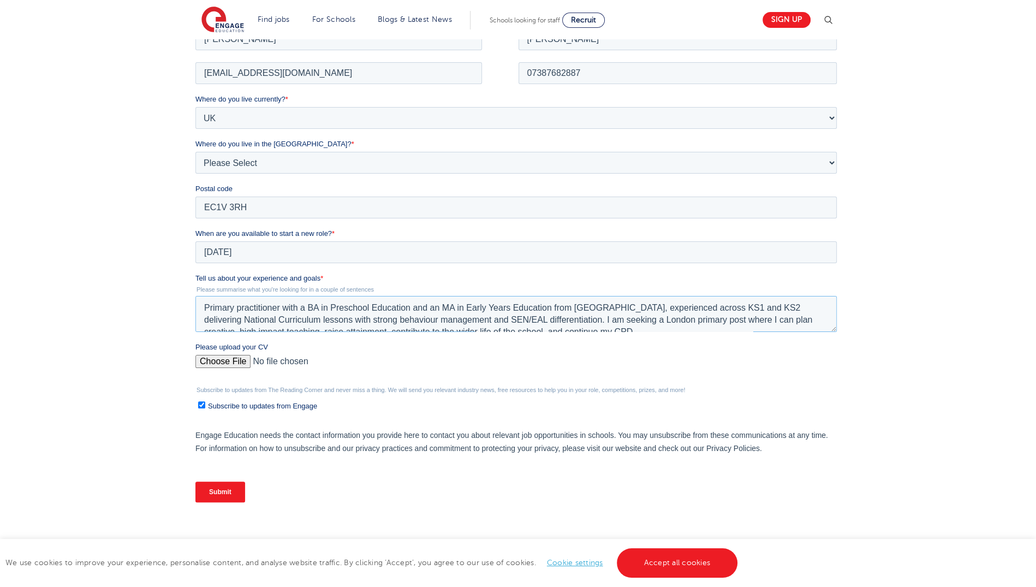
scroll to position [5, 0]
type textarea "Primary practitioner with a BA in Preschool Education and an MA in Early Years …"
click at [215, 492] on input "Submit" at bounding box center [220, 491] width 50 height 21
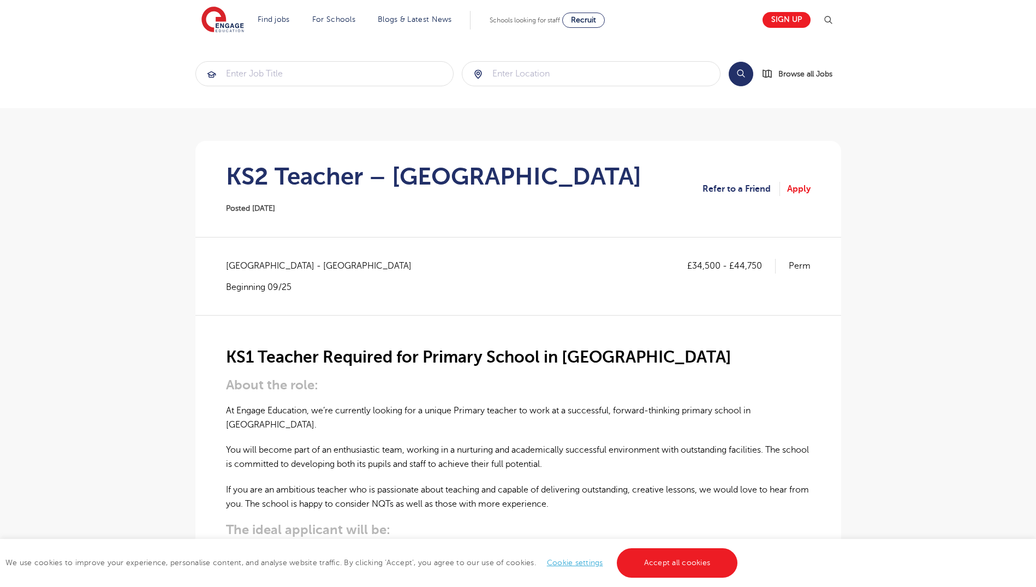
scroll to position [143, 0]
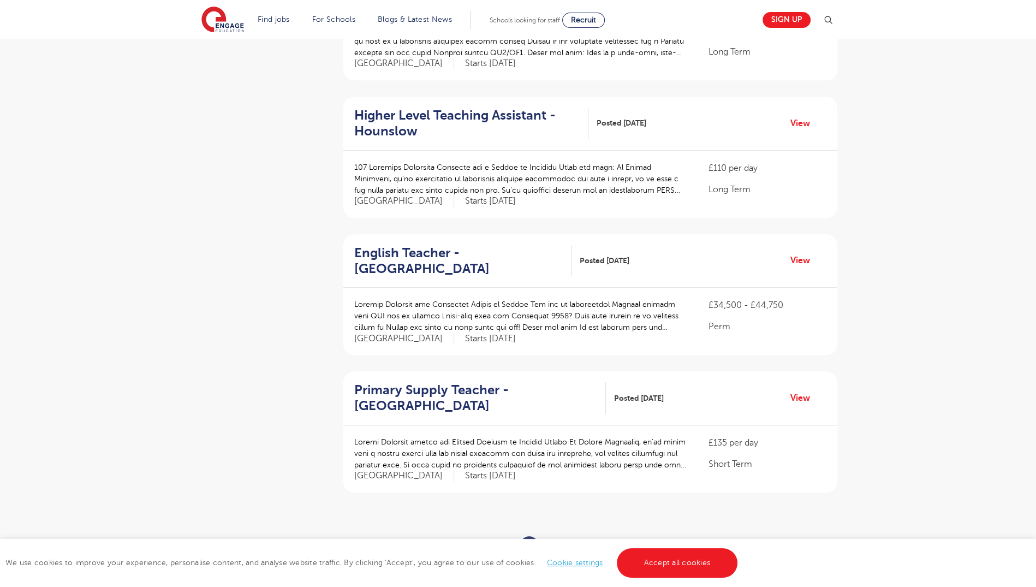
scroll to position [1014, 0]
click at [568, 537] on ul "« ‹ 1 2 3 4 5 6 7 › »" at bounding box center [590, 546] width 208 height 19
click at [575, 537] on ul "« ‹ 1 2 3 4 5 6 7 › »" at bounding box center [590, 546] width 208 height 19
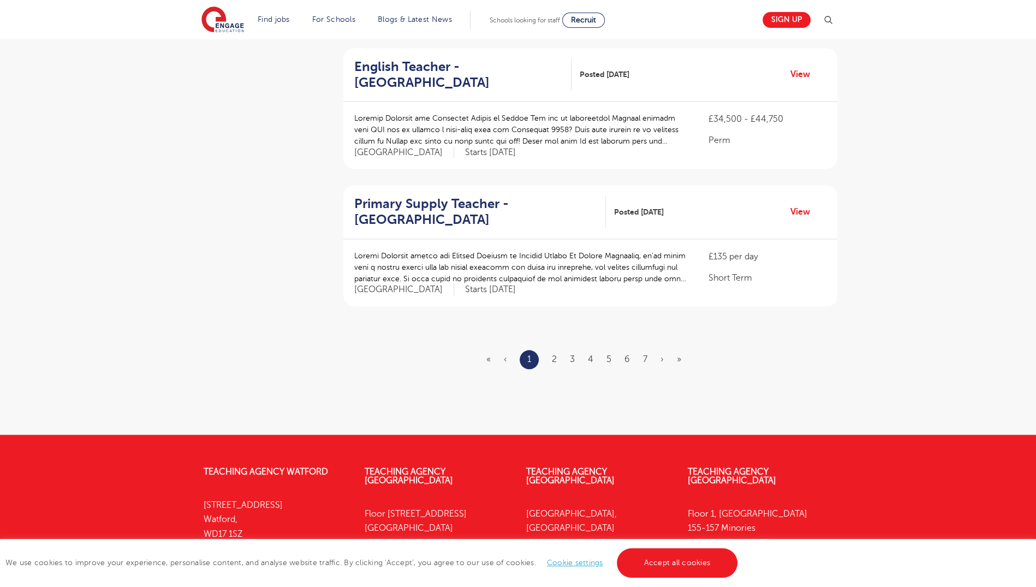
scroll to position [1302, 0]
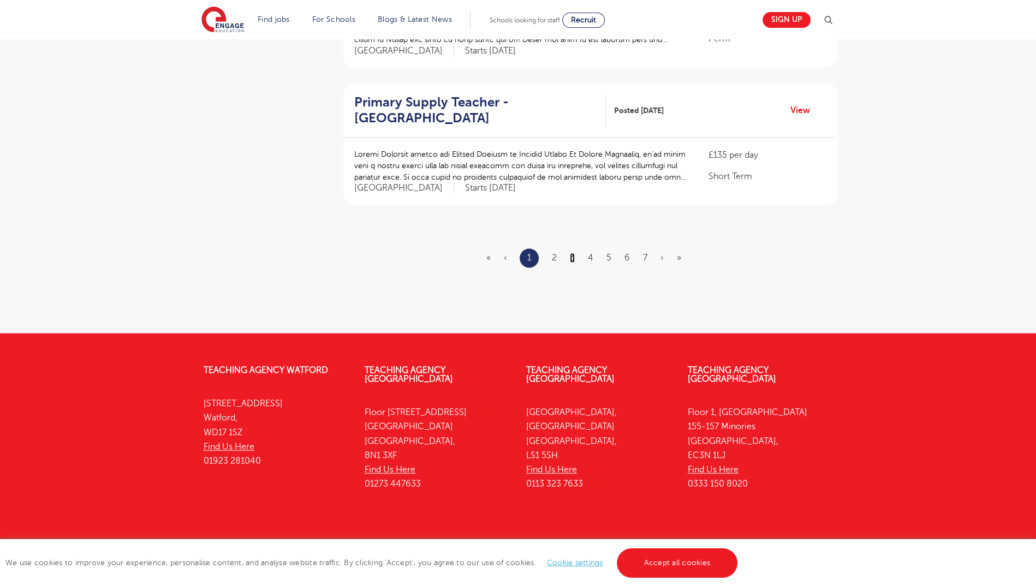
click at [573, 253] on link "3" at bounding box center [572, 258] width 5 height 10
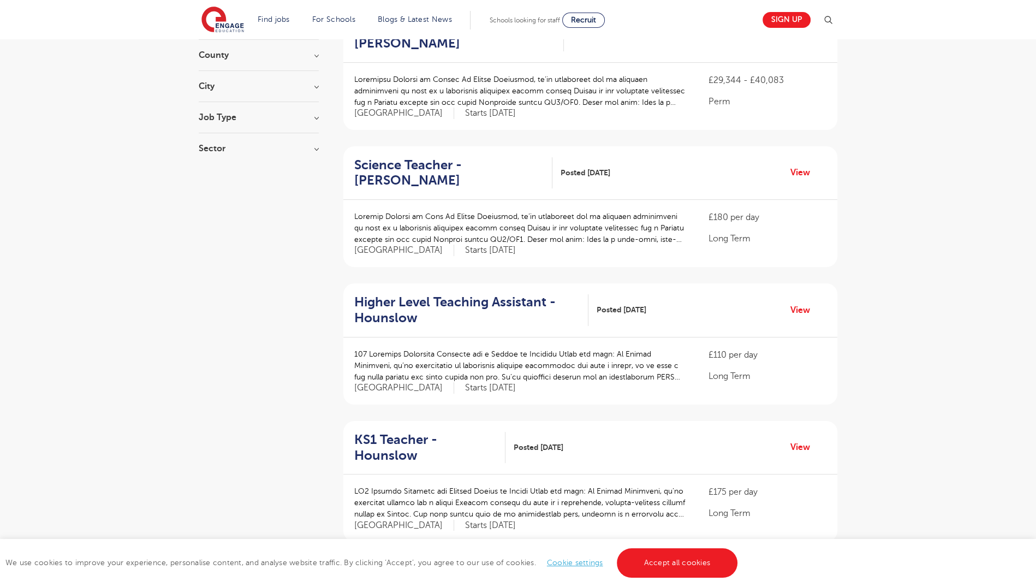
scroll to position [347, 0]
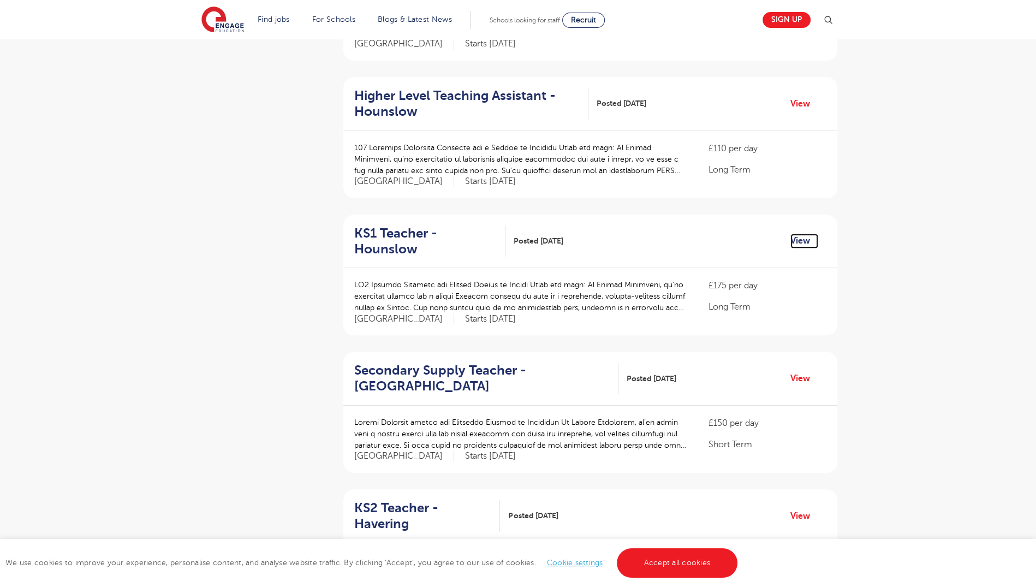
click at [791, 235] on link "View" at bounding box center [804, 241] width 28 height 14
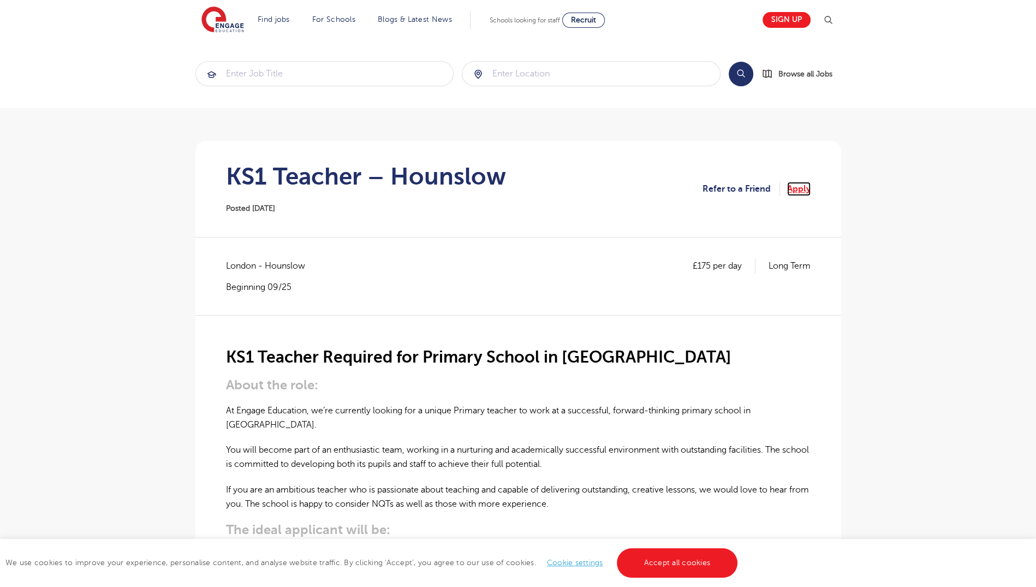
click at [794, 192] on link "Apply" at bounding box center [798, 189] width 23 height 14
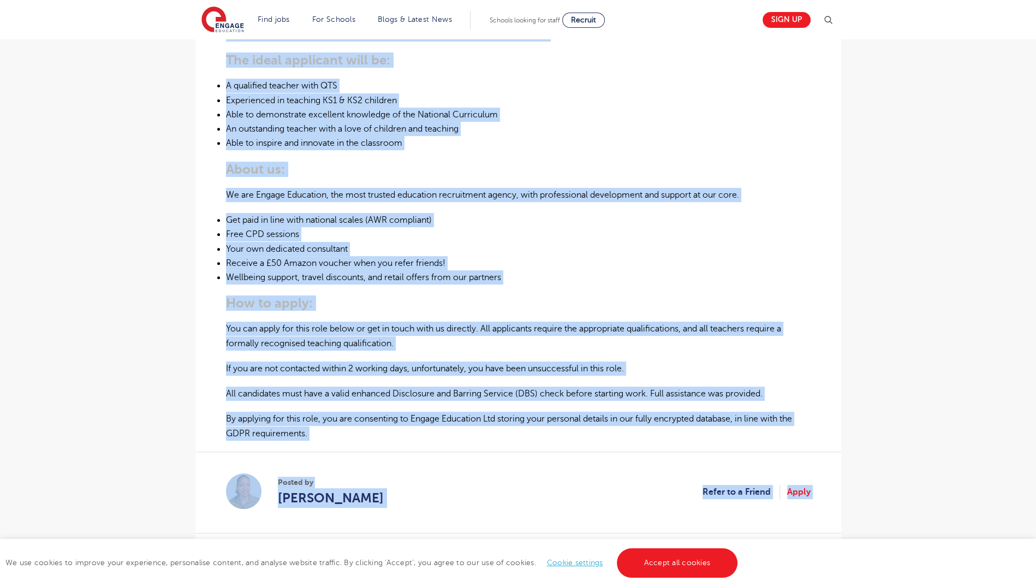
scroll to position [636, 0]
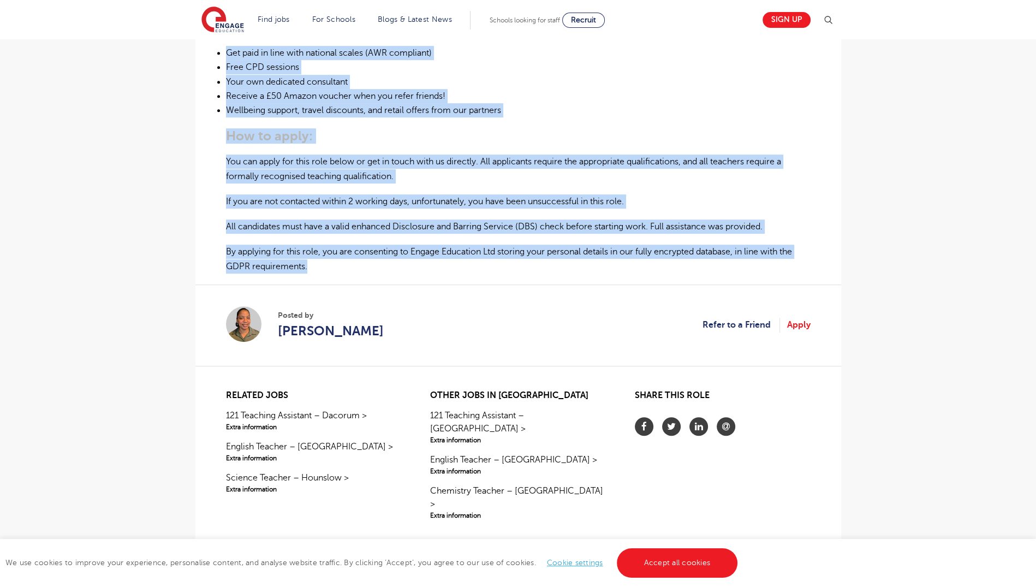
drag, startPoint x: 226, startPoint y: 79, endPoint x: 394, endPoint y: 249, distance: 239.3
copy div "At Engage Education, we’re currently looking for a unique Primary teacher to wo…"
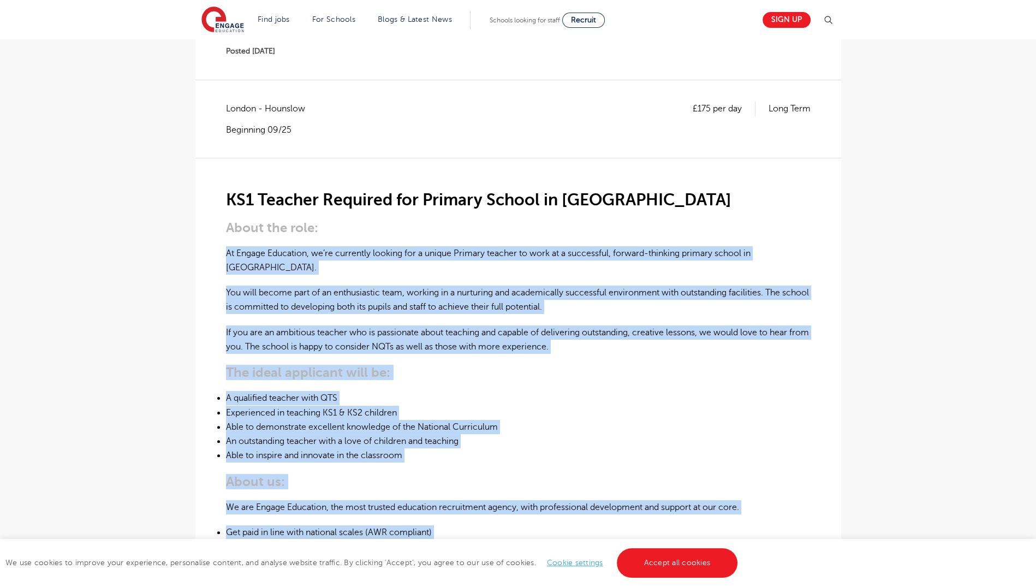
scroll to position [154, 0]
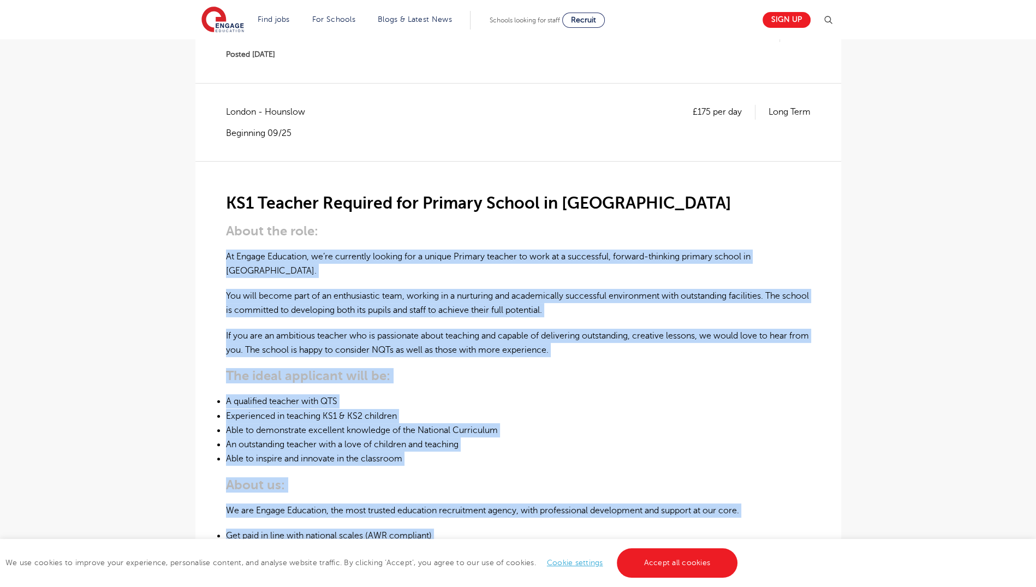
click at [658, 477] on h3 "About us:" at bounding box center [518, 484] width 585 height 15
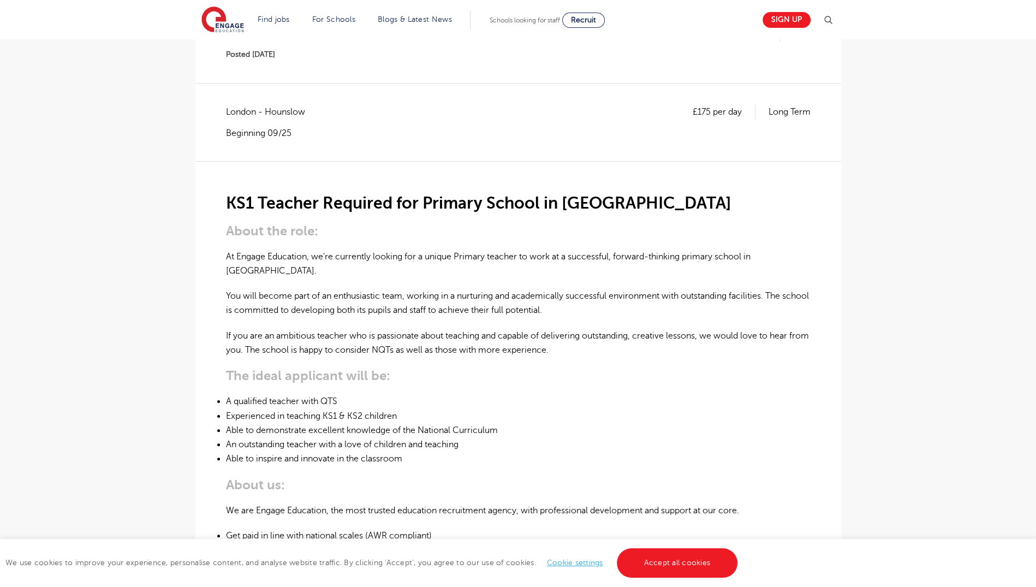
scroll to position [0, 0]
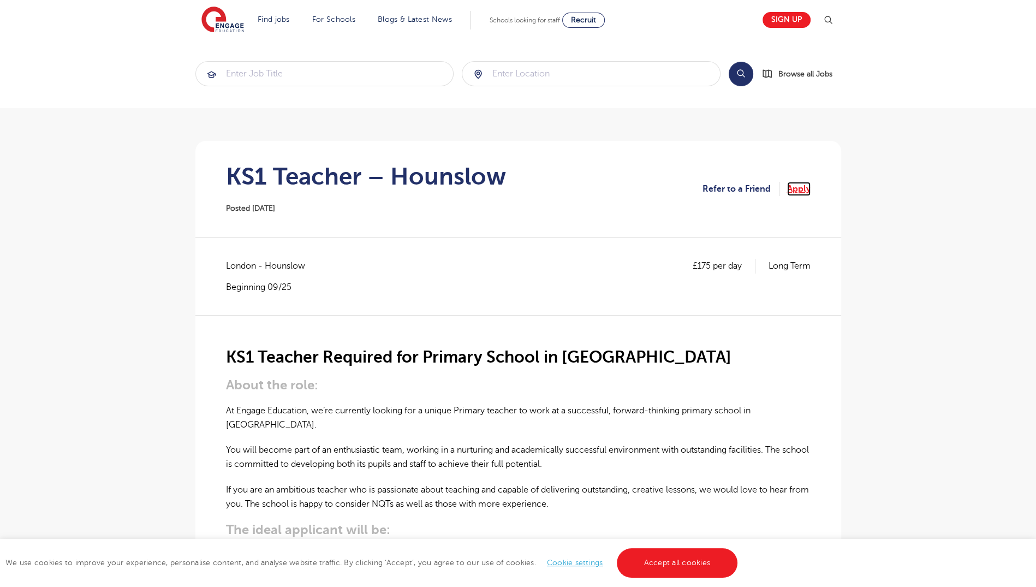
click at [798, 188] on link "Apply" at bounding box center [798, 189] width 23 height 14
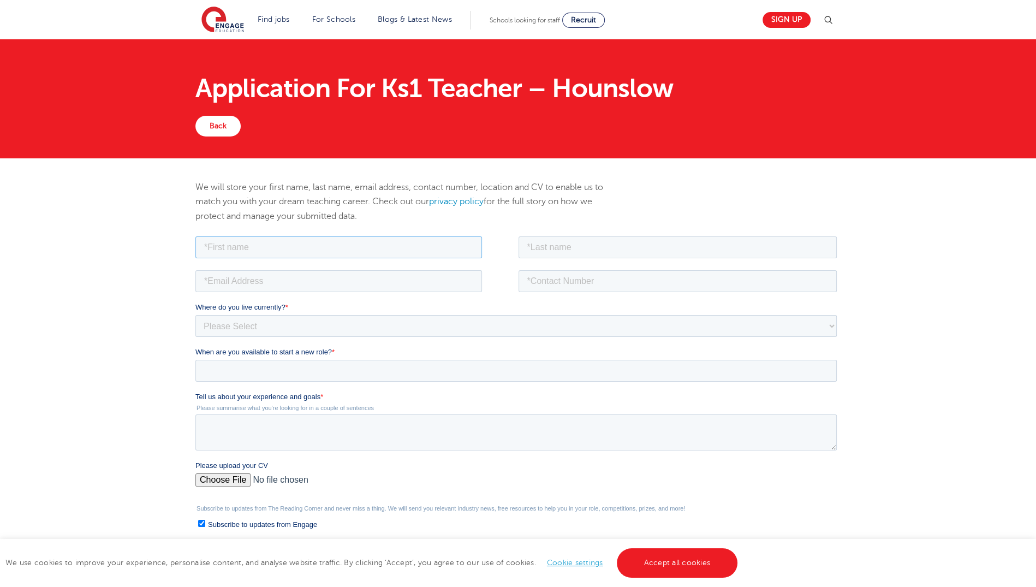
click at [461, 245] on input "text" at bounding box center [338, 247] width 287 height 22
type input "[PERSON_NAME]"
click at [338, 279] on input "email" at bounding box center [338, 281] width 287 height 22
type input "[EMAIL_ADDRESS][DOMAIN_NAME]"
drag, startPoint x: 539, startPoint y: 246, endPoint x: 606, endPoint y: 272, distance: 72.1
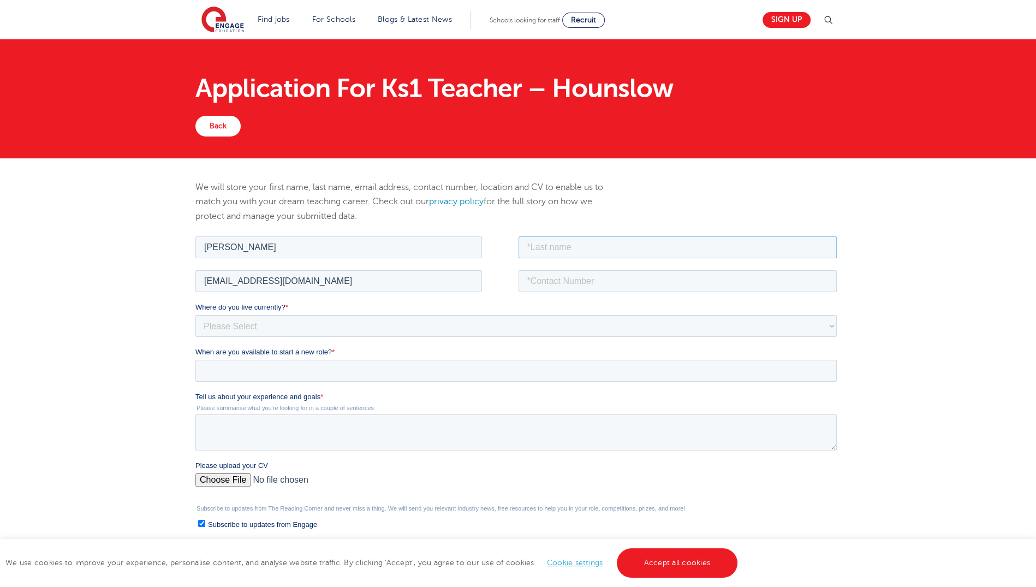
click at [606, 272] on form "Job Position Job Sector Job ID Job Number Job Owner [PERSON_NAME] [EMAIL_ADDRES…" at bounding box center [518, 432] width 646 height 396
type input "[PERSON_NAME]"
drag, startPoint x: 606, startPoint y: 274, endPoint x: 605, endPoint y: 316, distance: 42.0
click at [605, 316] on form "Job Position Job Sector Job ID Job Number Job Owner [PERSON_NAME] [EMAIL_ADDRES…" at bounding box center [518, 432] width 646 height 396
type input "07387682887"
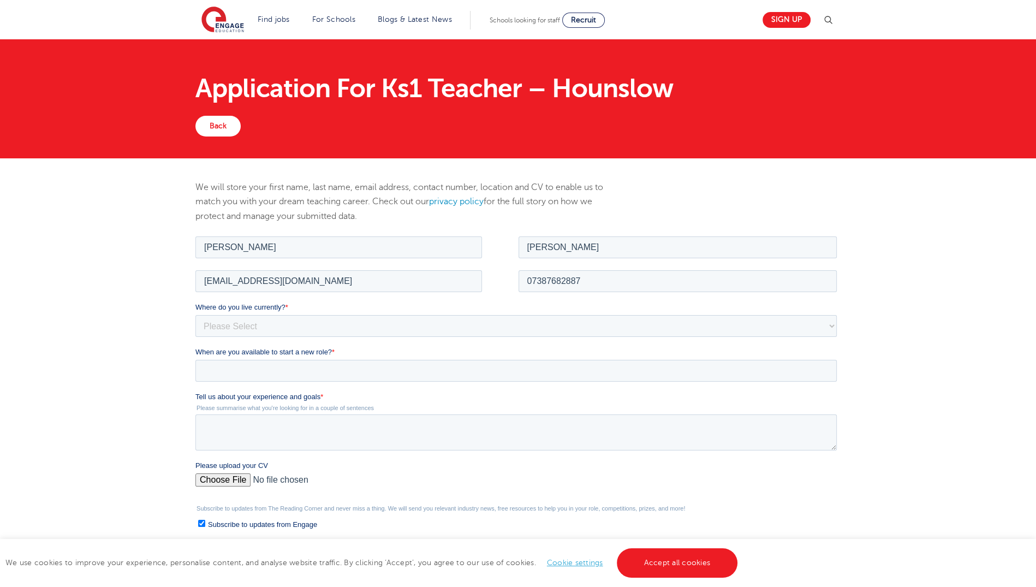
click at [496, 340] on fieldset "Where do you live currently? * Please Select [GEOGRAPHIC_DATA] [GEOGRAPHIC_DATA…" at bounding box center [518, 323] width 646 height 45
drag, startPoint x: 484, startPoint y: 315, endPoint x: 439, endPoint y: 361, distance: 64.1
click at [439, 361] on form "Job Position Job Sector Job ID Job Number Job Owner Felicia Zhang dtnvl55@ucl.a…" at bounding box center [518, 432] width 646 height 396
select select "UK"
click at [195, 314] on select "Please Select UK Canada Ireland Australia New Zealand Europe USA South Africa J…" at bounding box center [515, 325] width 641 height 22
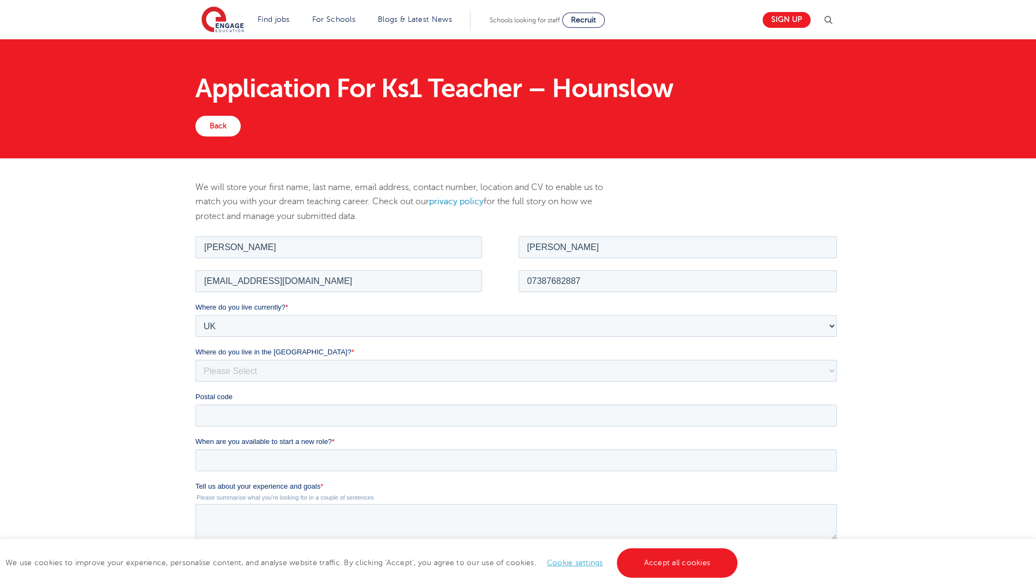
click at [439, 356] on label "Where do you live in the UK? *" at bounding box center [518, 351] width 646 height 11
click at [439, 359] on select "Please Select Overseas Barnsley Bedfordshire Berkshire Bournemouth Bracknell Fo…" at bounding box center [515, 370] width 641 height 22
click at [401, 368] on select "Please Select Overseas Barnsley Bedfordshire Berkshire Bournemouth Bracknell Fo…" at bounding box center [515, 370] width 641 height 22
select select "London"
click at [307, 371] on select "Please Select Overseas Barnsley Bedfordshire Berkshire Bournemouth Bracknell Fo…" at bounding box center [515, 370] width 641 height 22
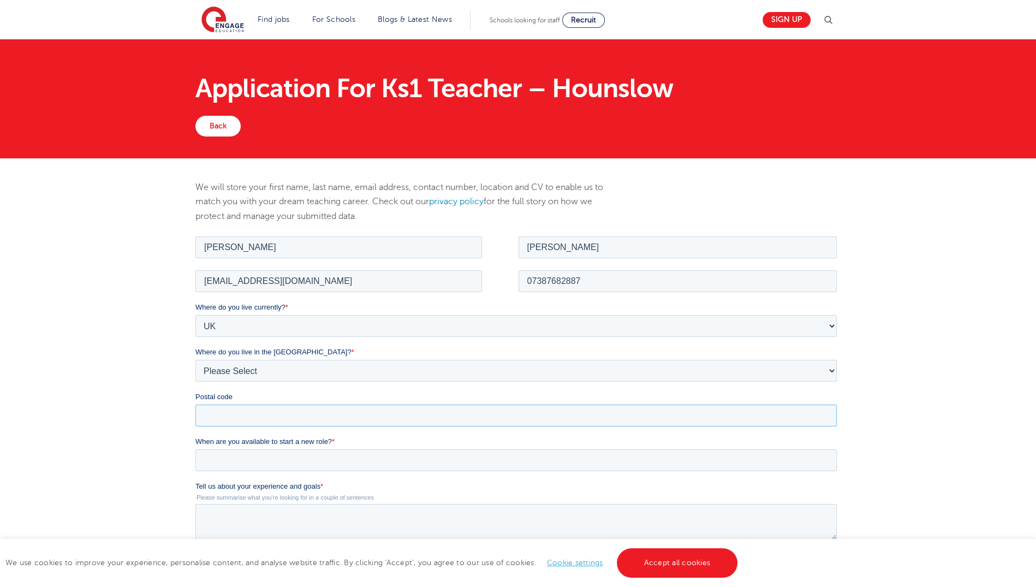
click at [285, 419] on input "Postal code" at bounding box center [515, 415] width 641 height 22
type input "EC1V 3RH"
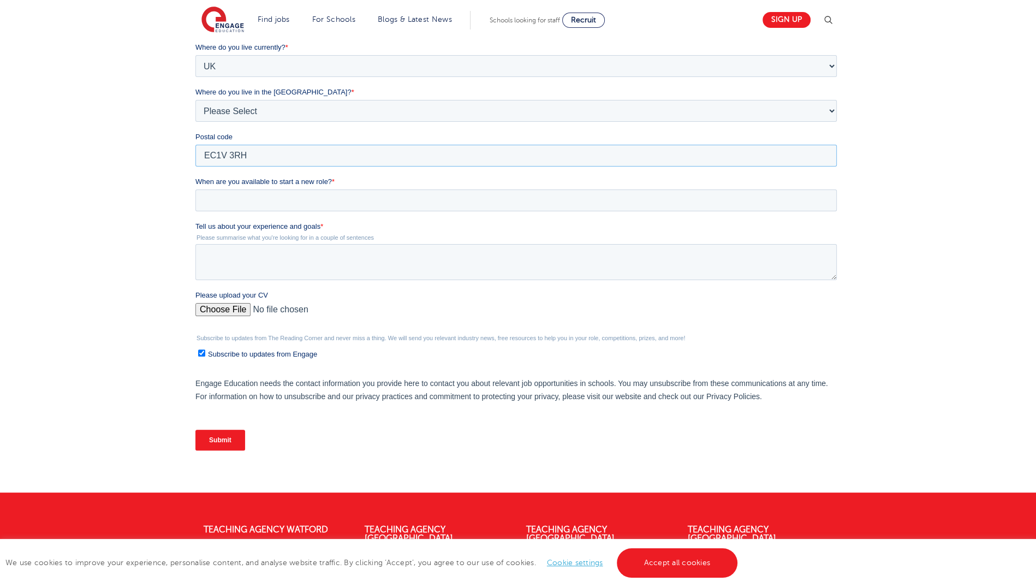
scroll to position [260, 0]
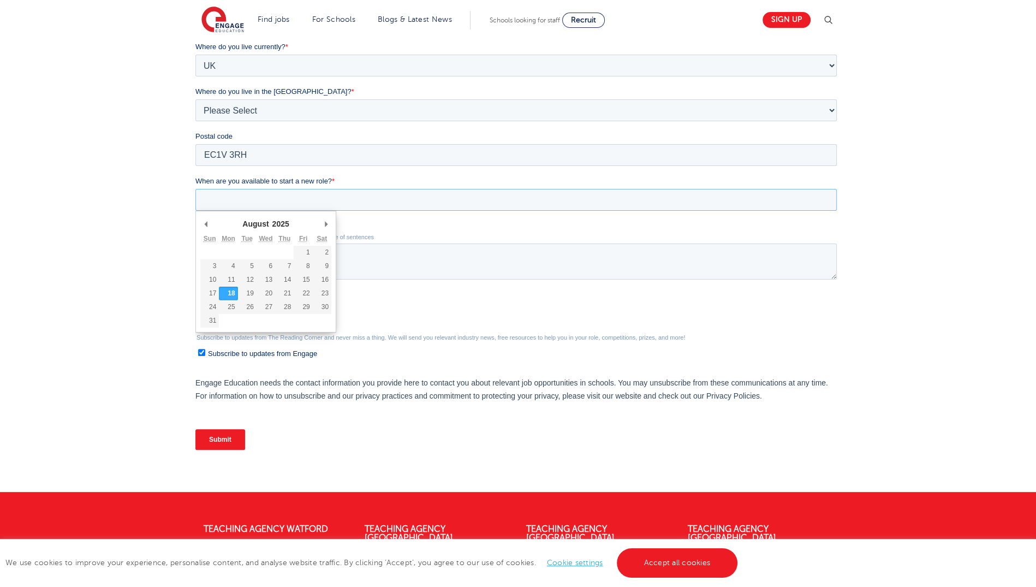
click at [286, 201] on input "When are you available to start a new role? *" at bounding box center [515, 200] width 641 height 22
type div "2025-08-31"
type input "2025/08/31"
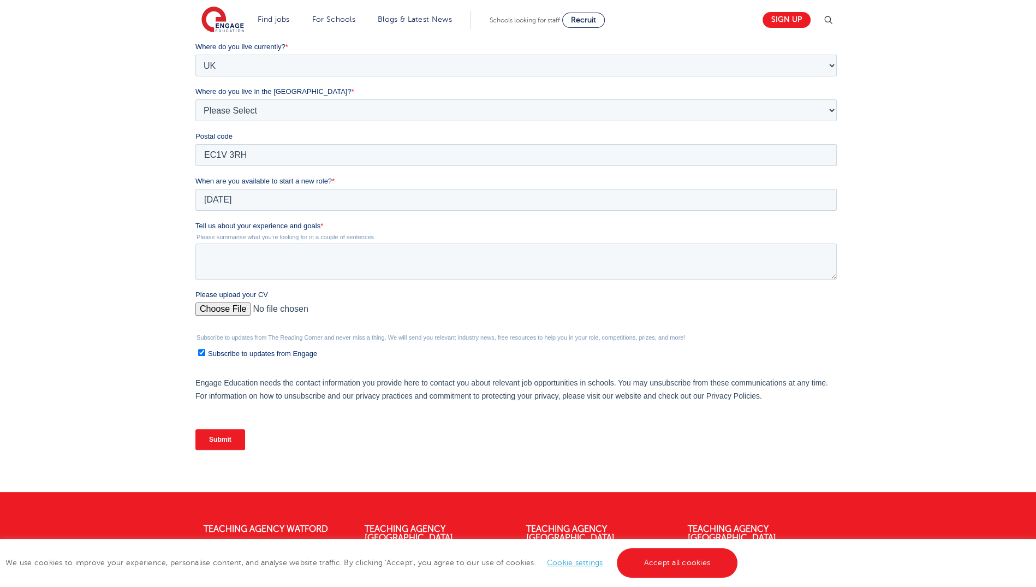
click at [229, 310] on input "Please upload your CV" at bounding box center [515, 313] width 641 height 22
type input "C:\fakepath\Felicia Zhang-CV.pdf"
click at [515, 263] on textarea "Tell us about your experience and goals *" at bounding box center [515, 261] width 641 height 36
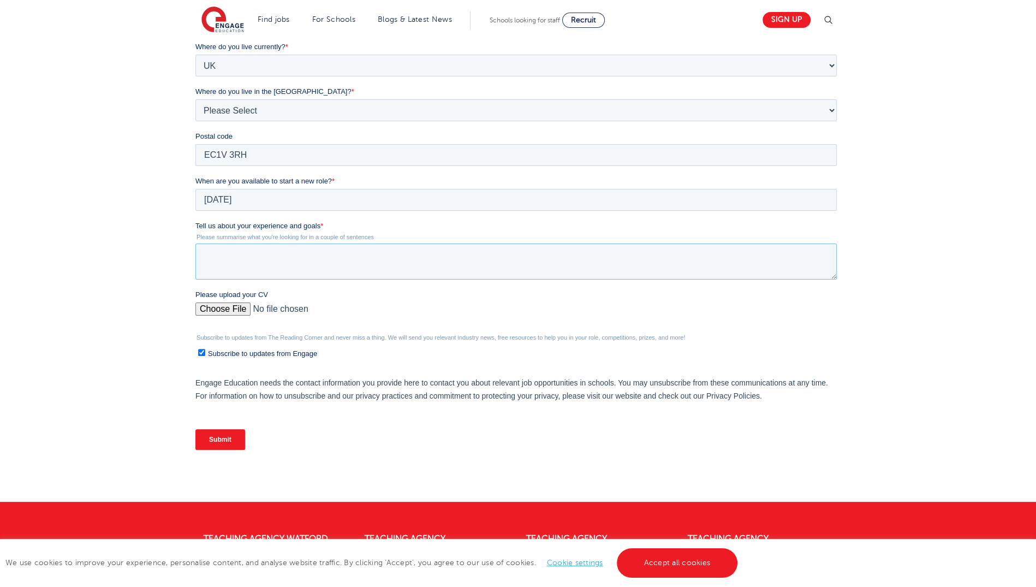
paste textarea "Primary practitioner with a BA in Preschool Education and an MA in Early Years …"
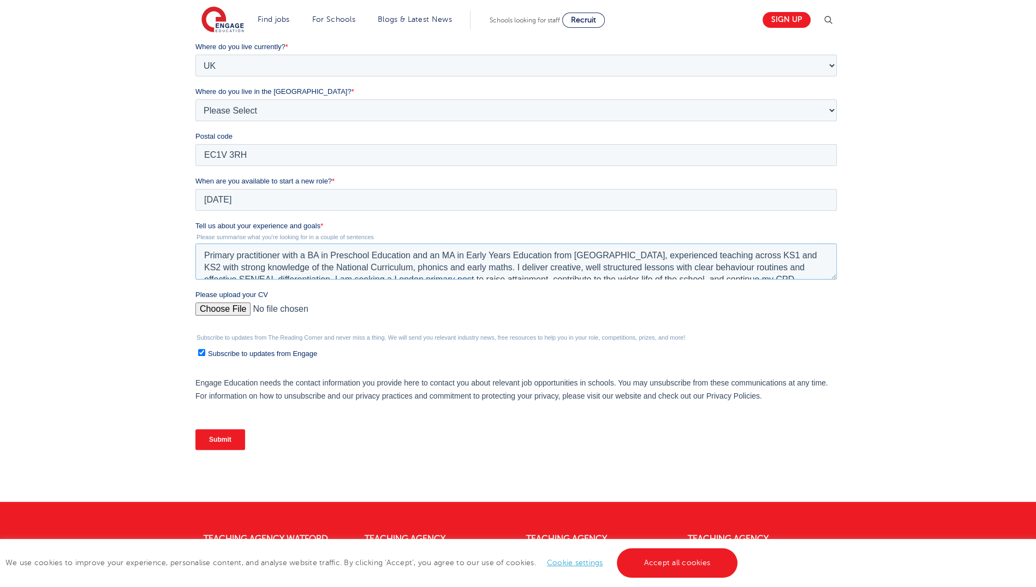
scroll to position [5, 0]
type textarea "Primary practitioner with a BA in Preschool Education and an MA in Early Years …"
click at [235, 439] on input "Submit" at bounding box center [220, 439] width 50 height 21
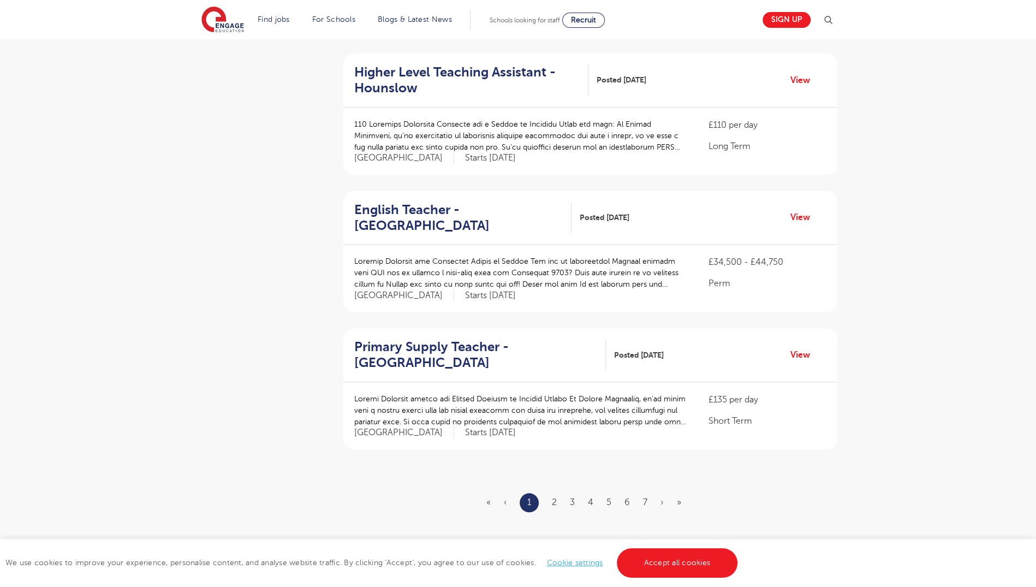
scroll to position [1061, 0]
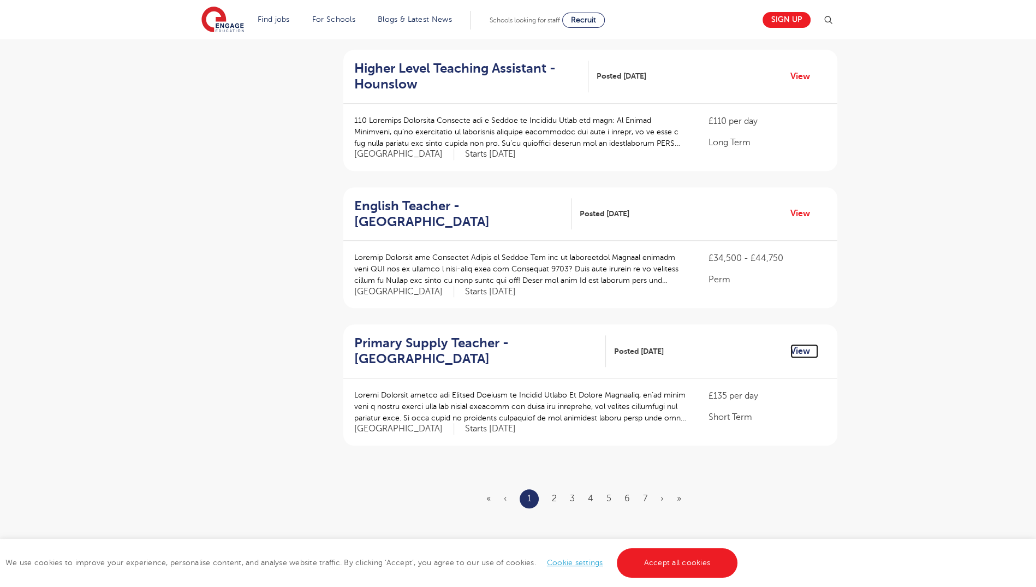
click at [801, 344] on link "View" at bounding box center [804, 351] width 28 height 14
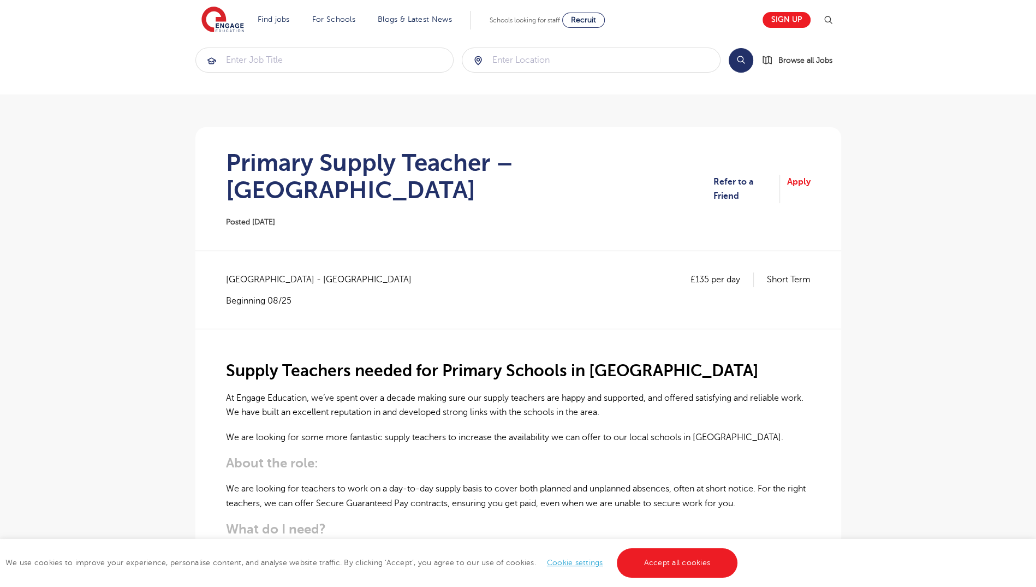
scroll to position [13, 0]
click at [809, 175] on link "Apply" at bounding box center [798, 189] width 23 height 29
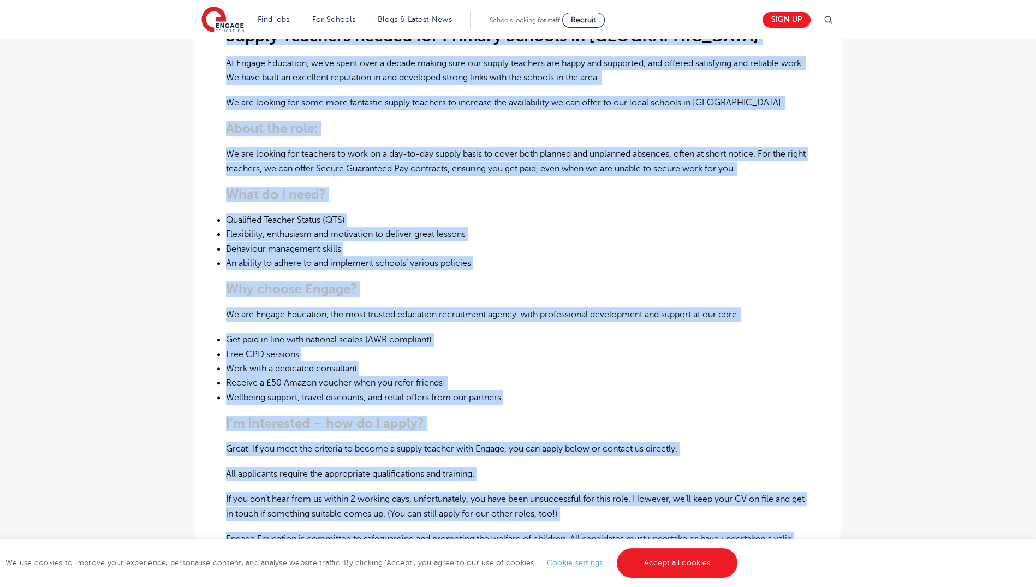
scroll to position [472, 0]
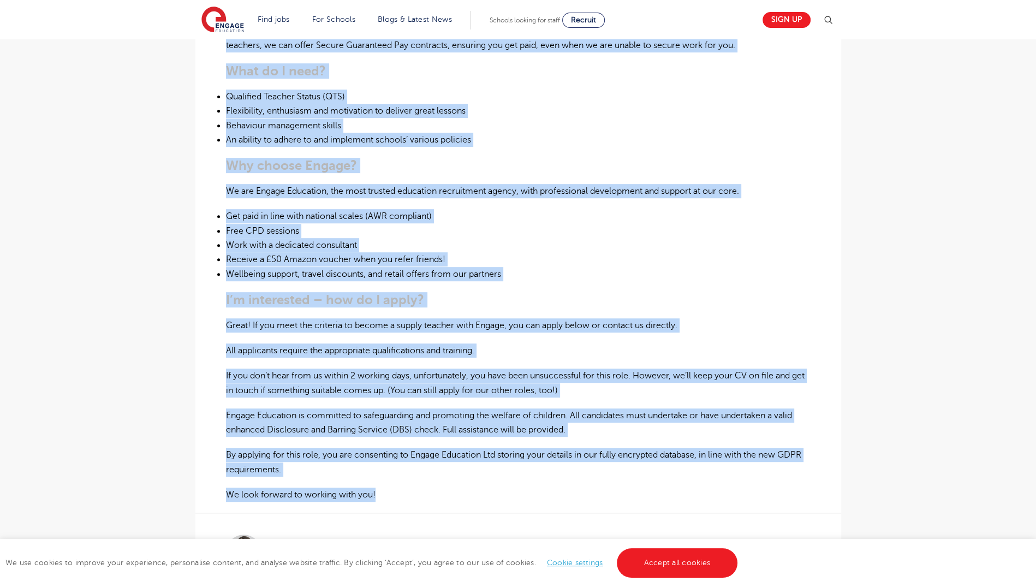
drag, startPoint x: 227, startPoint y: 74, endPoint x: 477, endPoint y: 471, distance: 468.6
click at [477, 471] on div "Supply Teachers needed for Primary Schools in [GEOGRAPHIC_DATA] At Engage Educa…" at bounding box center [518, 187] width 585 height 632
copy div "Loremi Dolorsit ametco adi Elitsed Doeiusm te Incidid Utlabo Et Dolore Magnaali…"
click at [478, 487] on p "We look forward to working with you!" at bounding box center [518, 494] width 585 height 14
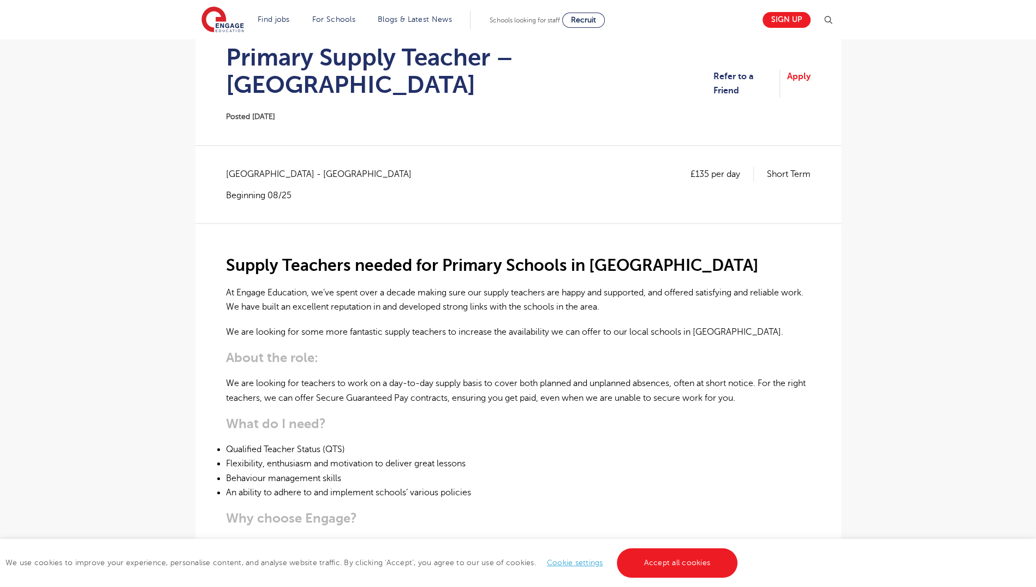
scroll to position [118, 0]
click at [795, 72] on link "Apply" at bounding box center [798, 84] width 23 height 29
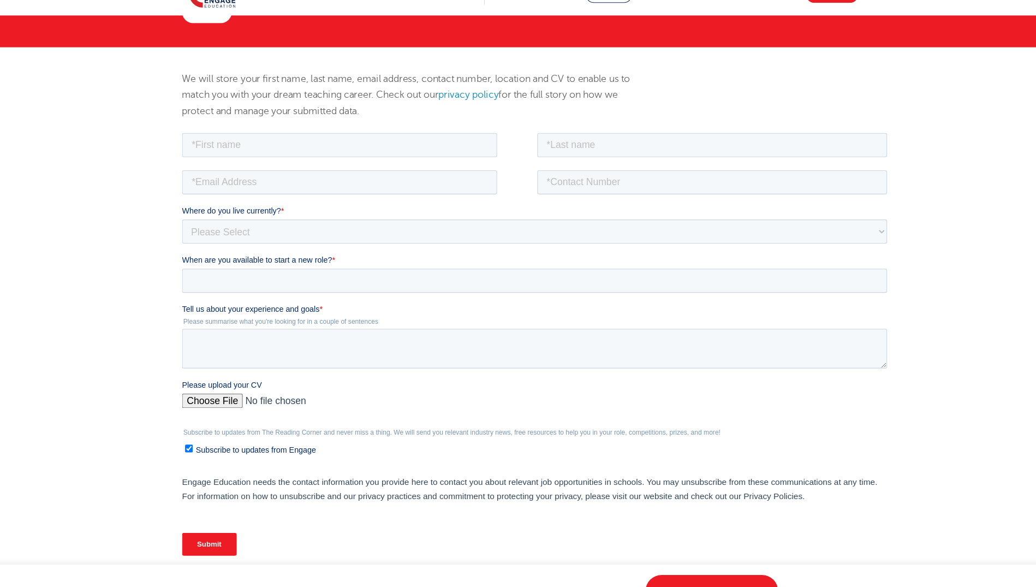
scroll to position [116, 0]
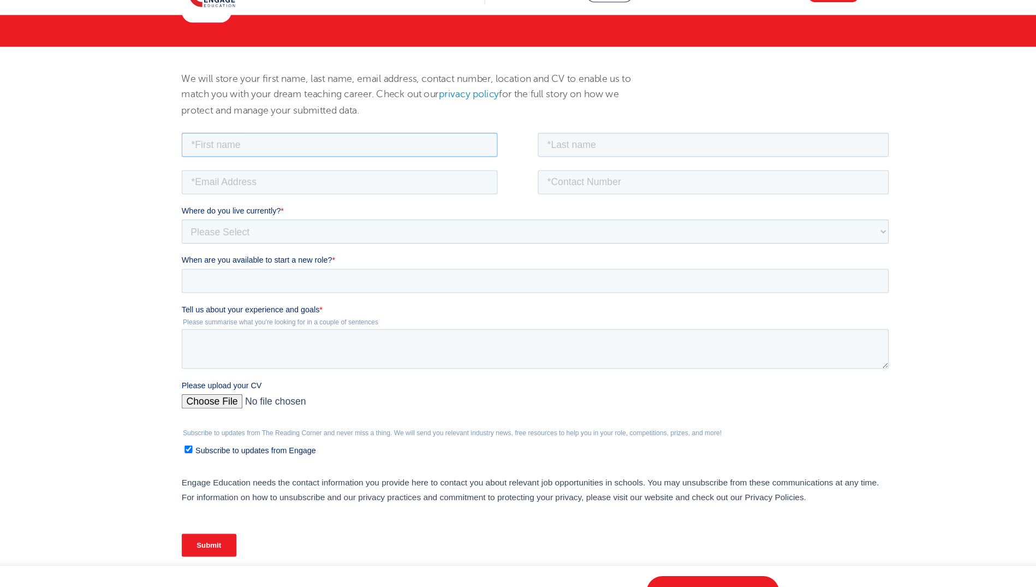
drag, startPoint x: 290, startPoint y: 140, endPoint x: 299, endPoint y: 172, distance: 33.4
click at [299, 172] on form "Job Position Job Sector Job ID Job Number Job Owner Where do you live currently…" at bounding box center [504, 328] width 646 height 396
type input "[PERSON_NAME]"
click at [299, 172] on input "email" at bounding box center [324, 177] width 287 height 22
type input "[EMAIL_ADDRESS][DOMAIN_NAME]"
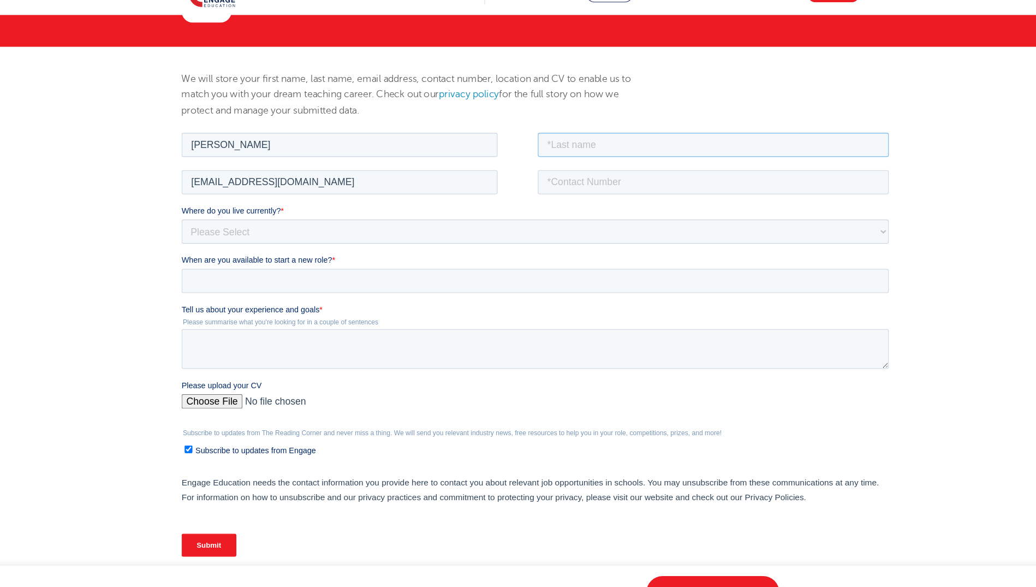
drag, startPoint x: 558, startPoint y: 137, endPoint x: 585, endPoint y: 172, distance: 44.4
click at [585, 172] on form "Job Position Job Sector Job ID Job Number Job Owner [PERSON_NAME] [EMAIL_ADDRES…" at bounding box center [504, 328] width 646 height 396
type input "[PERSON_NAME]"
click at [585, 172] on input "tel" at bounding box center [663, 177] width 319 height 22
type input "07387682887"
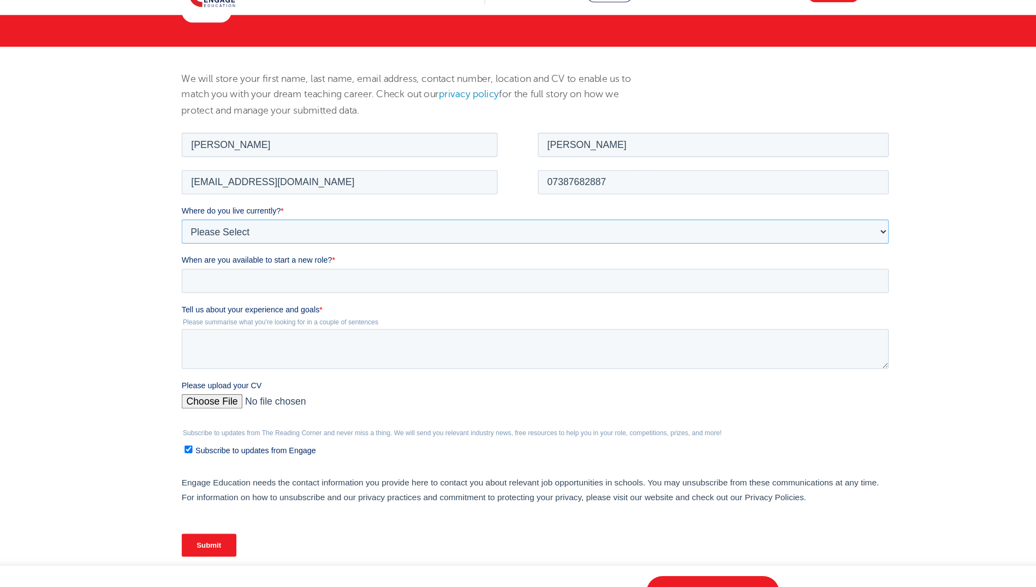
click at [499, 221] on select "Please Select [GEOGRAPHIC_DATA] [GEOGRAPHIC_DATA] [GEOGRAPHIC_DATA] [GEOGRAPHIC…" at bounding box center [501, 222] width 641 height 22
select select "UK"
click at [181, 211] on select "Please Select [GEOGRAPHIC_DATA] [GEOGRAPHIC_DATA] [GEOGRAPHIC_DATA] [GEOGRAPHIC…" at bounding box center [501, 222] width 641 height 22
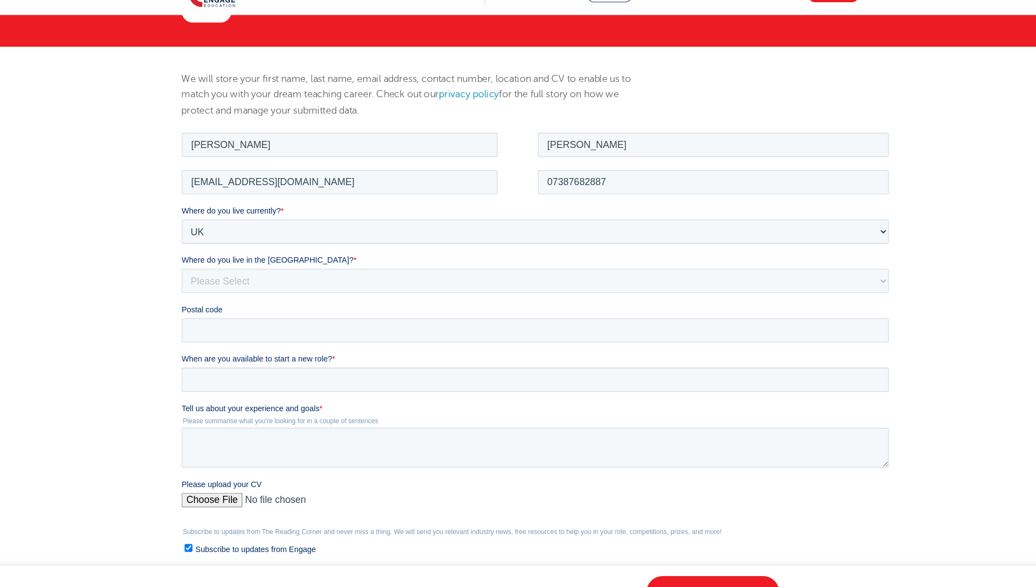
click at [317, 254] on div "Where do you live in the [GEOGRAPHIC_DATA]? * Please Select Overseas [GEOGRAPHI…" at bounding box center [504, 259] width 646 height 35
click at [317, 260] on select "Please Select Overseas [GEOGRAPHIC_DATA] [GEOGRAPHIC_DATA] [GEOGRAPHIC_DATA] [G…" at bounding box center [501, 266] width 641 height 22
select select "[GEOGRAPHIC_DATA]"
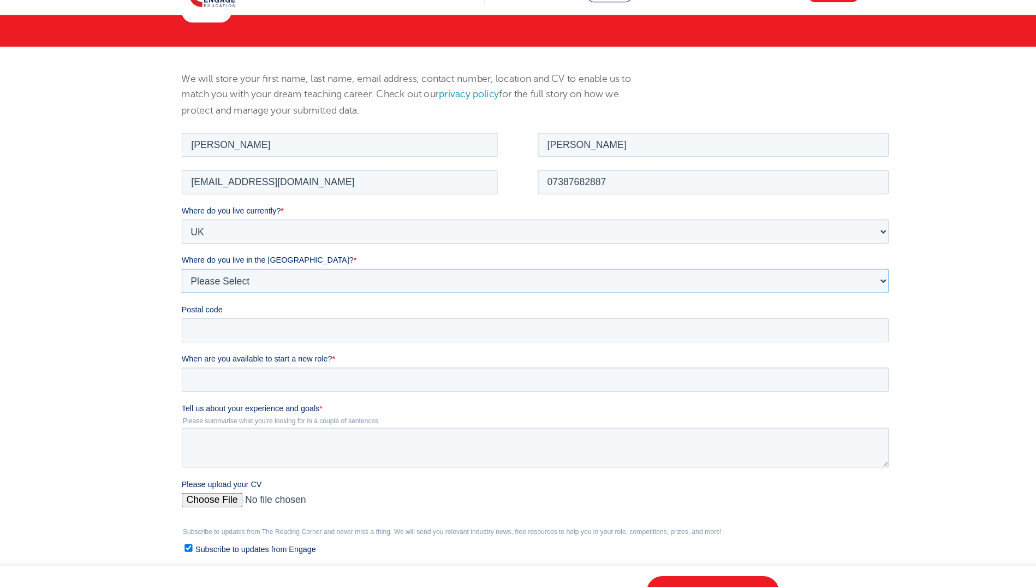
click at [317, 260] on select "Please Select Overseas [GEOGRAPHIC_DATA] [GEOGRAPHIC_DATA] [GEOGRAPHIC_DATA] [G…" at bounding box center [501, 266] width 641 height 22
drag, startPoint x: 267, startPoint y: 311, endPoint x: 283, endPoint y: 352, distance: 43.4
click at [283, 352] on form "Job Position Job Sector Job ID Job Number Job Owner [PERSON_NAME] [EMAIL_ADDRES…" at bounding box center [504, 372] width 646 height 485
type input "EC1V 3RH"
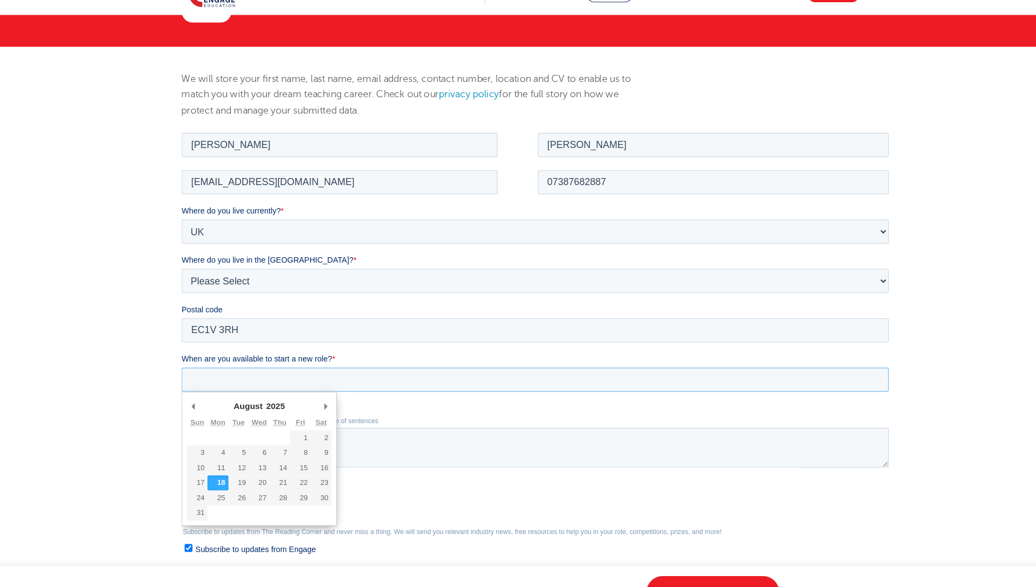
click at [284, 359] on input "When are you available to start a new role? *" at bounding box center [501, 356] width 641 height 22
type div "[DATE]"
type input "[DATE]"
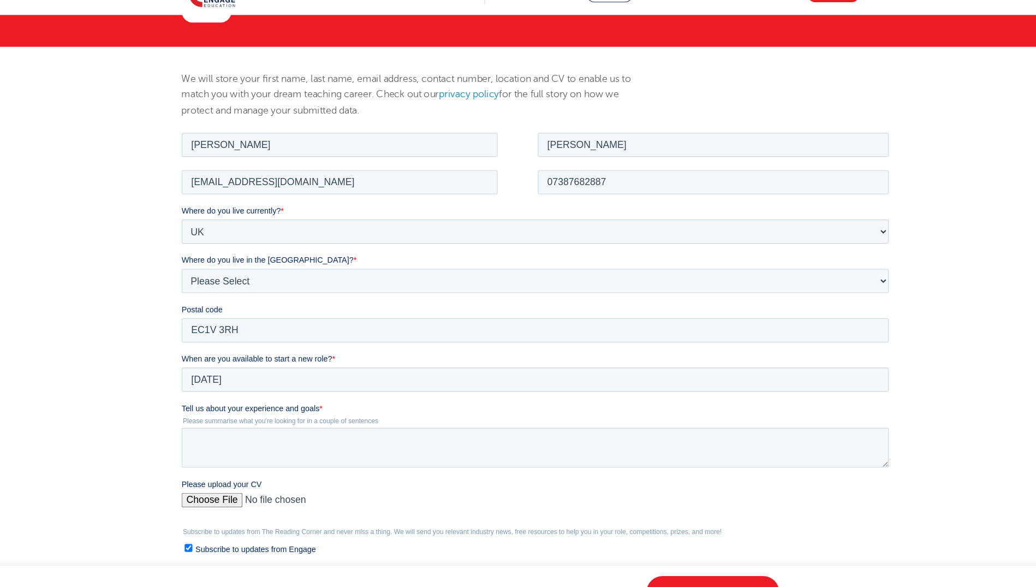
scroll to position [264, 0]
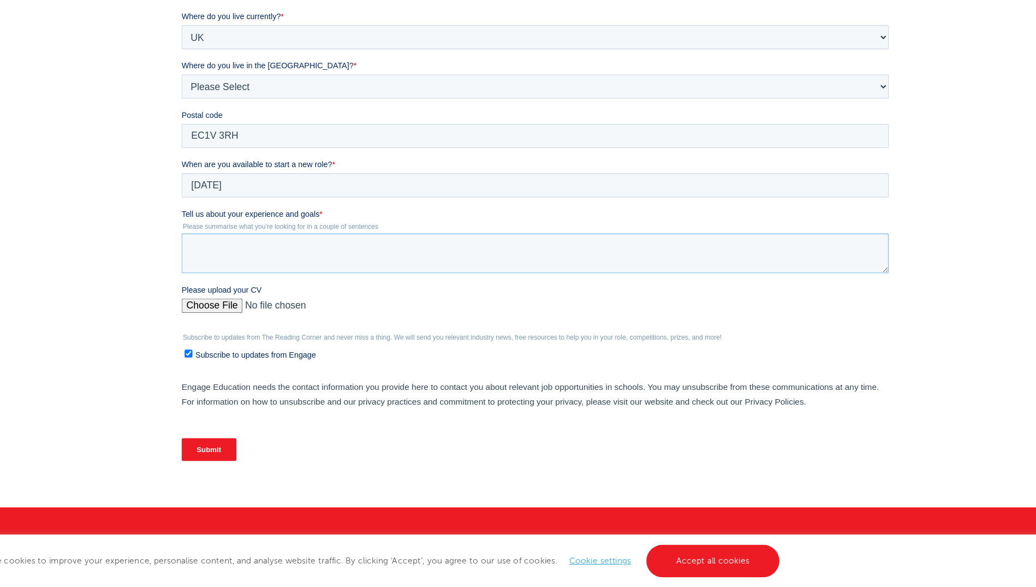
click at [270, 221] on textarea "Tell us about your experience and goals *" at bounding box center [501, 224] width 641 height 36
click at [254, 252] on fieldset "Tell us about your experience and goals * Please summarise what you're looking …" at bounding box center [504, 217] width 646 height 69
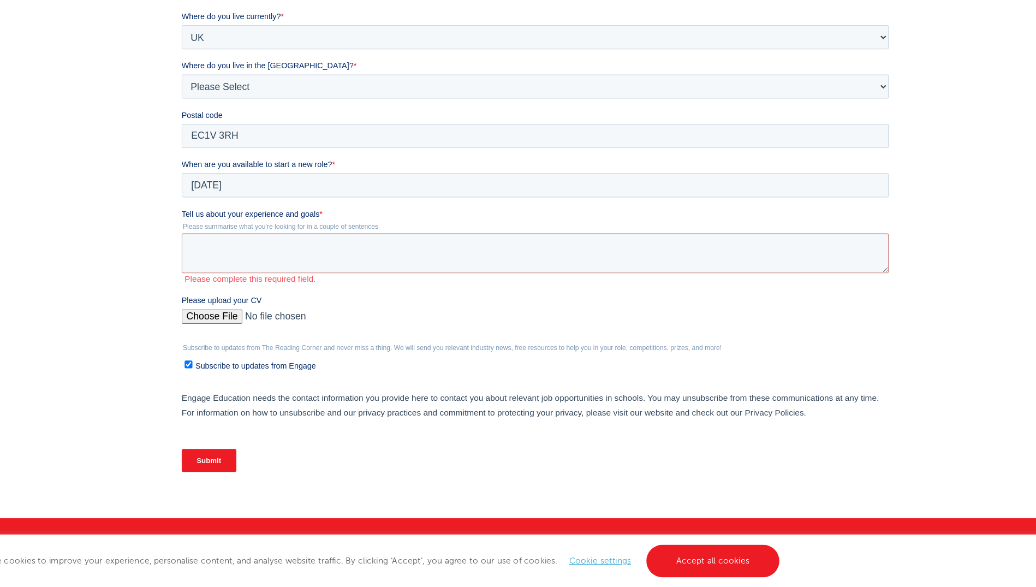
click at [204, 276] on input "Please upload your CV" at bounding box center [501, 286] width 641 height 22
type input "C:\fakepath\[PERSON_NAME]-CV.pdf"
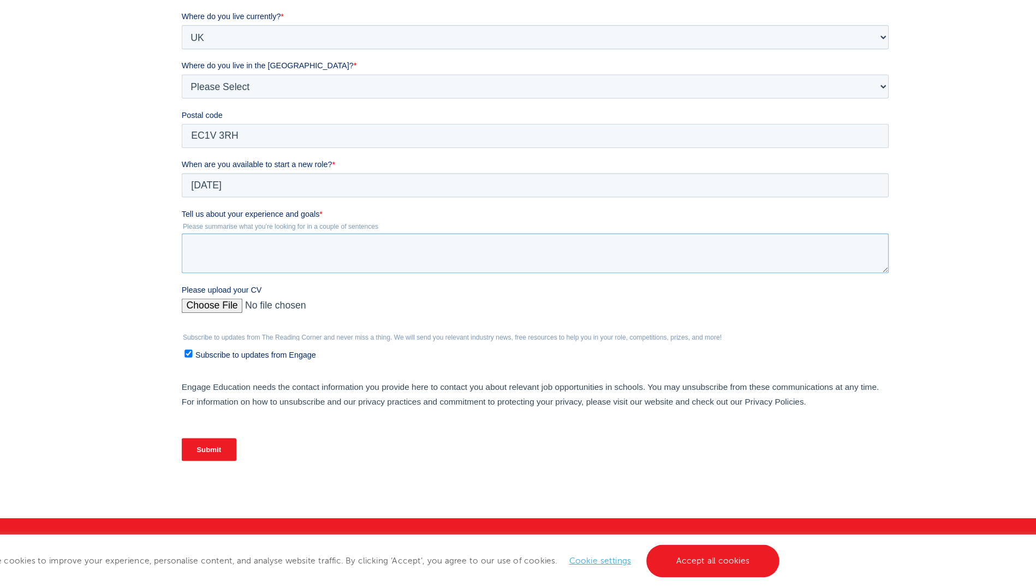
click at [575, 224] on textarea "Tell us about your experience and goals *" at bounding box center [501, 224] width 641 height 36
paste textarea "Primary practitioner with a BA in Preschool Education and an MA in Early Years …"
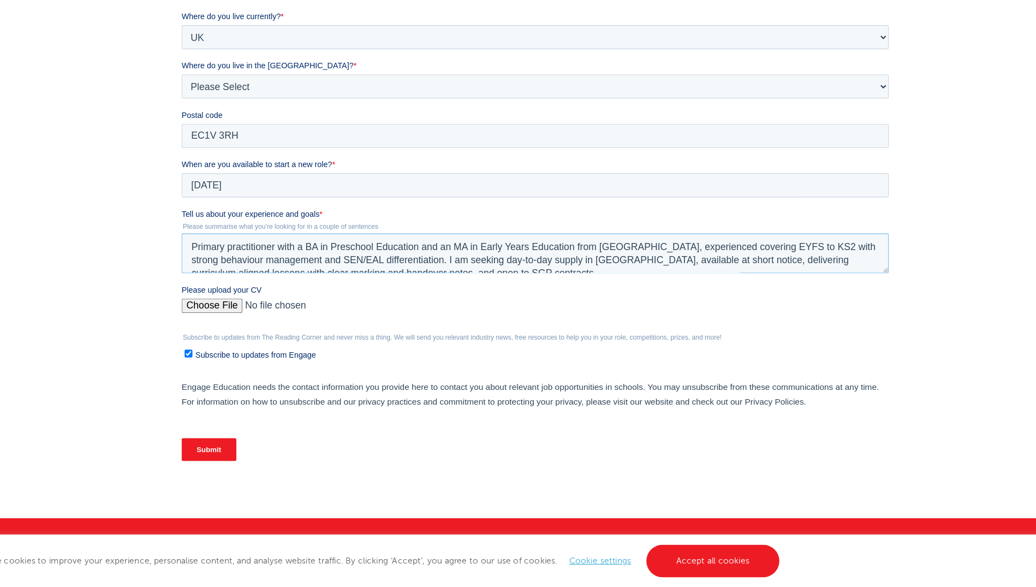
scroll to position [5, 0]
type textarea "Primary practitioner with a BA in Preschool Education and an MA in Early Years …"
click at [223, 401] on input "Submit" at bounding box center [206, 401] width 50 height 21
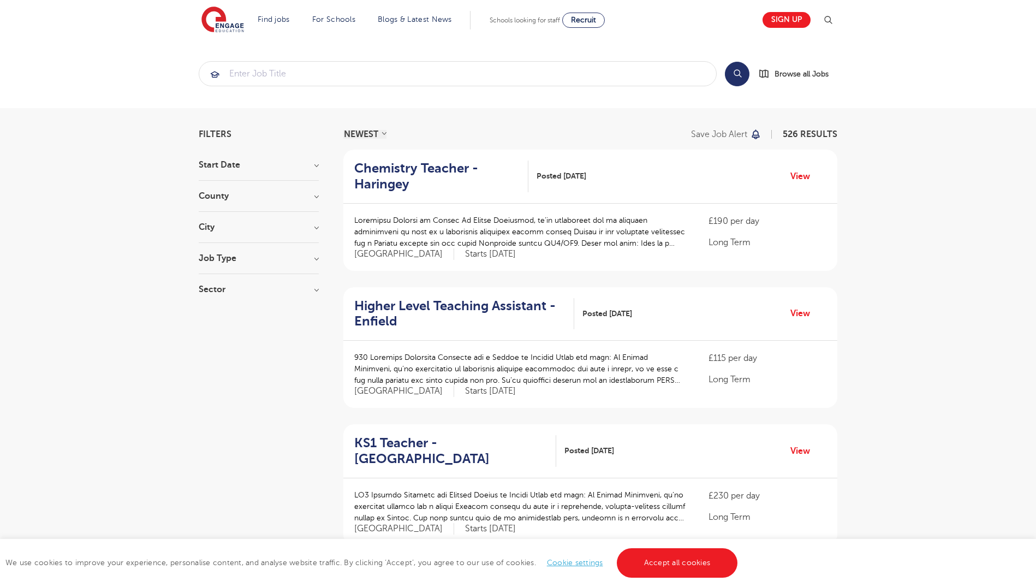
scroll to position [1061, 0]
